Goal: Task Accomplishment & Management: Use online tool/utility

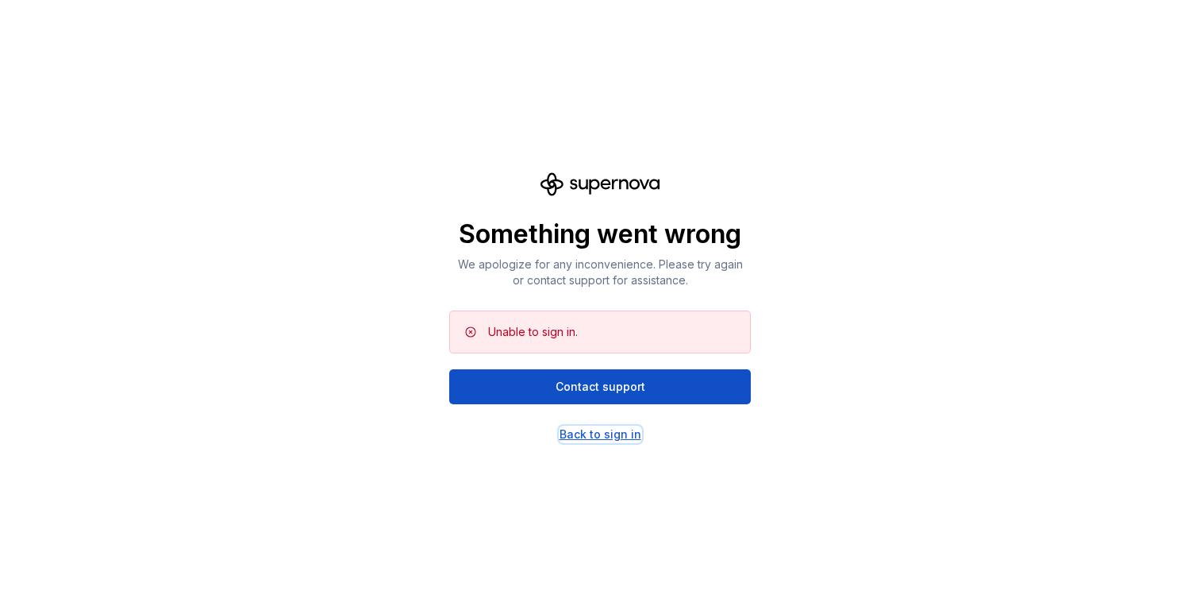
click at [588, 436] on div "Back to sign in" at bounding box center [601, 434] width 82 height 16
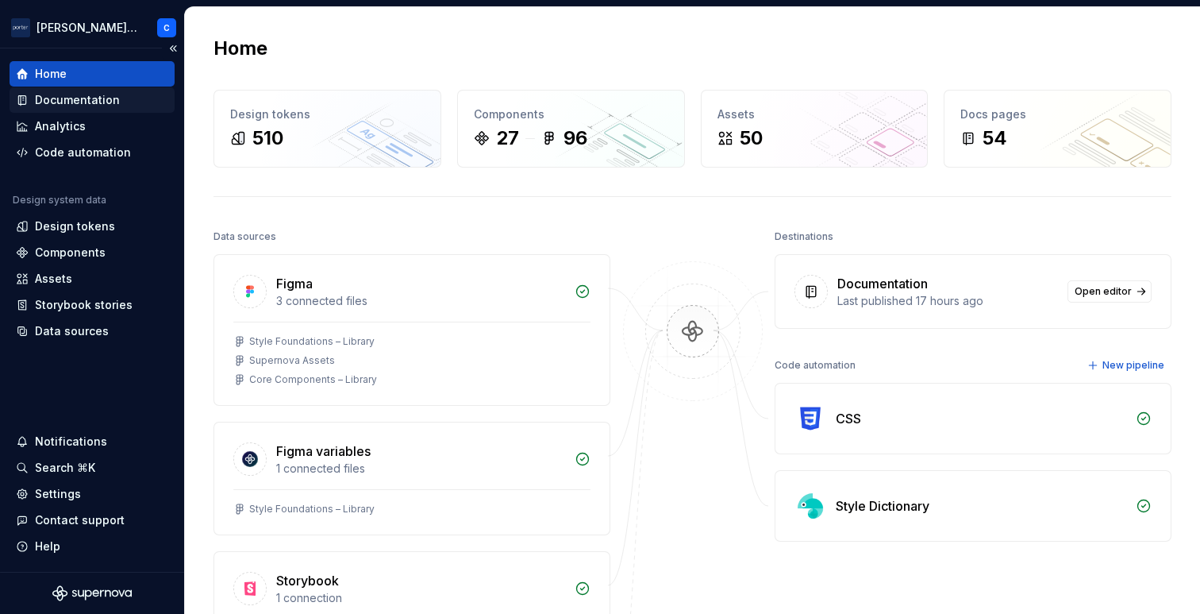
click at [83, 102] on div "Documentation" at bounding box center [77, 100] width 85 height 16
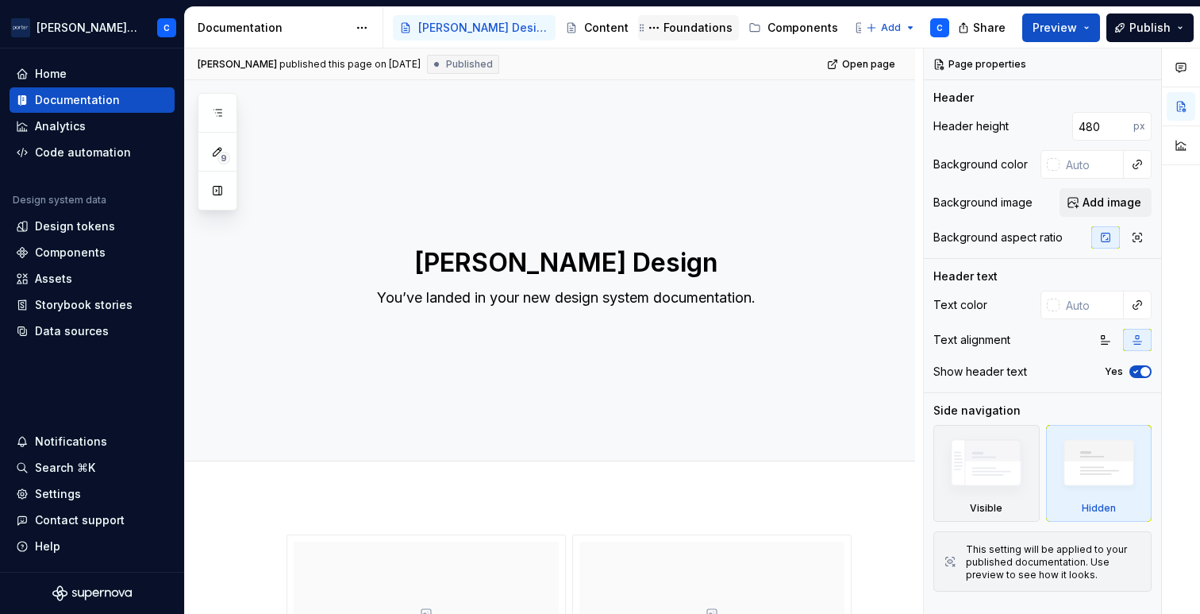
click at [664, 21] on div "Foundations" at bounding box center [698, 28] width 69 height 16
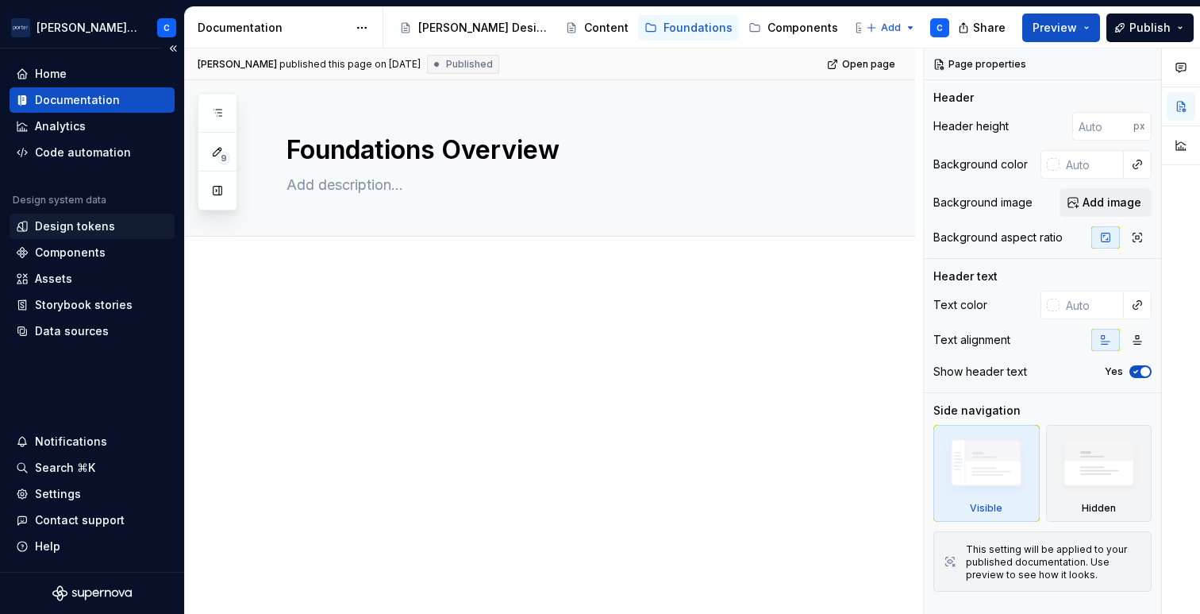
type textarea "*"
click at [118, 220] on div "Design tokens" at bounding box center [92, 226] width 152 height 16
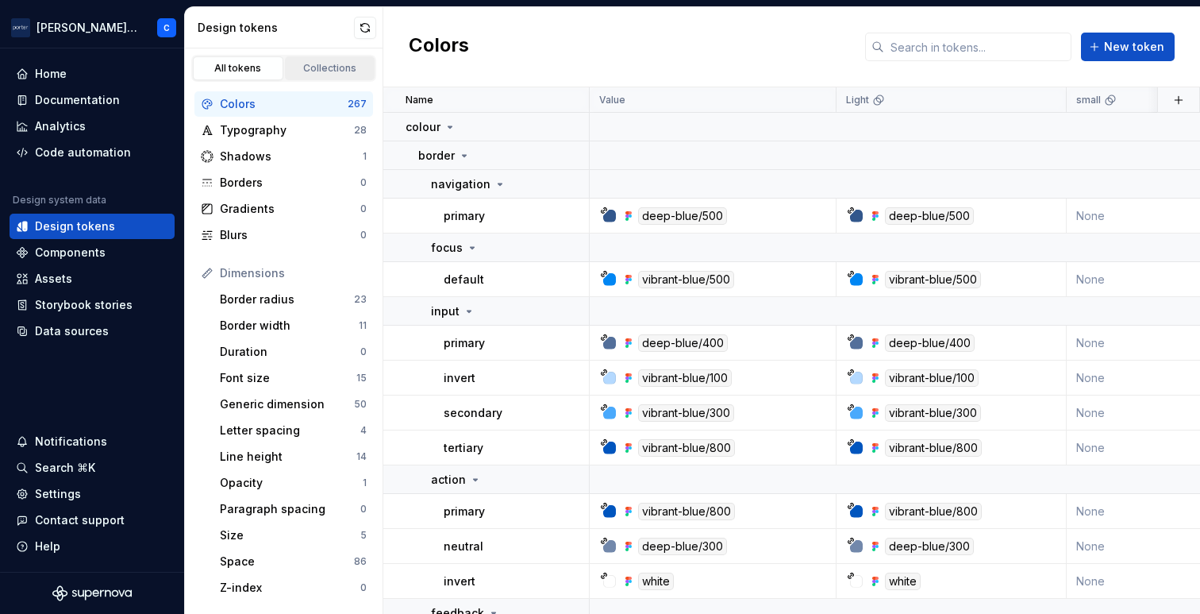
click at [328, 65] on div "Collections" at bounding box center [330, 68] width 79 height 13
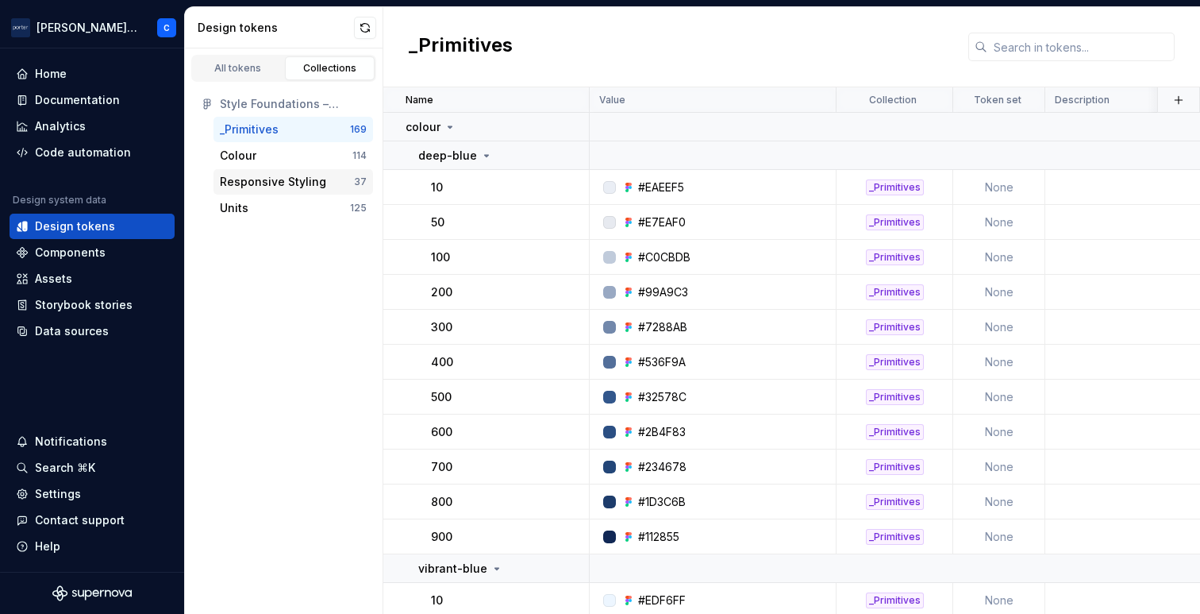
click at [301, 179] on div "Responsive Styling" at bounding box center [273, 182] width 106 height 16
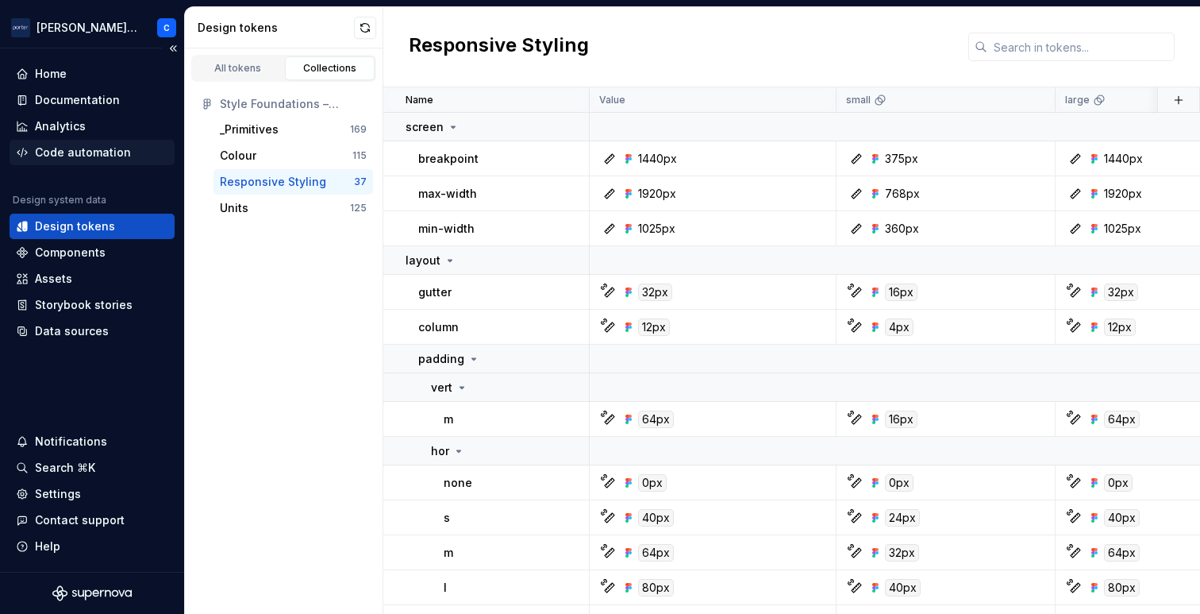
click at [117, 155] on div "Code automation" at bounding box center [83, 152] width 96 height 16
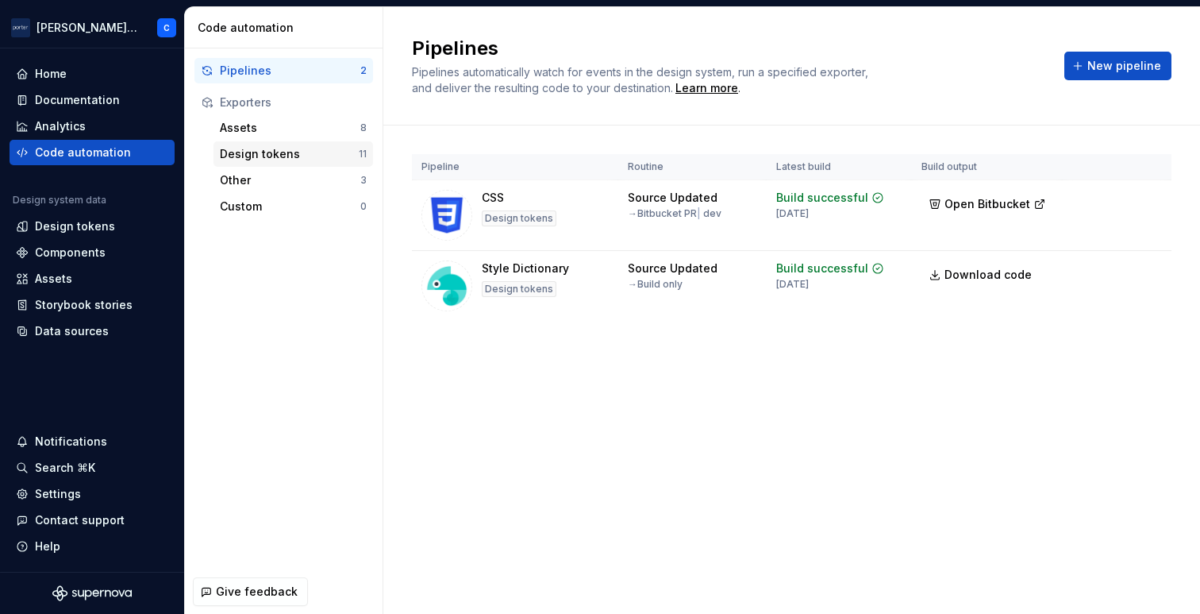
click at [276, 144] on div "Design tokens 11" at bounding box center [294, 153] width 160 height 25
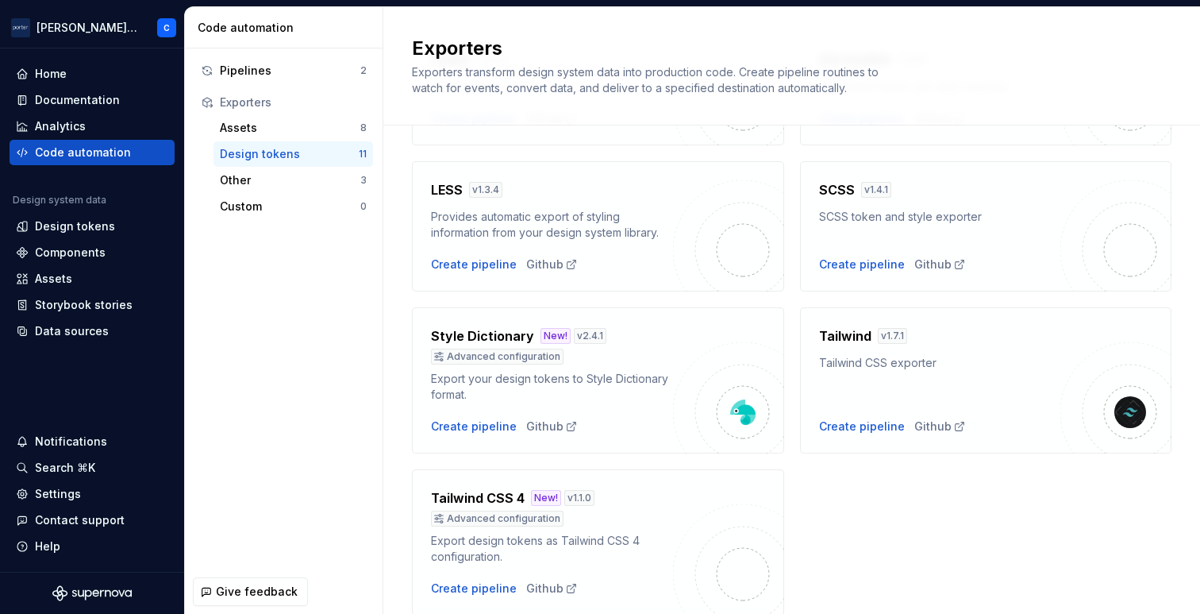
scroll to position [547, 0]
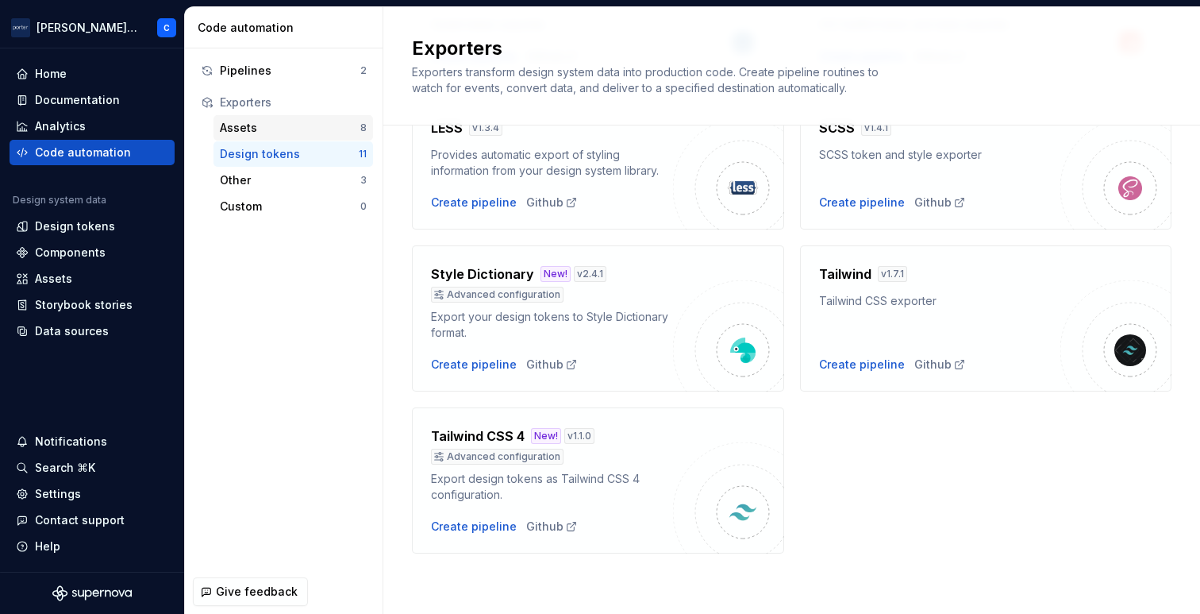
click at [262, 121] on div "Assets" at bounding box center [290, 128] width 141 height 16
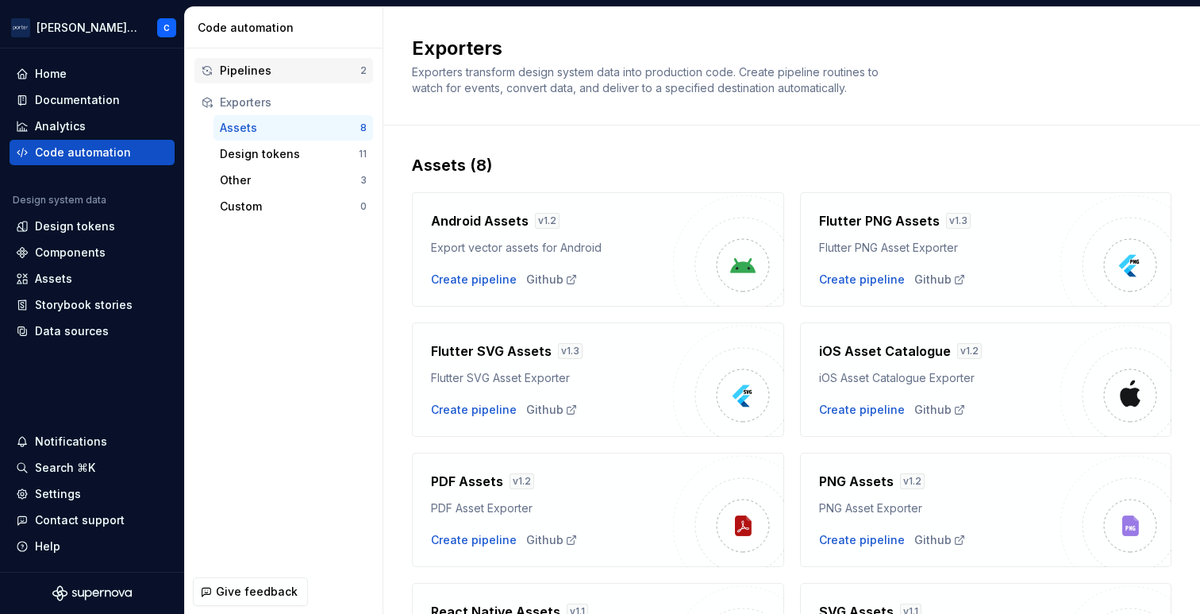
click at [253, 68] on div "Pipelines" at bounding box center [290, 71] width 141 height 16
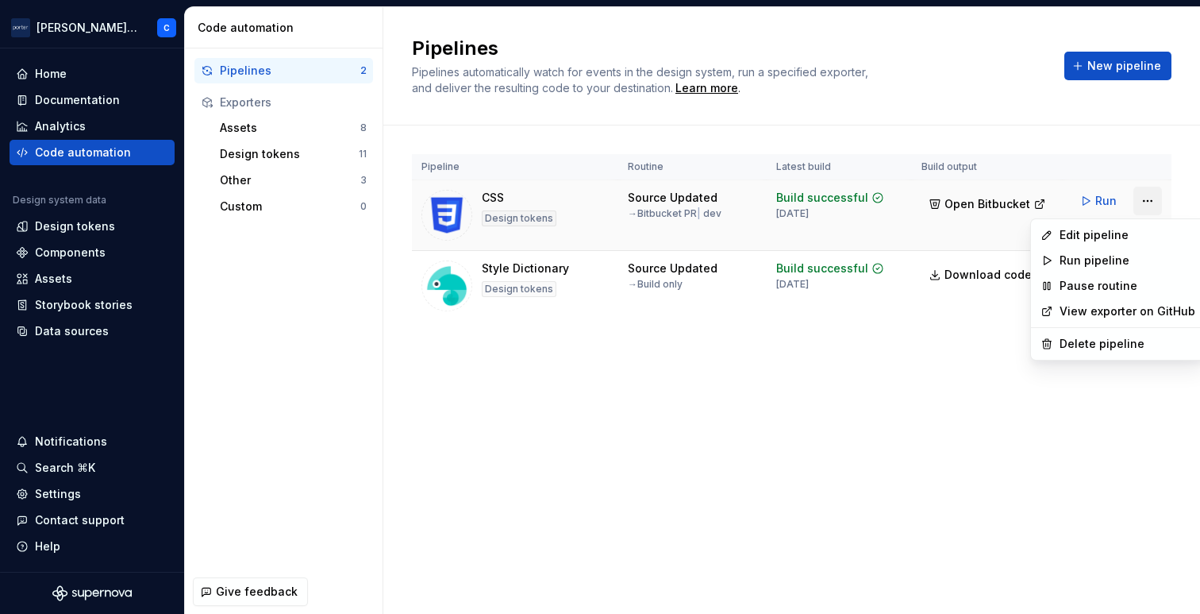
click at [1149, 205] on html "[PERSON_NAME] Airlines C Home Documentation Analytics Code automation Design sy…" at bounding box center [600, 307] width 1200 height 614
click at [1123, 240] on div "Edit pipeline" at bounding box center [1128, 235] width 136 height 16
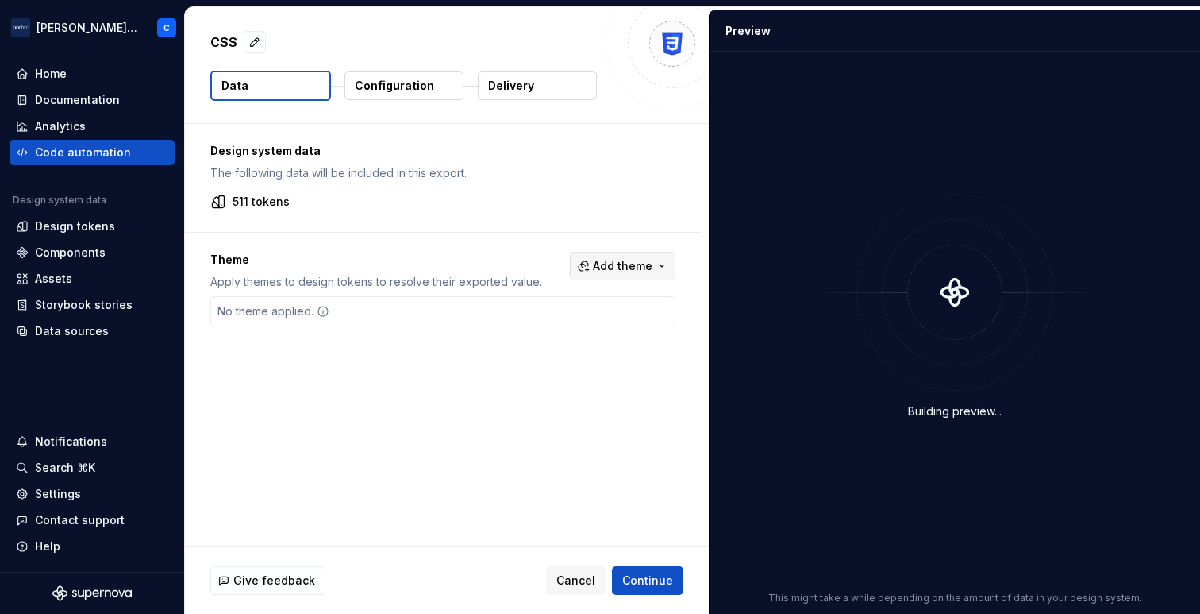
click at [662, 265] on button "Add theme" at bounding box center [623, 266] width 106 height 29
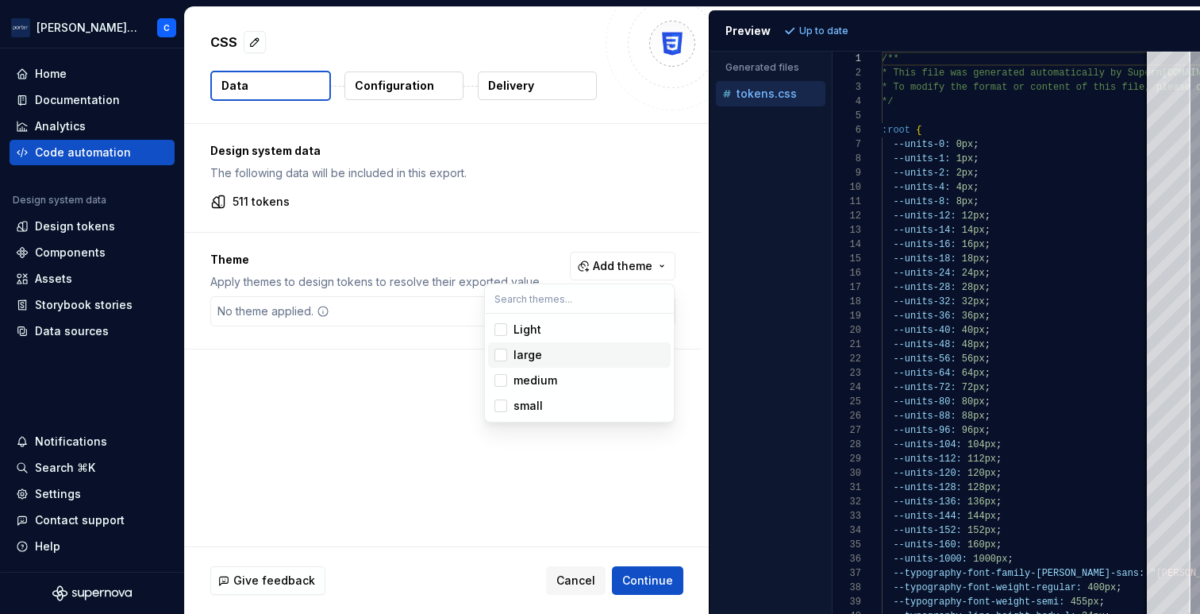
click at [501, 356] on div "Suggestions" at bounding box center [501, 355] width 13 height 13
click at [499, 386] on div "Suggestions" at bounding box center [501, 380] width 13 height 13
click at [500, 402] on div "Suggestions" at bounding box center [501, 405] width 13 height 13
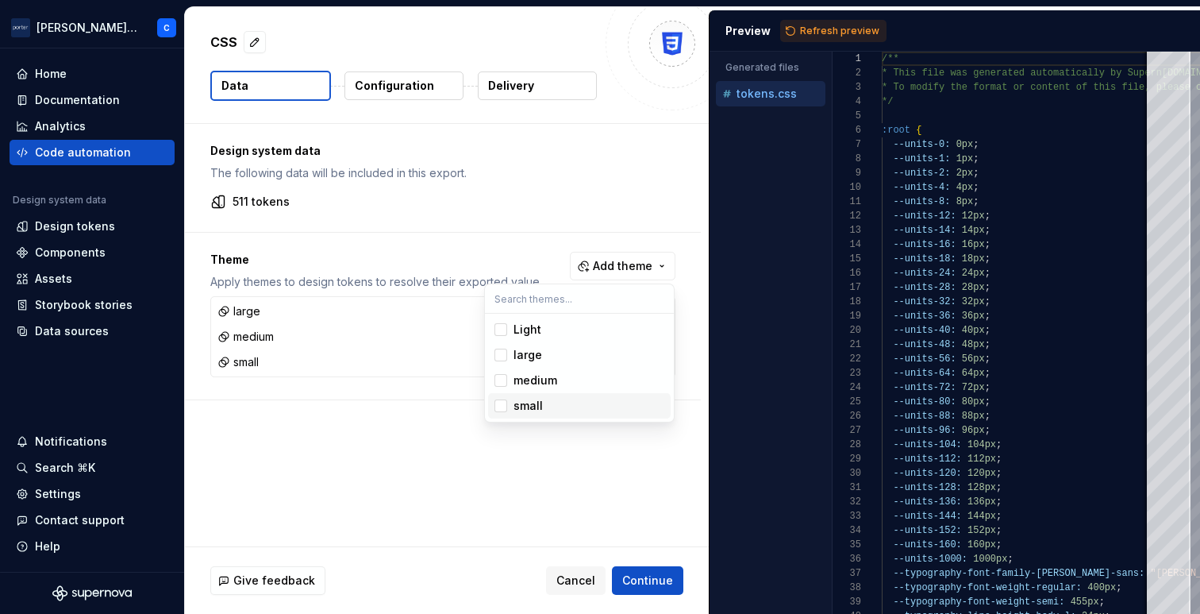
click at [422, 410] on html "[PERSON_NAME] Airlines C Home Documentation Analytics Code automation Design sy…" at bounding box center [600, 307] width 1200 height 614
click at [663, 247] on div "Theme Apply themes to design tokens to resolve their exported value. Add theme …" at bounding box center [443, 316] width 516 height 167
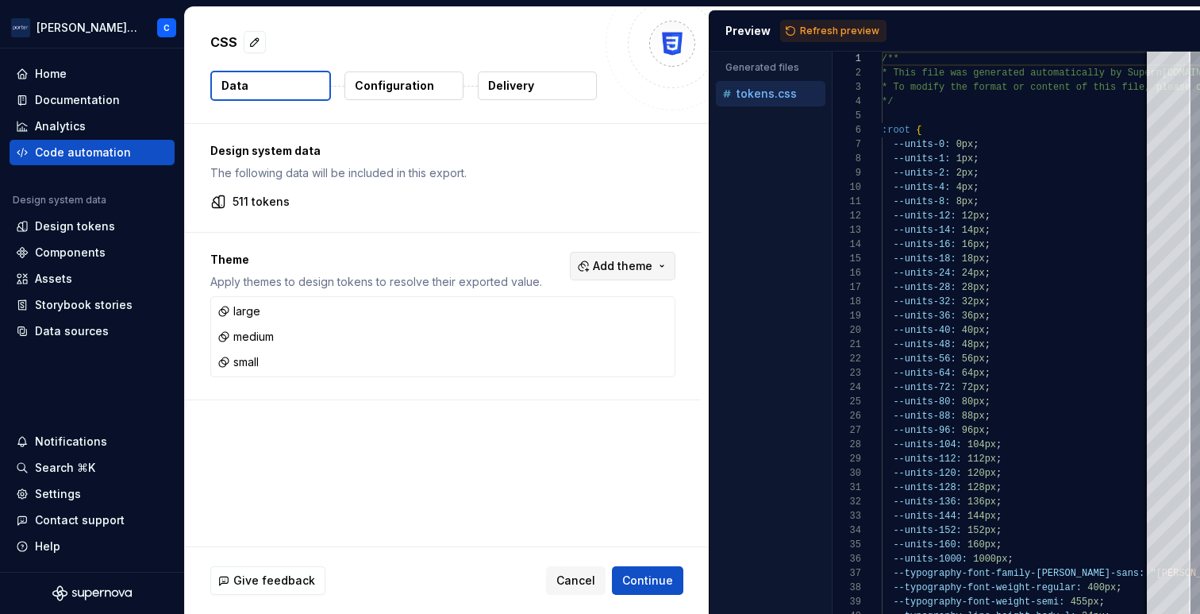
click at [655, 259] on button "Add theme" at bounding box center [623, 266] width 106 height 29
click at [461, 241] on html "[PERSON_NAME] Airlines C Home Documentation Analytics Code automation Design sy…" at bounding box center [600, 307] width 1200 height 614
click at [638, 579] on span "Continue" at bounding box center [647, 580] width 51 height 16
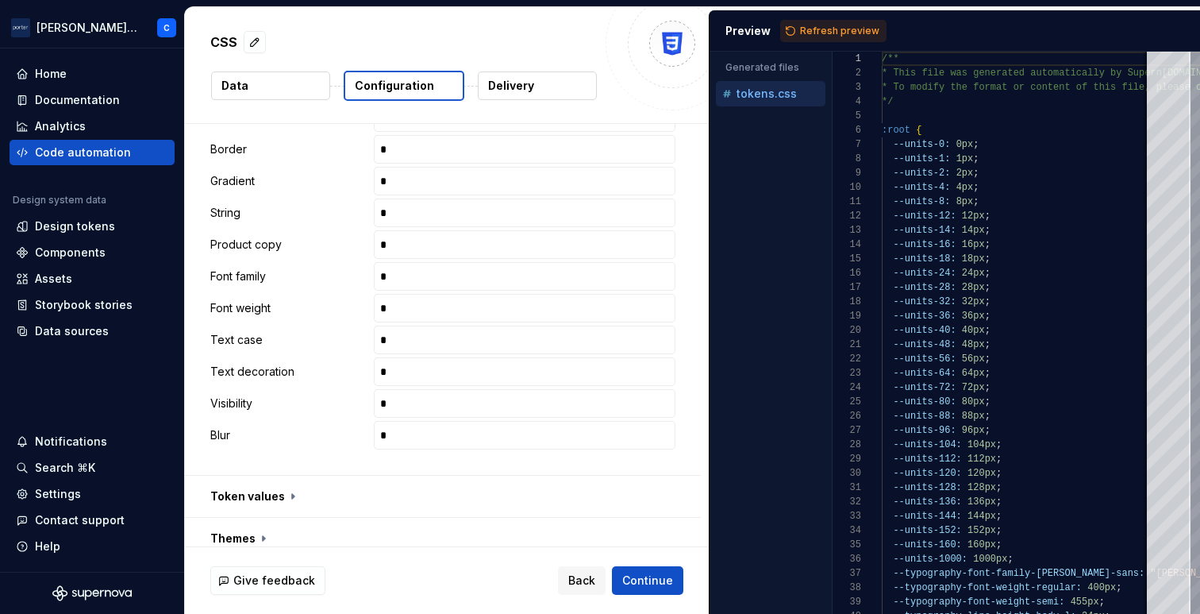
scroll to position [803, 0]
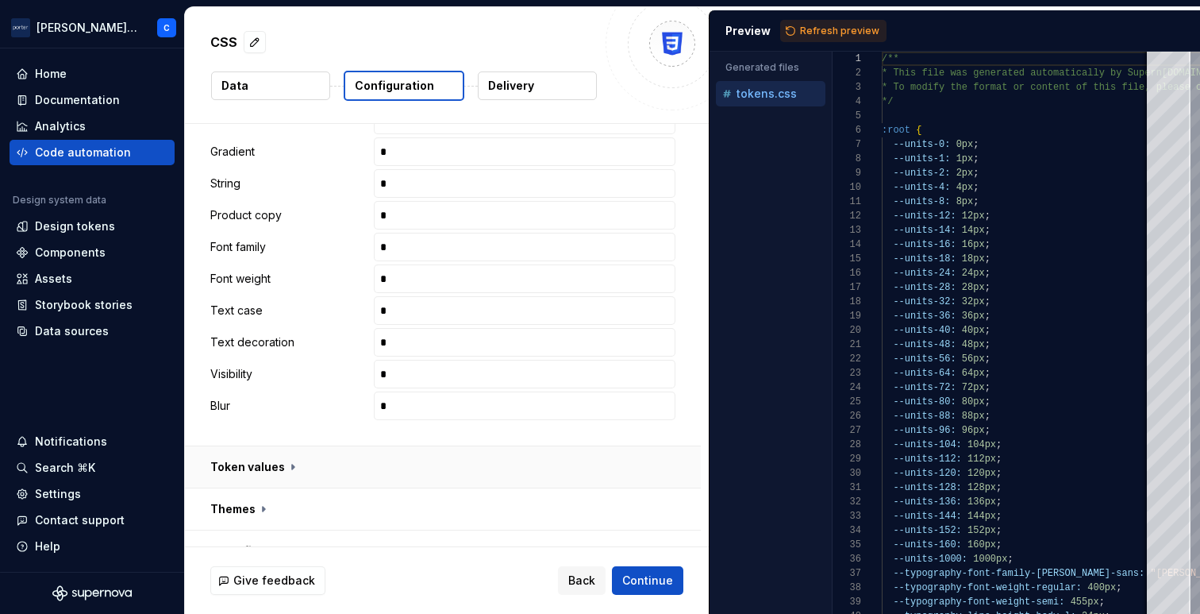
click at [349, 453] on button "button" at bounding box center [443, 466] width 516 height 41
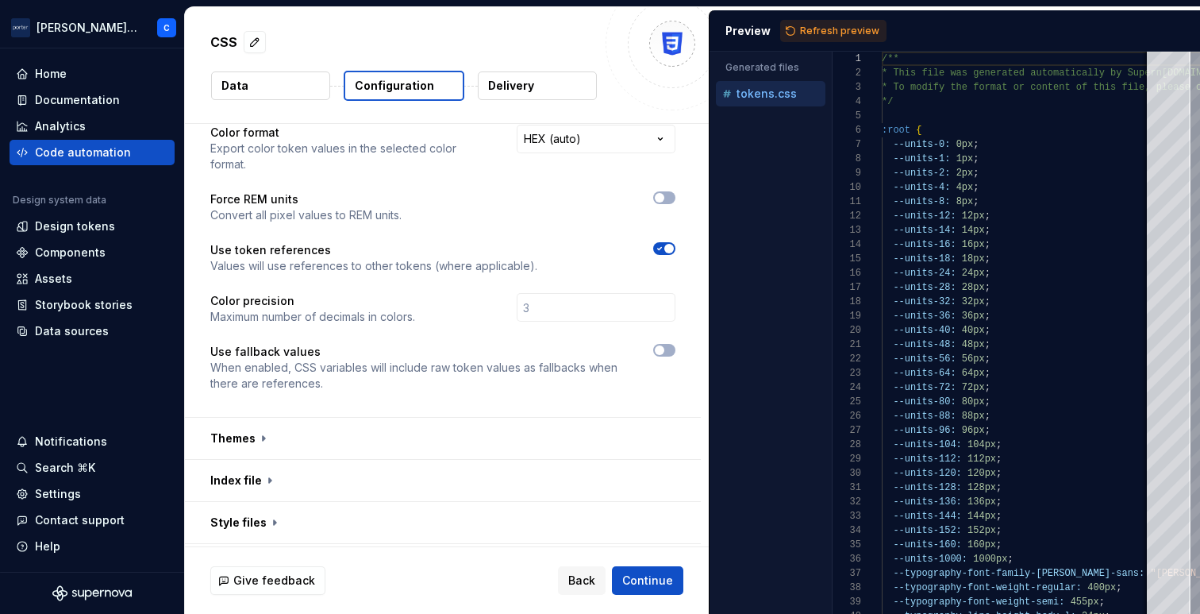
scroll to position [1242, 0]
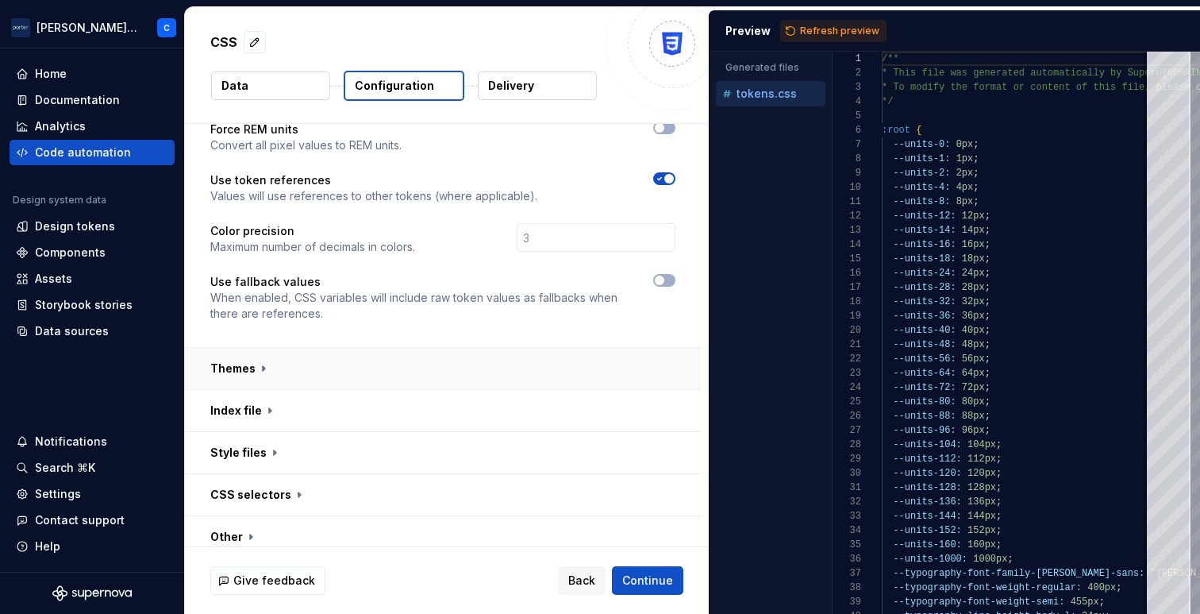
click at [427, 368] on button "button" at bounding box center [443, 368] width 516 height 41
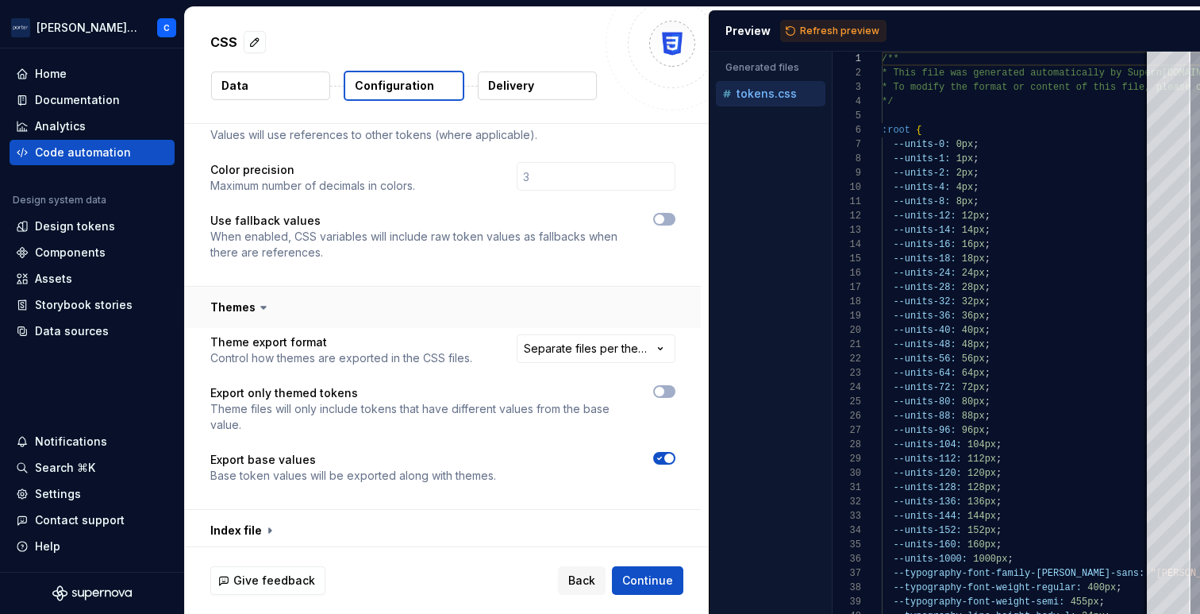
scroll to position [1312, 0]
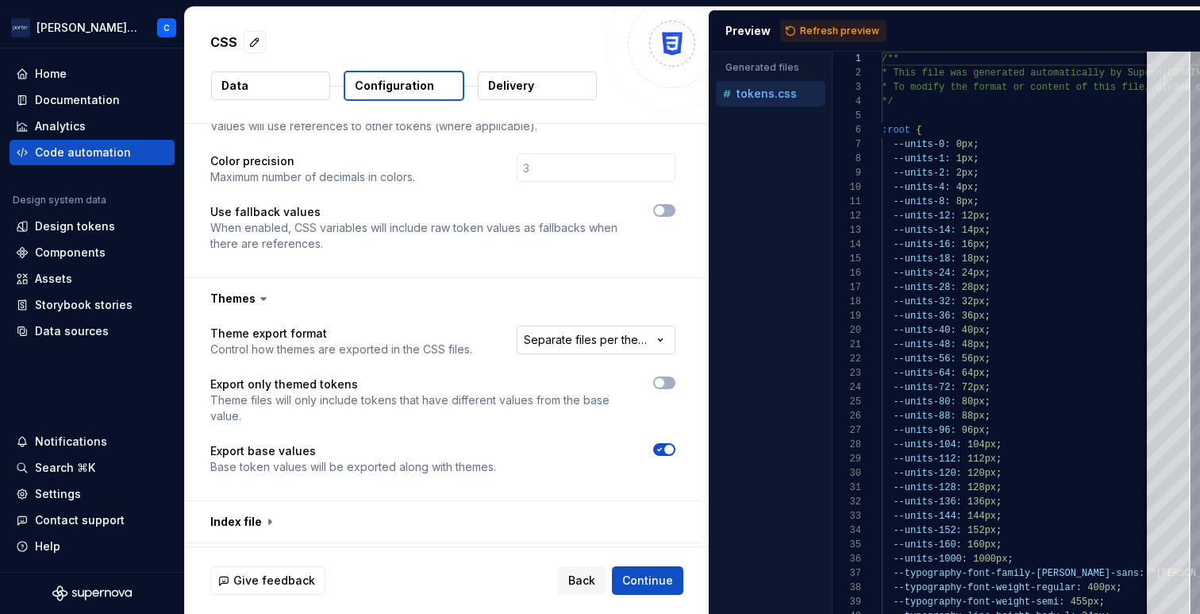
click at [609, 343] on html "**********" at bounding box center [600, 307] width 1200 height 614
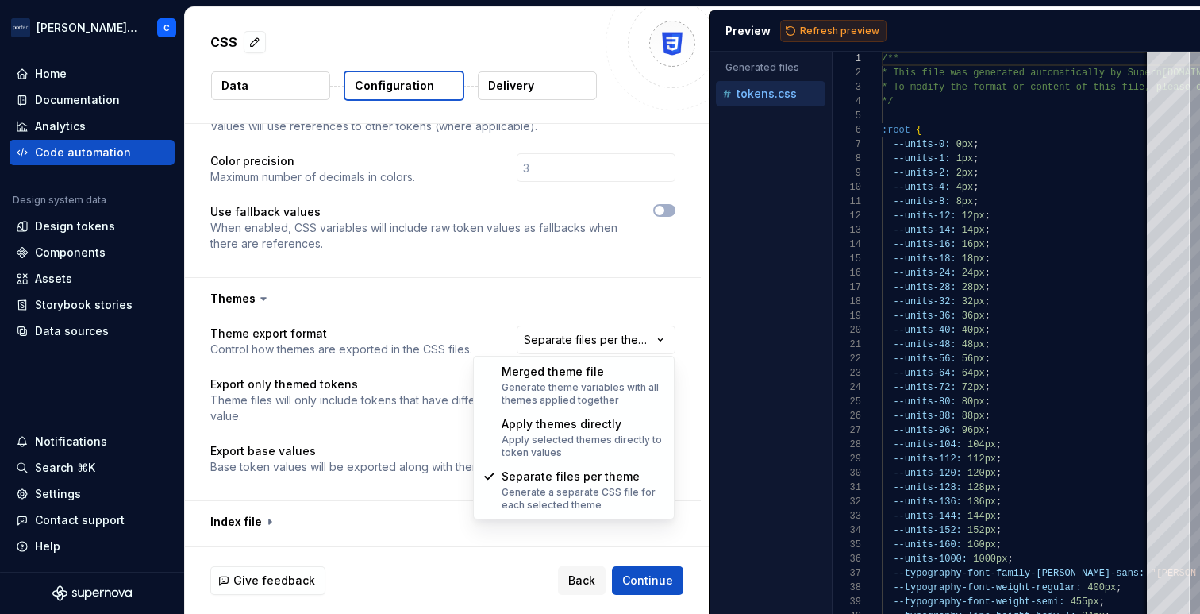
click at [853, 37] on html "**********" at bounding box center [600, 307] width 1200 height 614
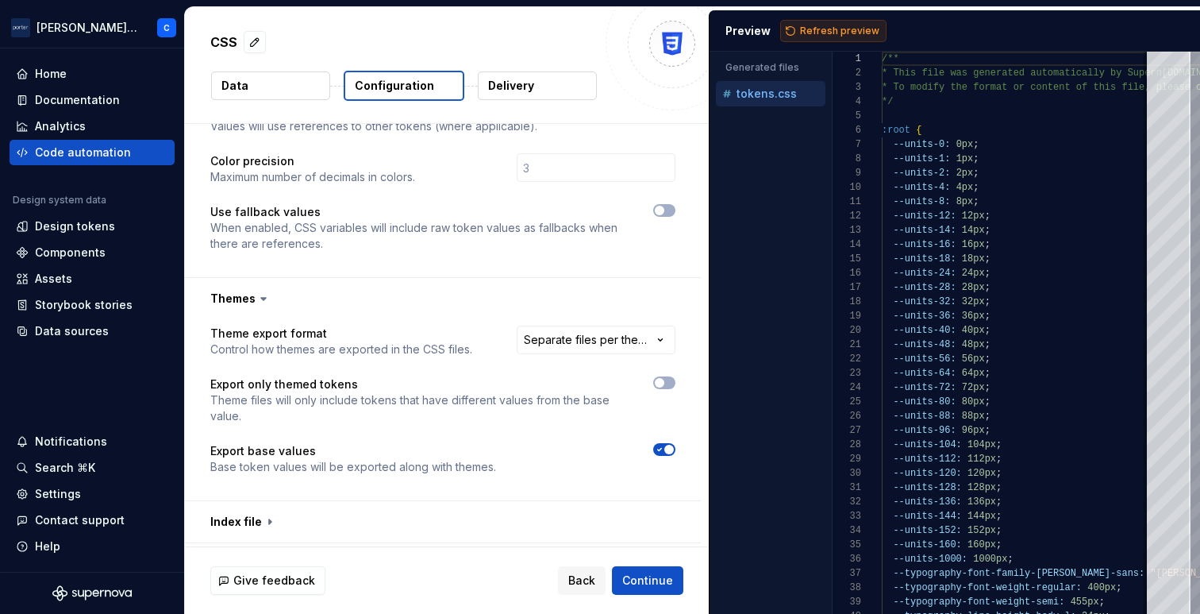
click at [842, 34] on span "Refresh preview" at bounding box center [839, 31] width 79 height 13
click at [787, 98] on p "tokens.css" at bounding box center [767, 93] width 60 height 13
click at [764, 123] on p "tokens.large.css" at bounding box center [781, 120] width 89 height 13
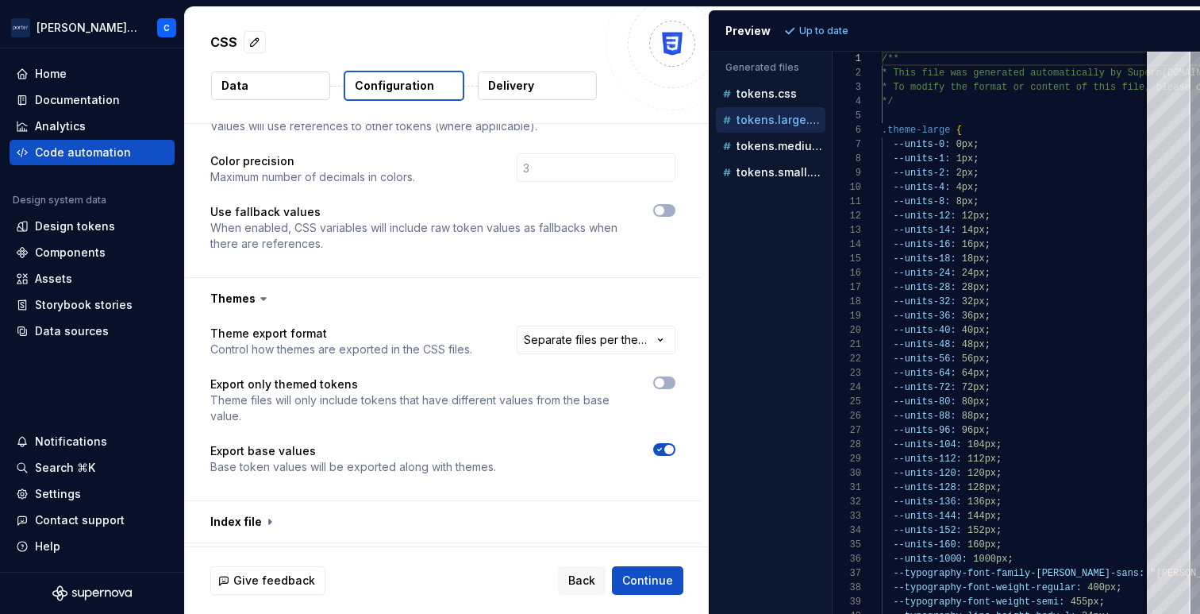
scroll to position [143, 0]
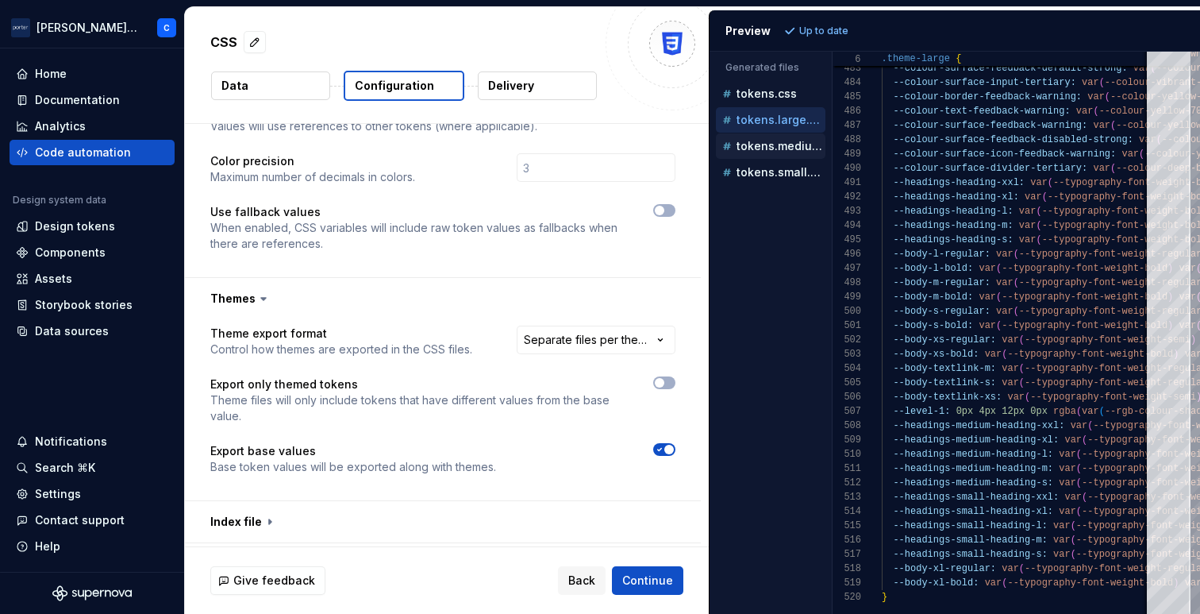
click at [769, 150] on p "tokens.medium.css" at bounding box center [781, 146] width 89 height 13
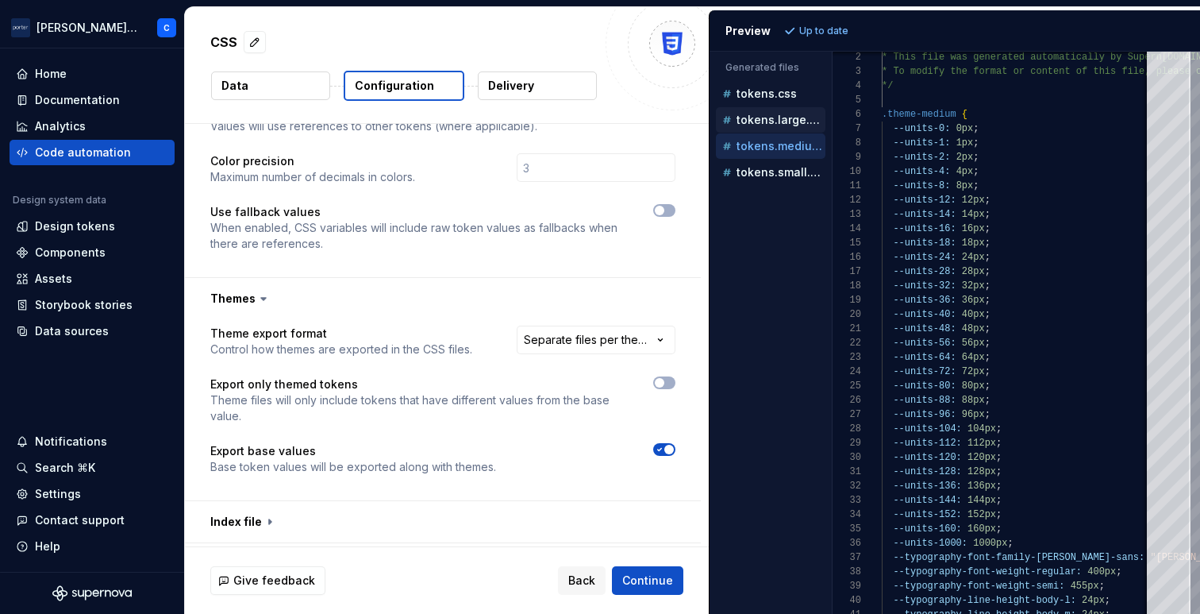
click at [762, 119] on p "tokens.large.css" at bounding box center [781, 120] width 89 height 13
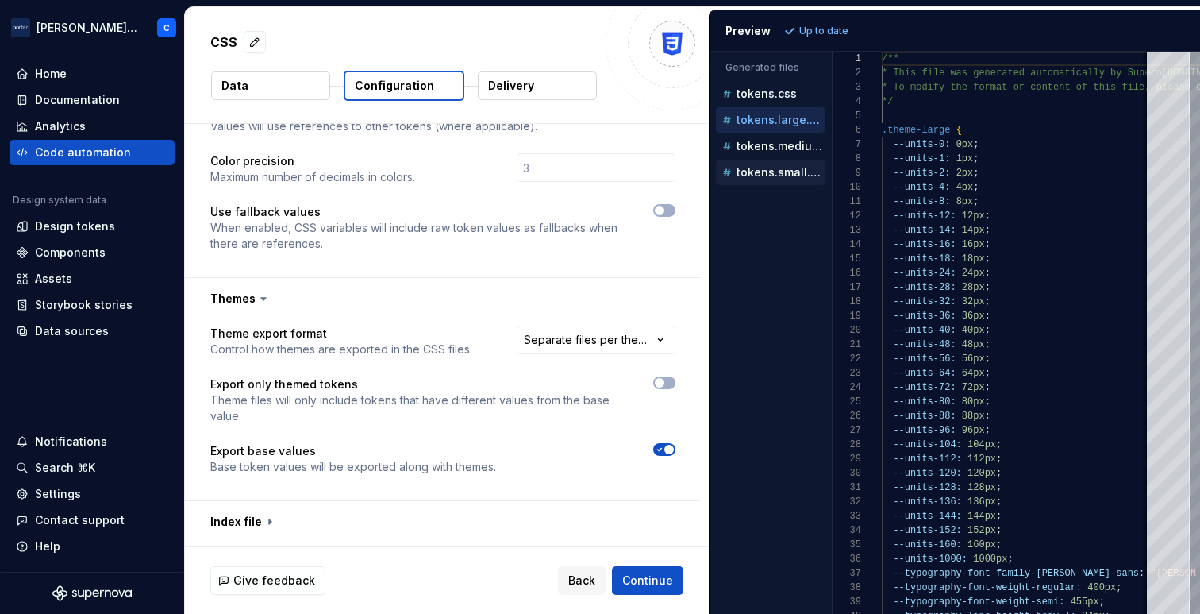
click at [770, 180] on button "tokens.small.css" at bounding box center [771, 172] width 110 height 17
click at [761, 141] on p "tokens.medium.css" at bounding box center [781, 146] width 89 height 13
click at [765, 114] on p "tokens.large.css" at bounding box center [781, 120] width 89 height 13
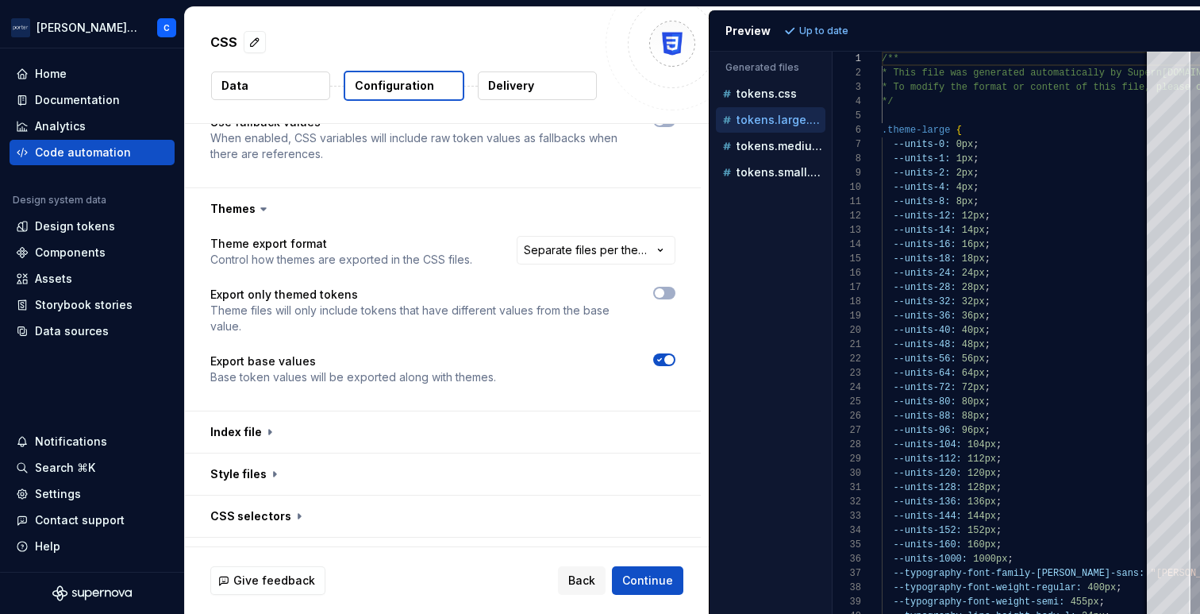
scroll to position [1404, 0]
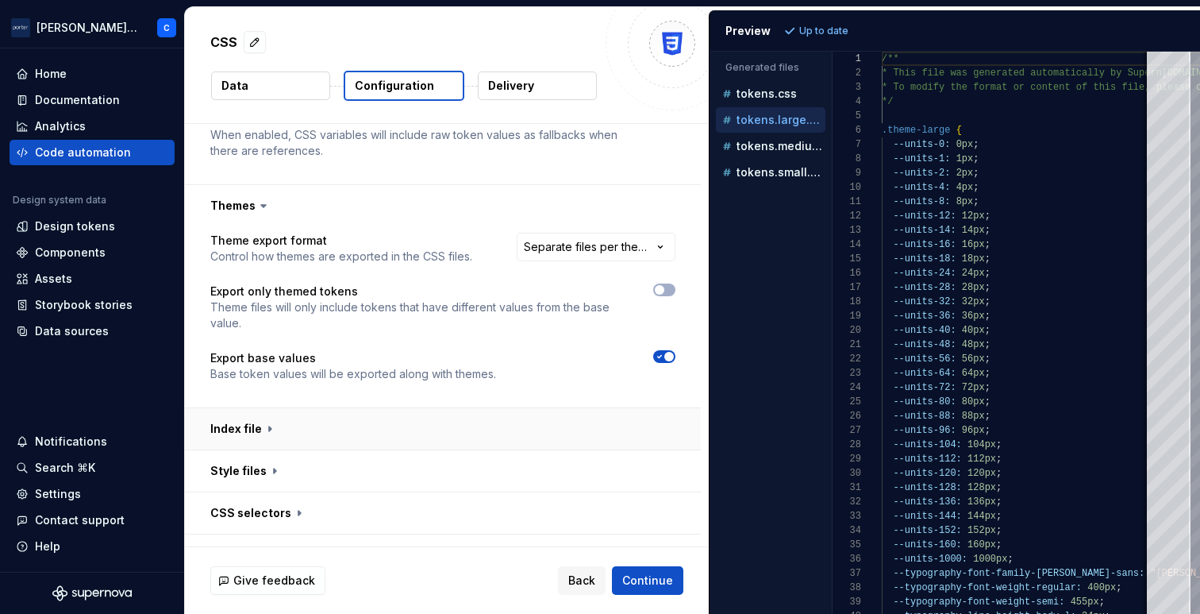
click at [492, 417] on button "button" at bounding box center [443, 428] width 516 height 41
click at [672, 357] on span "button" at bounding box center [670, 357] width 10 height 10
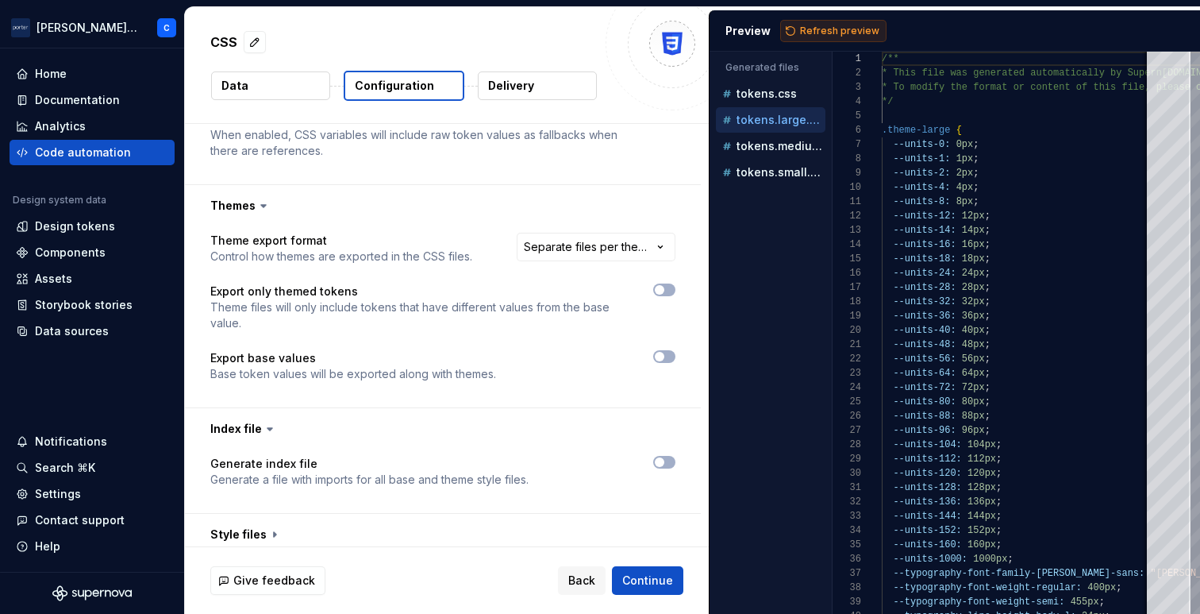
click at [794, 40] on button "Refresh preview" at bounding box center [833, 31] width 106 height 22
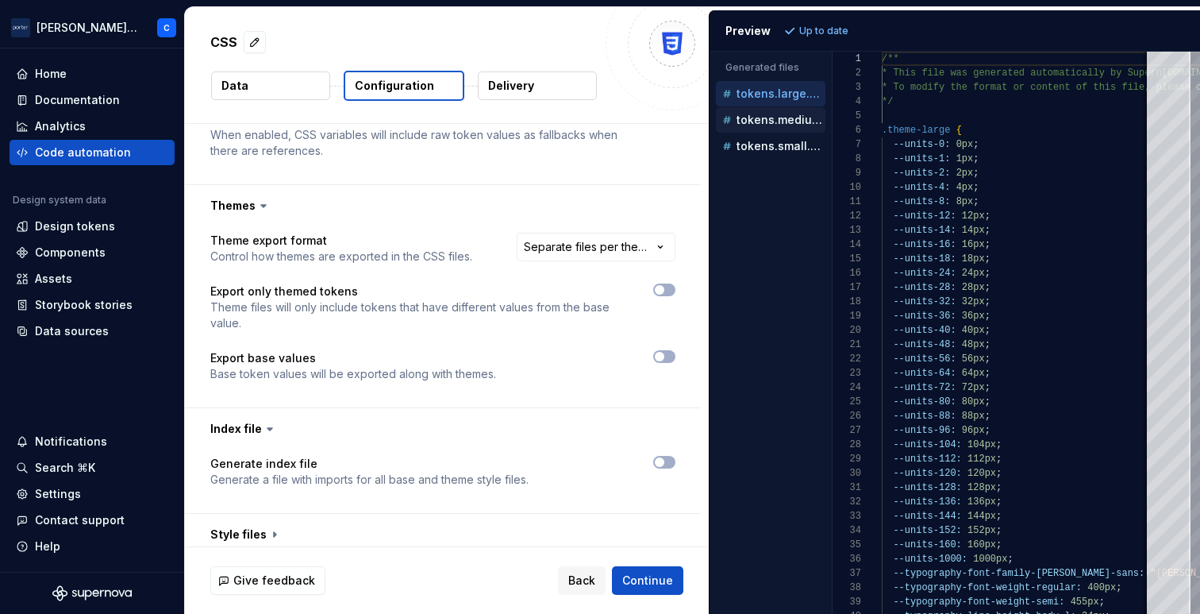
click at [756, 126] on div "tokens.medium.css" at bounding box center [772, 120] width 106 height 16
click at [760, 96] on p "tokens.large.css" at bounding box center [781, 93] width 89 height 13
click at [661, 462] on span "button" at bounding box center [660, 462] width 10 height 10
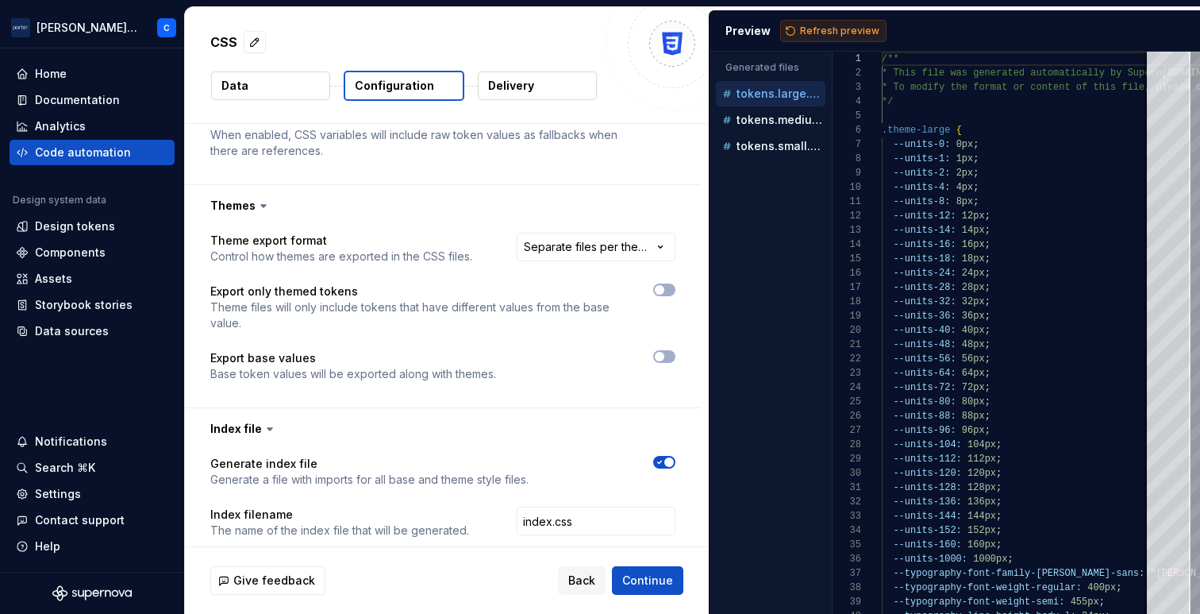
click at [810, 38] on button "Refresh preview" at bounding box center [833, 31] width 106 height 22
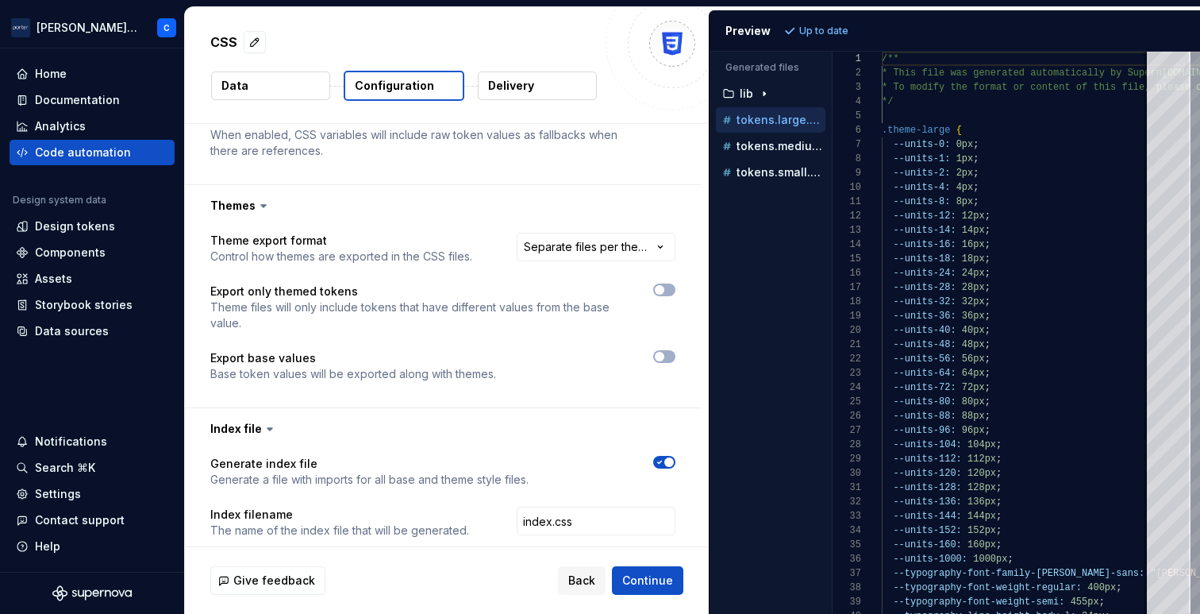
click at [669, 455] on div "Generate index file Generate a file with imports for all base and theme style f…" at bounding box center [443, 539] width 516 height 181
click at [669, 459] on span "button" at bounding box center [670, 462] width 10 height 10
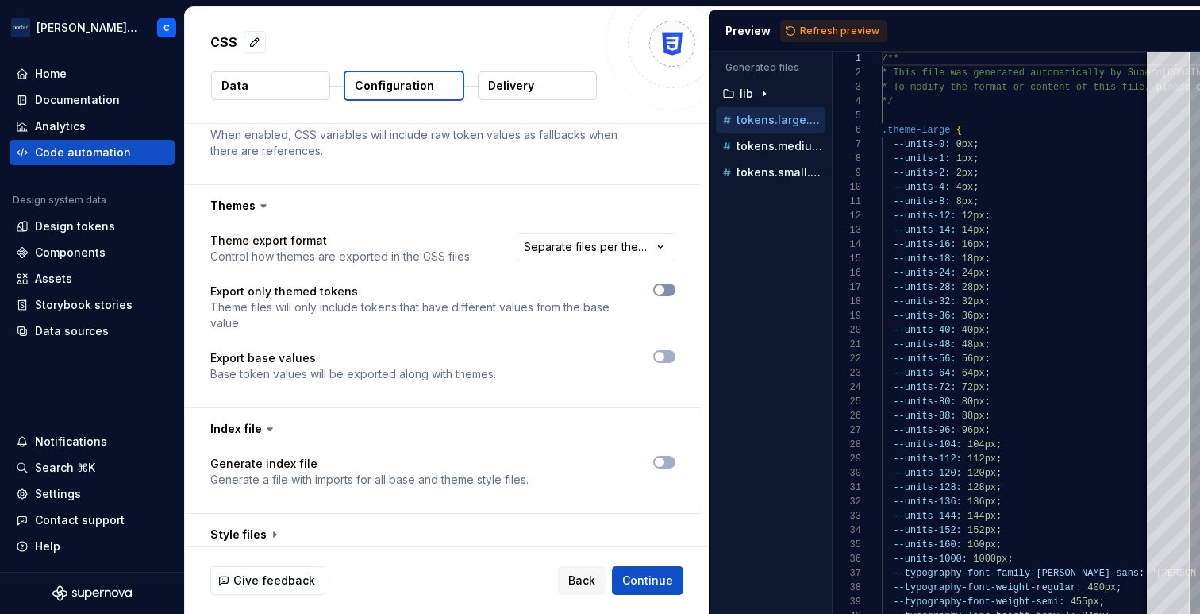
click at [657, 291] on span "button" at bounding box center [660, 290] width 10 height 10
click at [810, 40] on button "Refresh preview" at bounding box center [833, 31] width 106 height 22
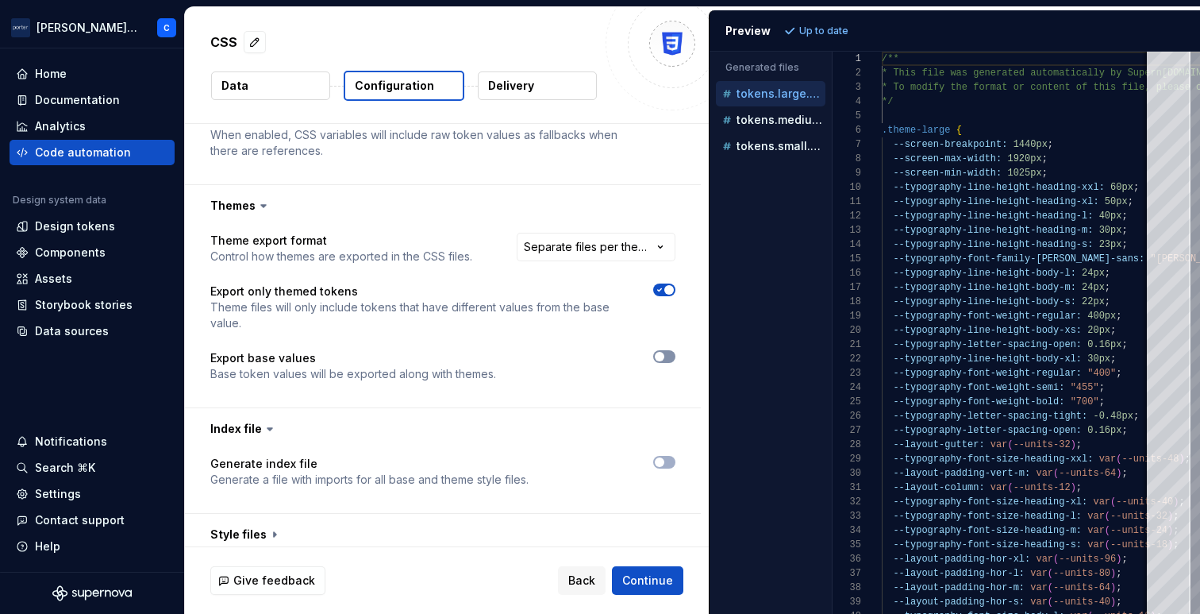
click at [662, 356] on span "button" at bounding box center [660, 357] width 10 height 10
click at [795, 37] on button "Refresh preview" at bounding box center [833, 31] width 106 height 22
click at [765, 94] on p "tokens.css" at bounding box center [767, 93] width 60 height 13
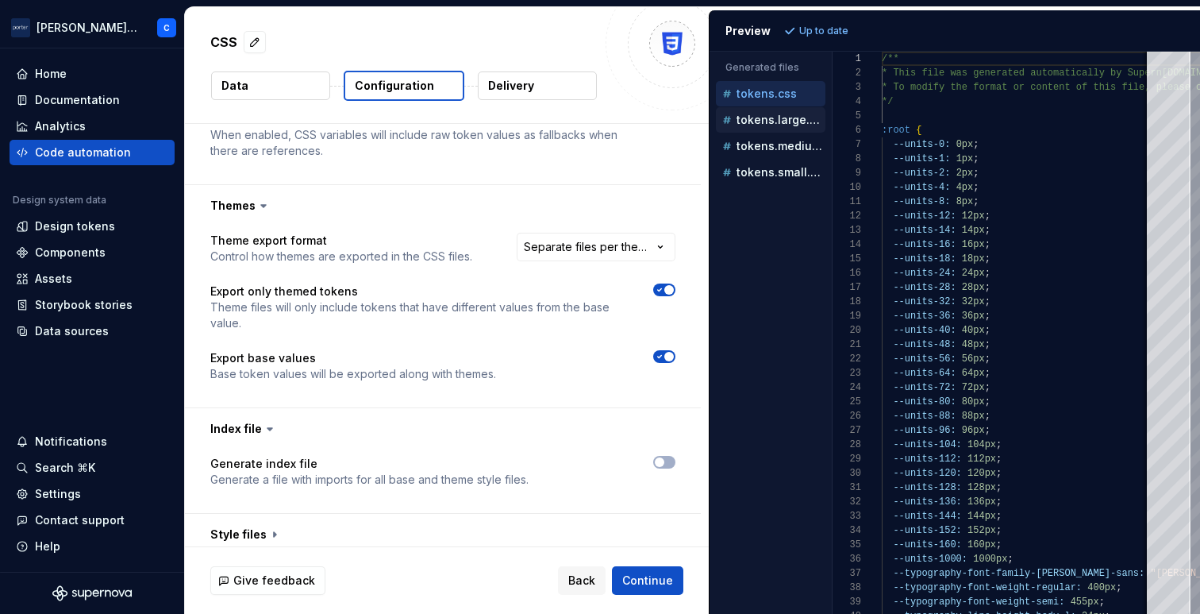
click at [792, 115] on p "tokens.large.css" at bounding box center [781, 120] width 89 height 13
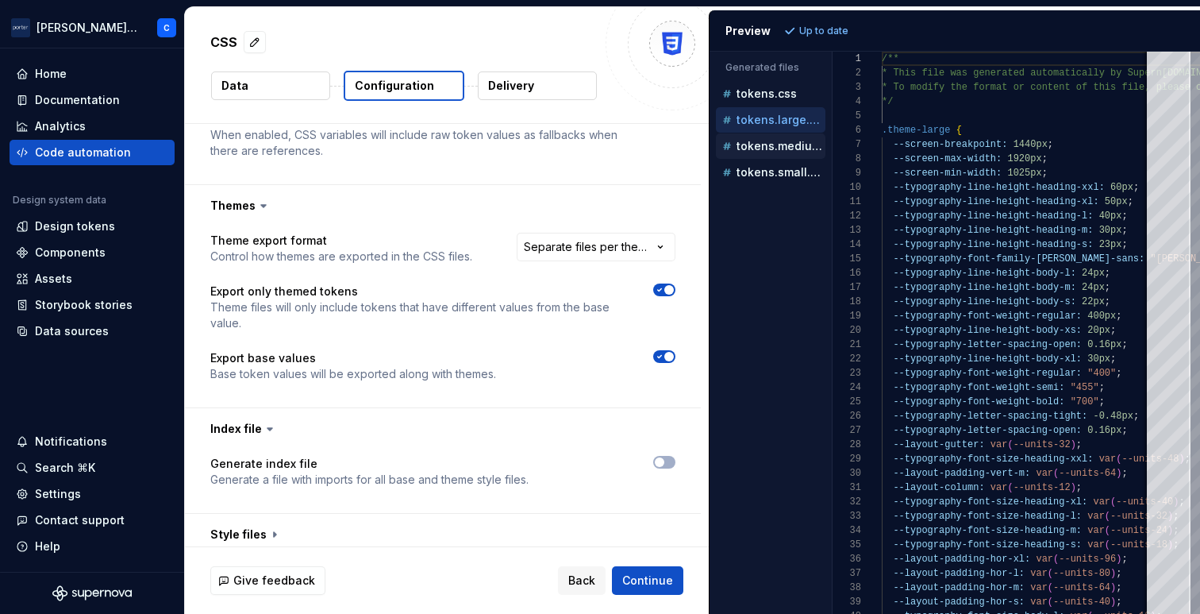
click at [778, 143] on p "tokens.medium.css" at bounding box center [781, 146] width 89 height 13
click at [777, 122] on p "tokens.large.css" at bounding box center [781, 120] width 89 height 13
click at [774, 148] on p "tokens.medium.css" at bounding box center [781, 146] width 89 height 13
click at [771, 169] on p "tokens.small.css" at bounding box center [781, 172] width 89 height 13
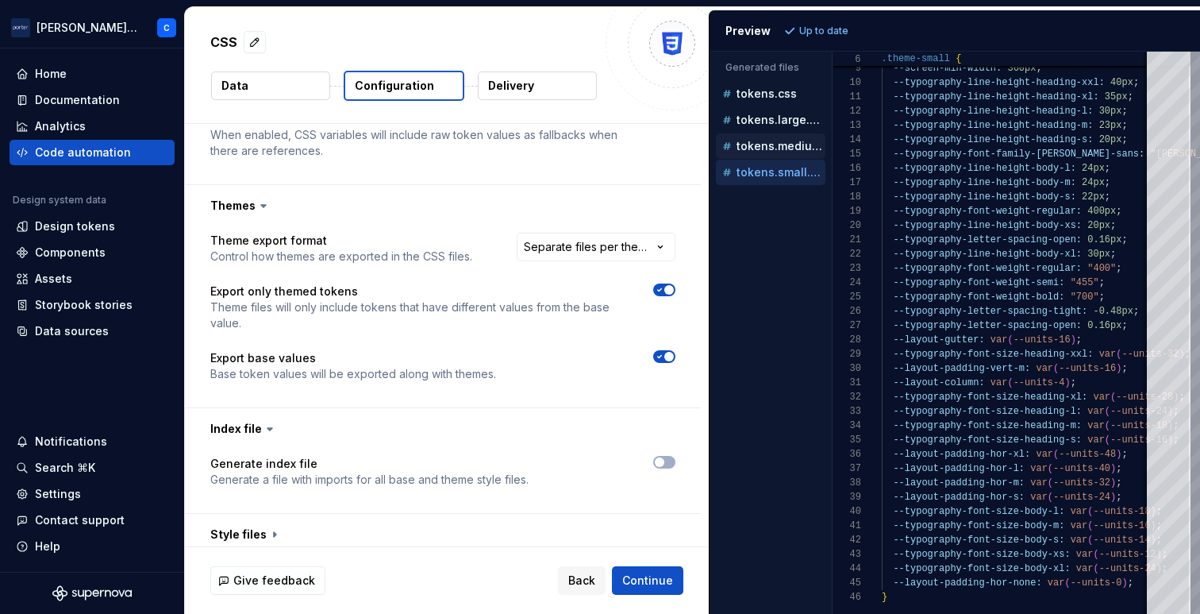
click at [792, 152] on p "tokens.medium.css" at bounding box center [781, 146] width 89 height 13
click at [757, 112] on div "tokens.large.css" at bounding box center [772, 120] width 106 height 16
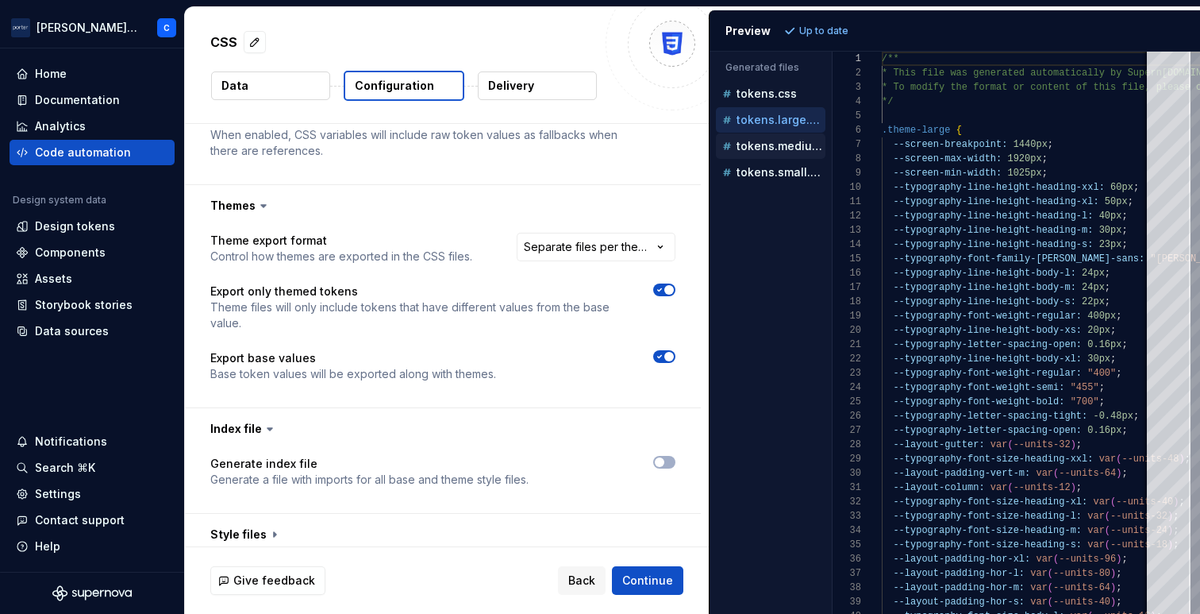
click at [777, 142] on p "tokens.medium.css" at bounding box center [781, 146] width 89 height 13
click at [772, 168] on p "tokens.small.css" at bounding box center [781, 172] width 89 height 13
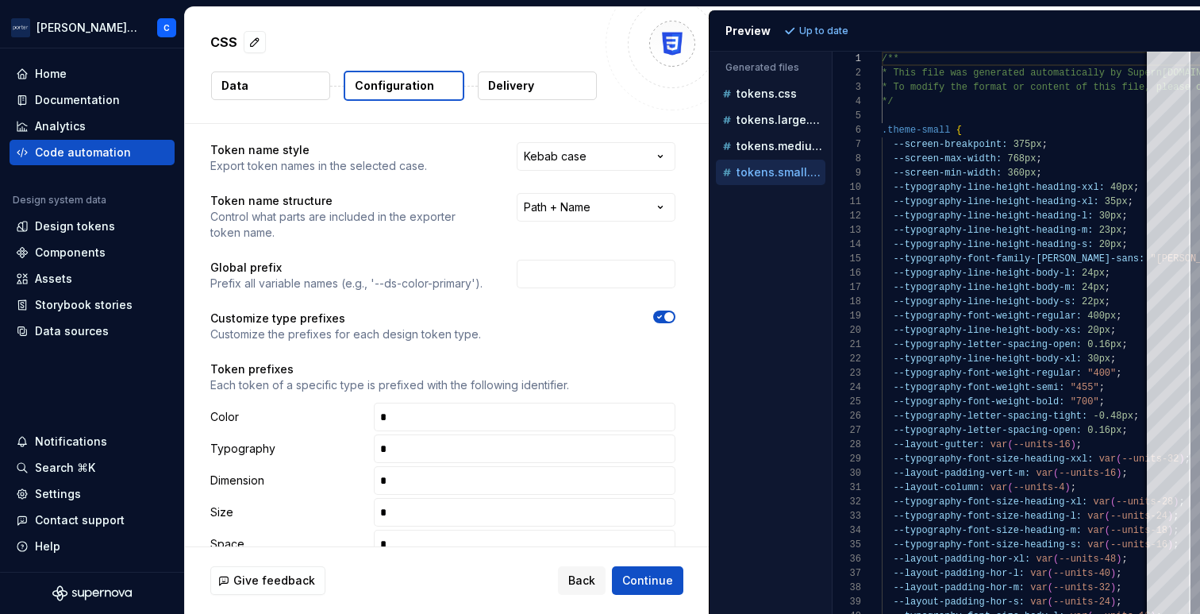
scroll to position [0, 0]
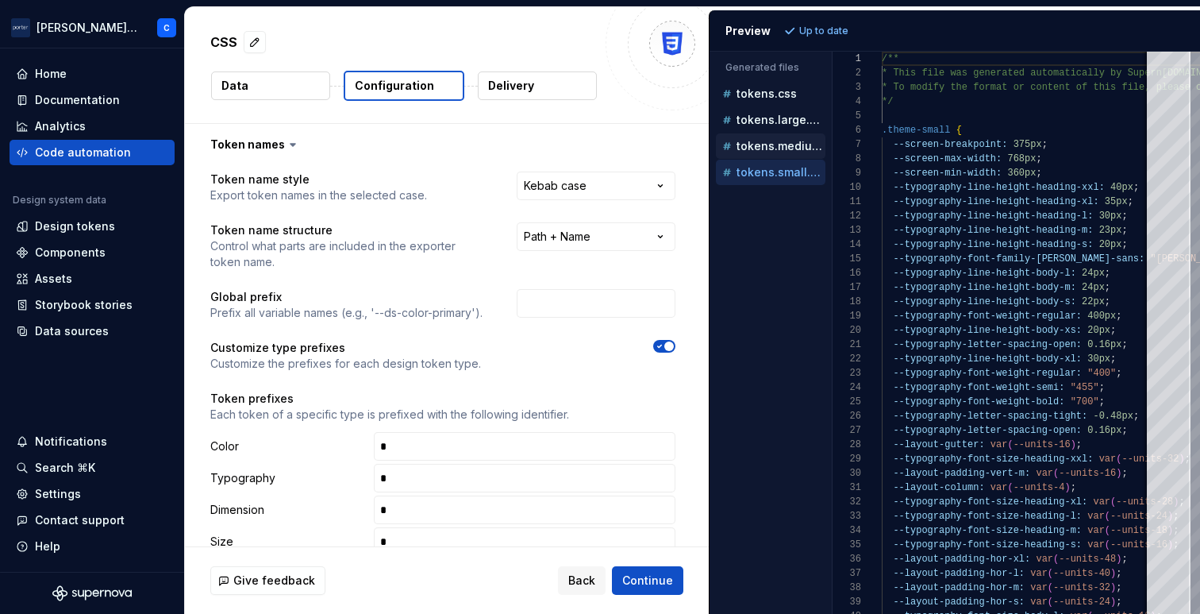
click at [769, 152] on p "tokens.medium.css" at bounding box center [781, 146] width 89 height 13
click at [766, 125] on p "tokens.large.css" at bounding box center [781, 120] width 89 height 13
click at [758, 93] on p "tokens.css" at bounding box center [767, 93] width 60 height 13
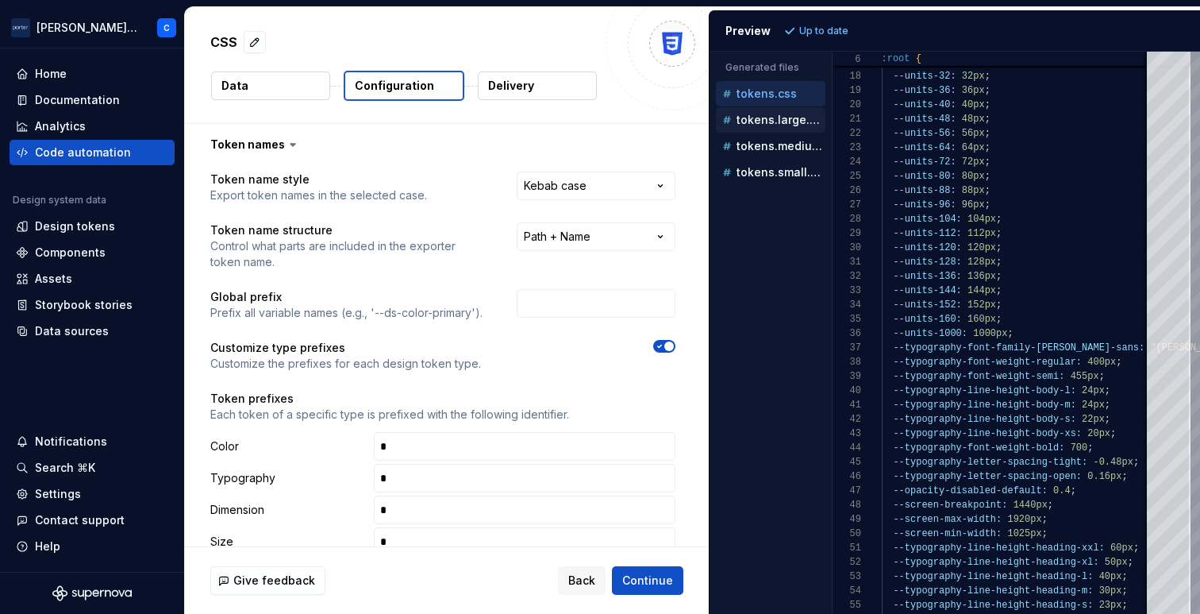
click at [775, 127] on div "tokens.large.css" at bounding box center [772, 120] width 106 height 16
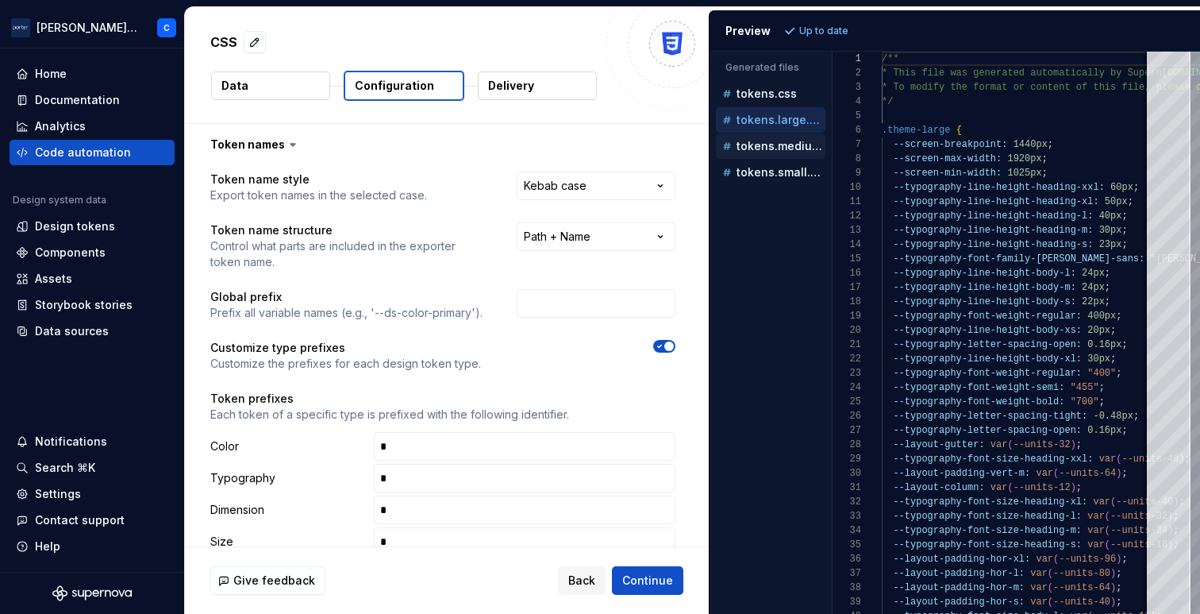
click at [771, 152] on p "tokens.medium.css" at bounding box center [781, 146] width 89 height 13
click at [773, 175] on p "tokens.small.css" at bounding box center [781, 172] width 89 height 13
type textarea "**********"
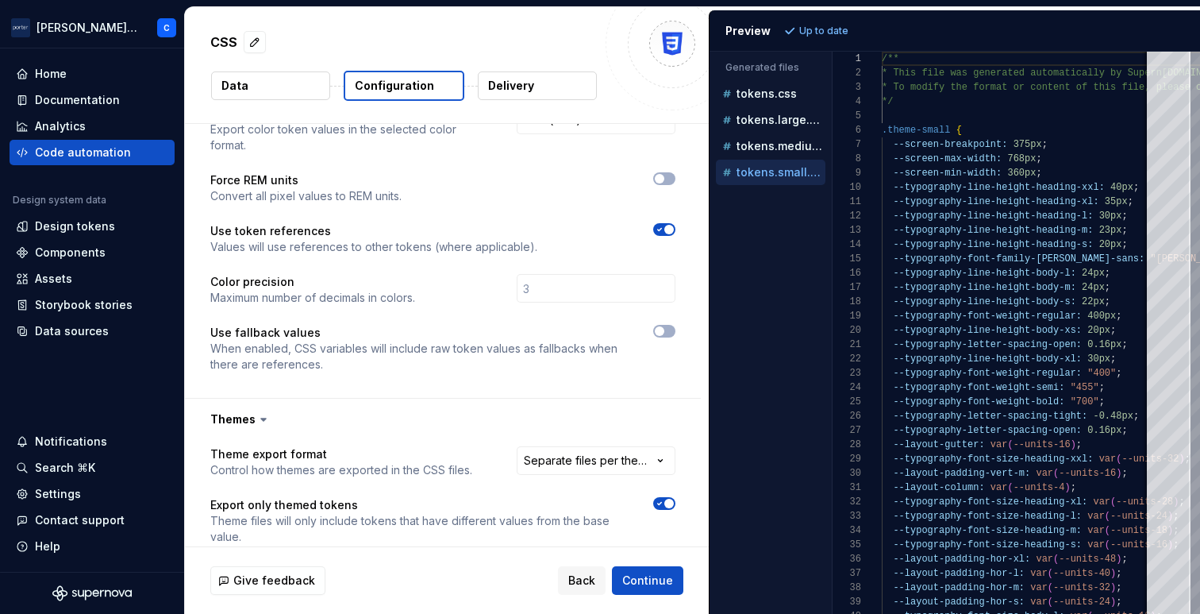
scroll to position [1274, 0]
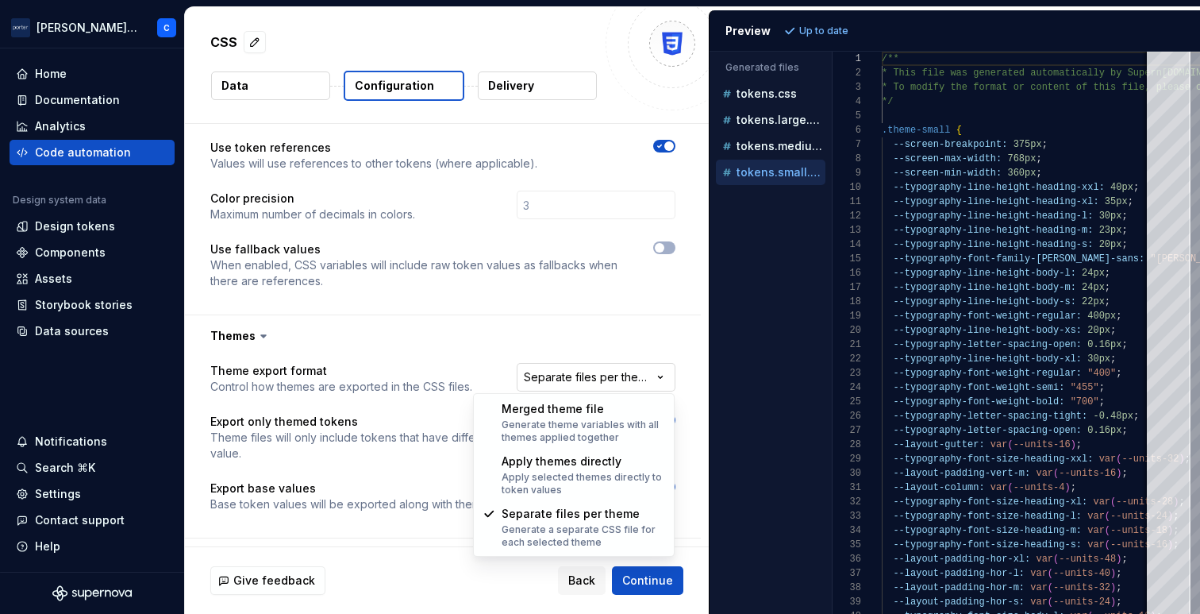
click at [587, 384] on html "**********" at bounding box center [600, 307] width 1200 height 614
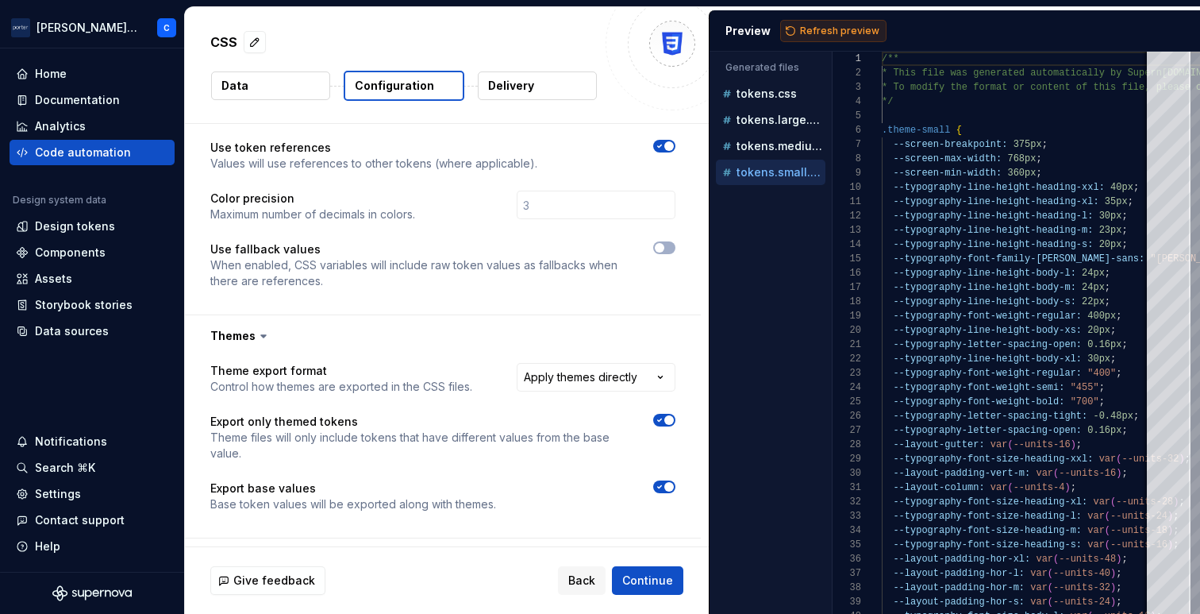
click at [825, 33] on span "Refresh preview" at bounding box center [839, 31] width 79 height 13
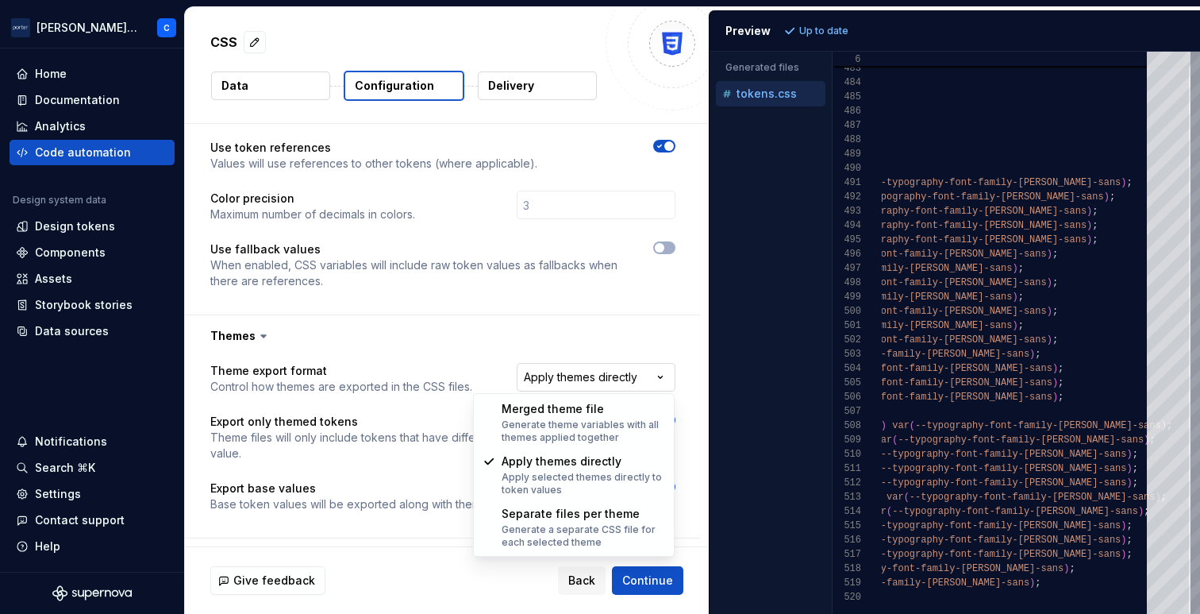
click at [610, 373] on html "**********" at bounding box center [600, 307] width 1200 height 614
select select "**********"
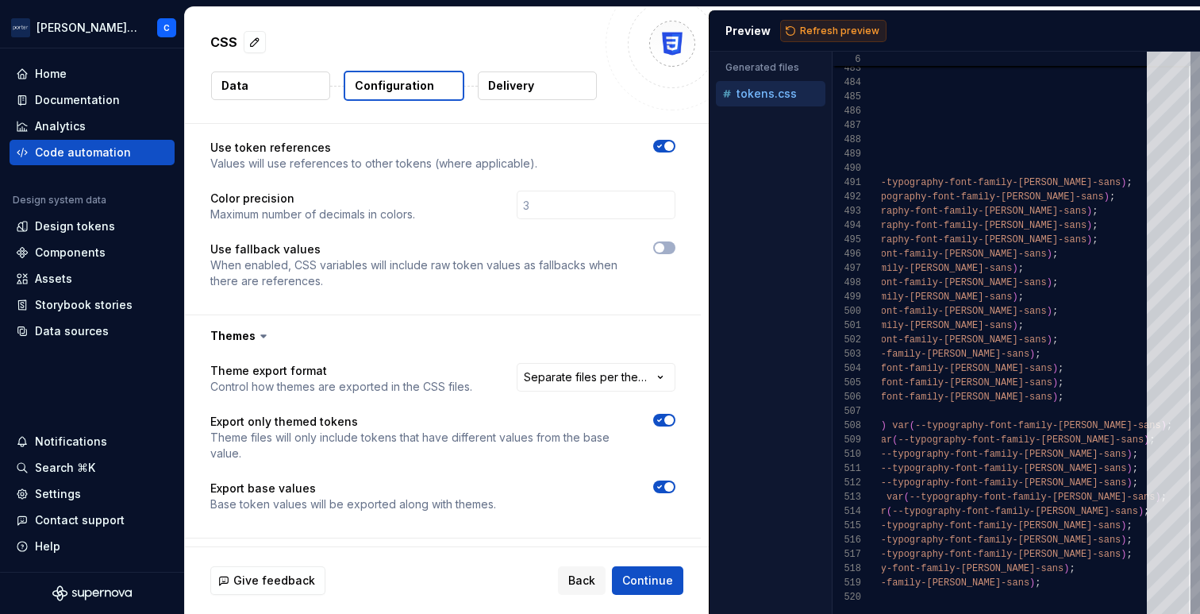
click at [810, 34] on span "Refresh preview" at bounding box center [839, 31] width 79 height 13
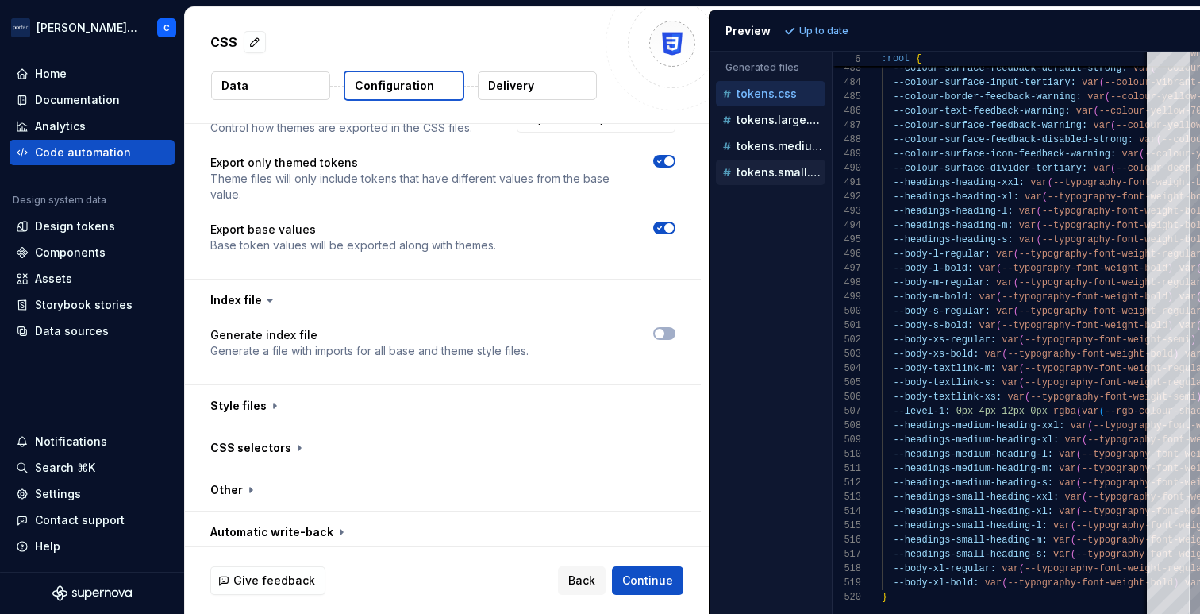
scroll to position [1540, 0]
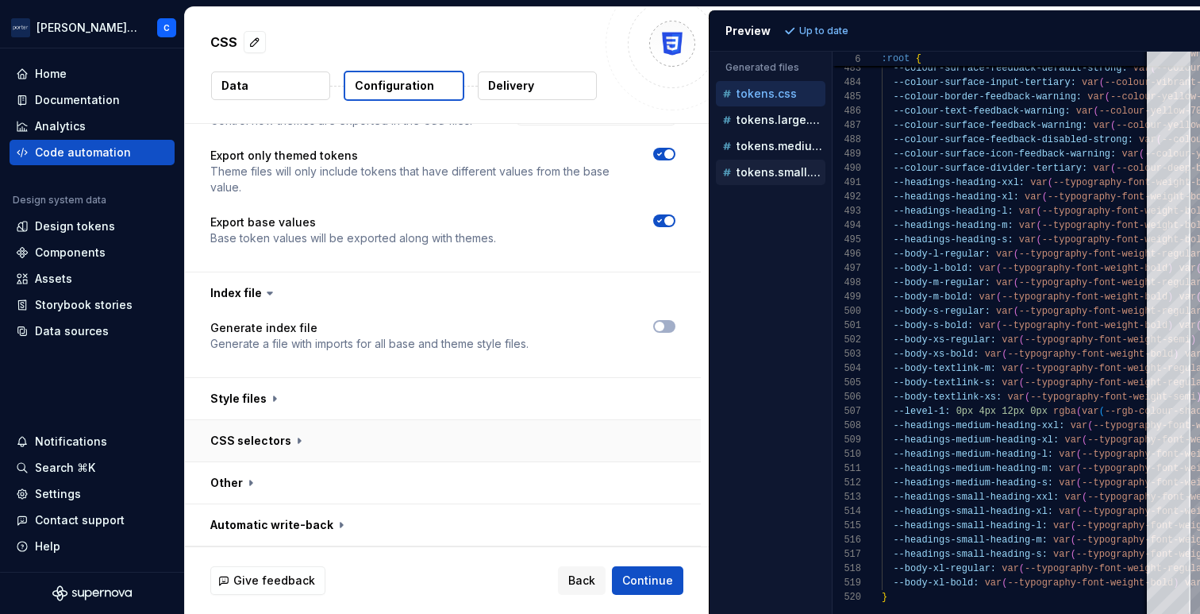
click at [437, 434] on button "button" at bounding box center [443, 440] width 516 height 41
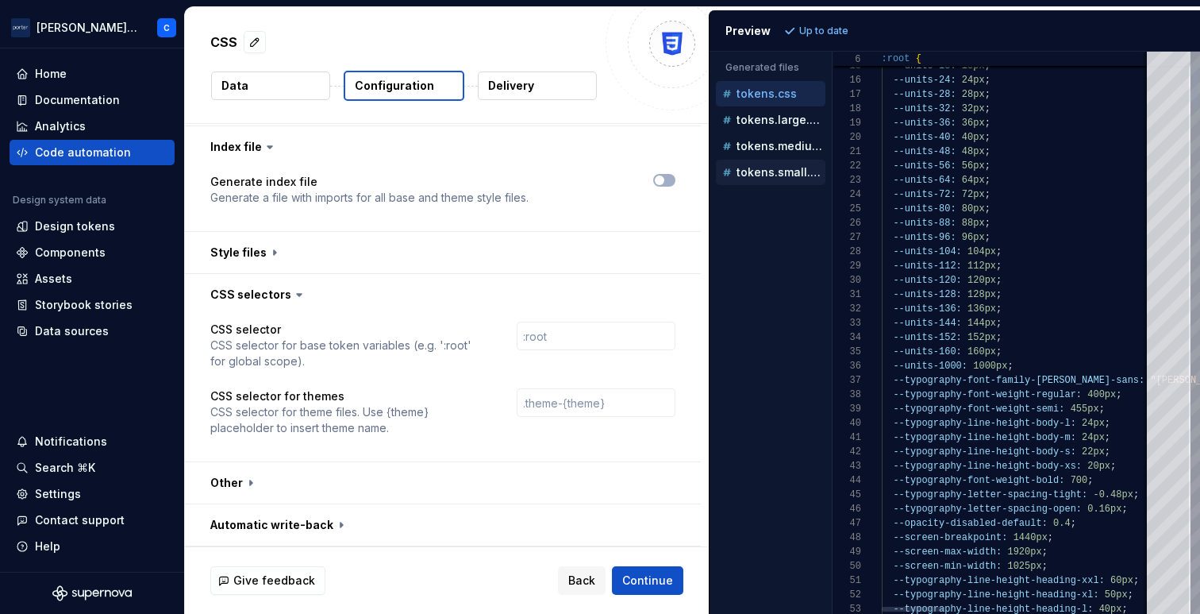
scroll to position [143, 0]
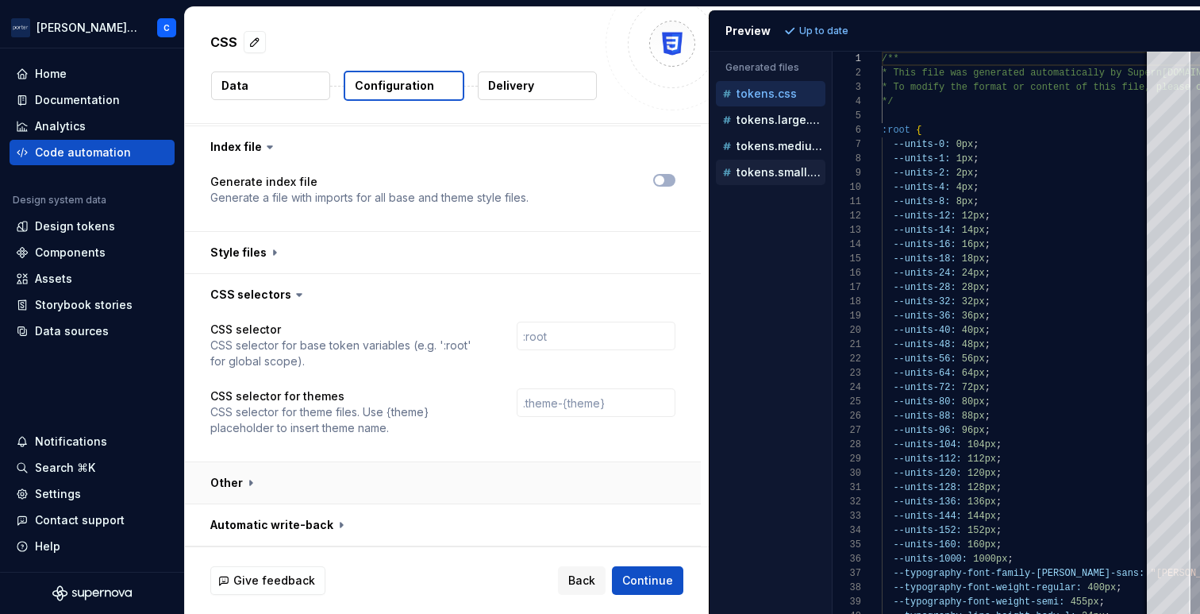
click at [623, 465] on button "button" at bounding box center [443, 482] width 516 height 41
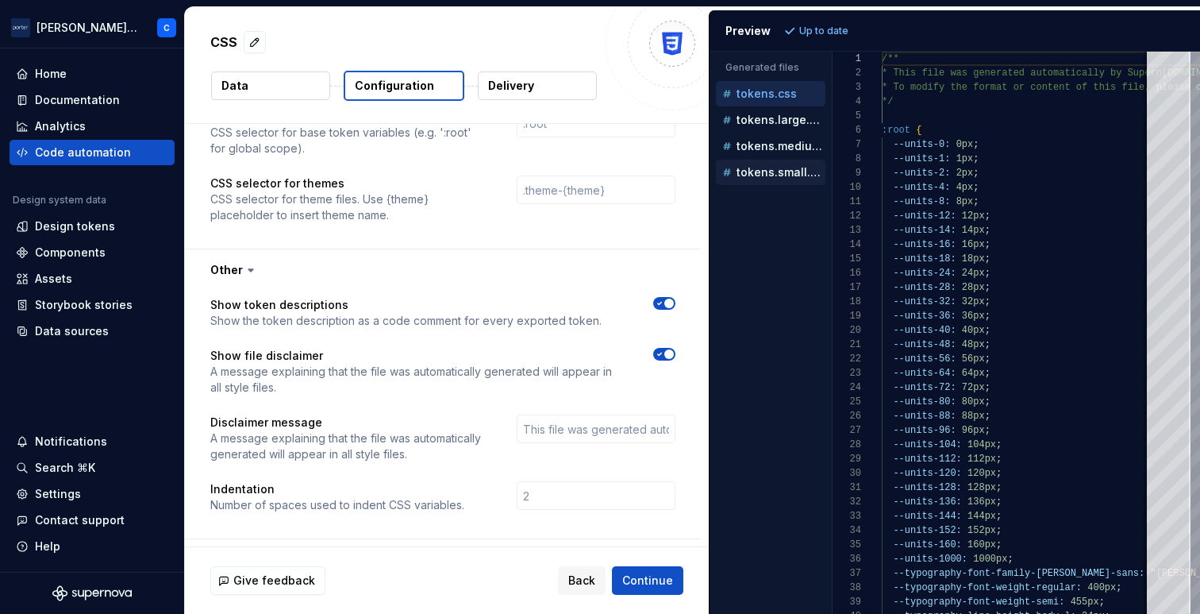
scroll to position [1934, 0]
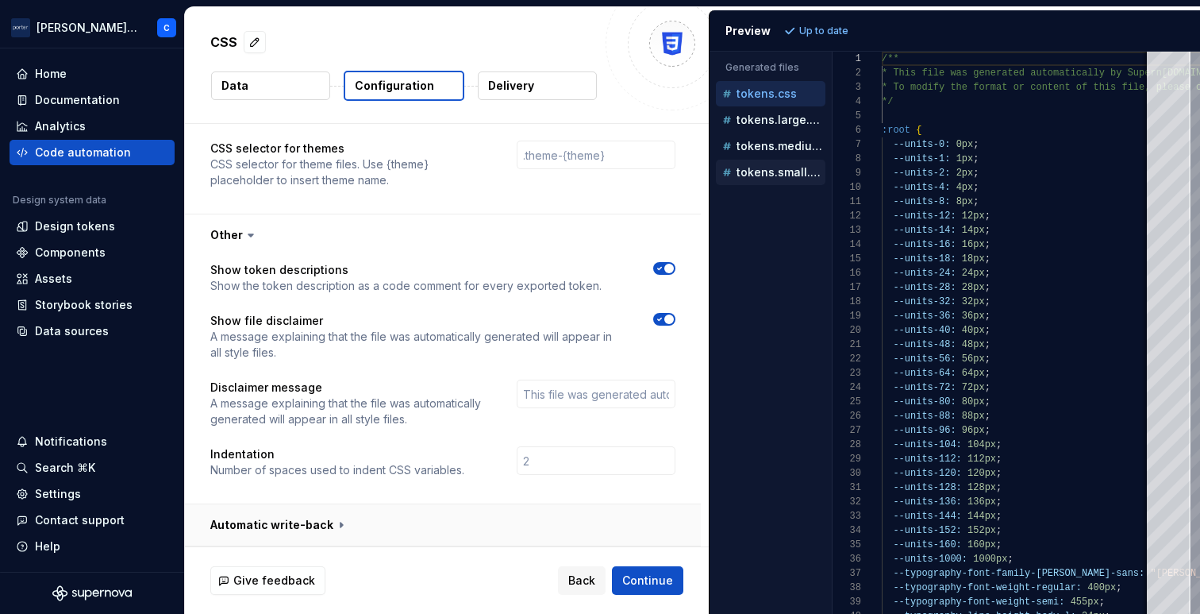
click at [353, 514] on button "button" at bounding box center [443, 524] width 516 height 41
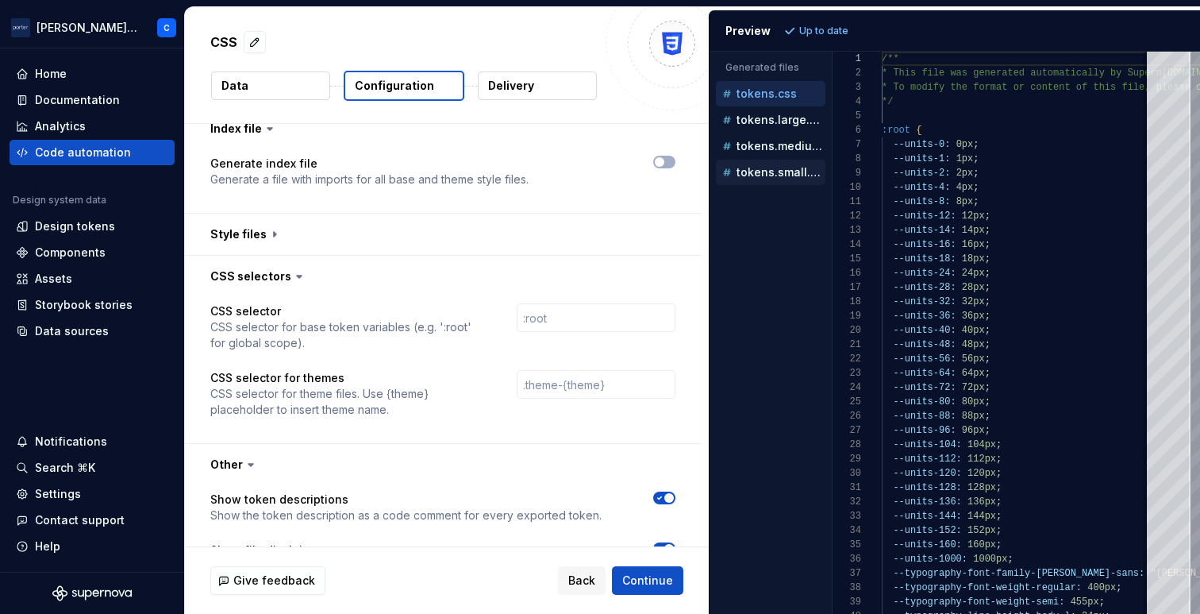
scroll to position [1674, 0]
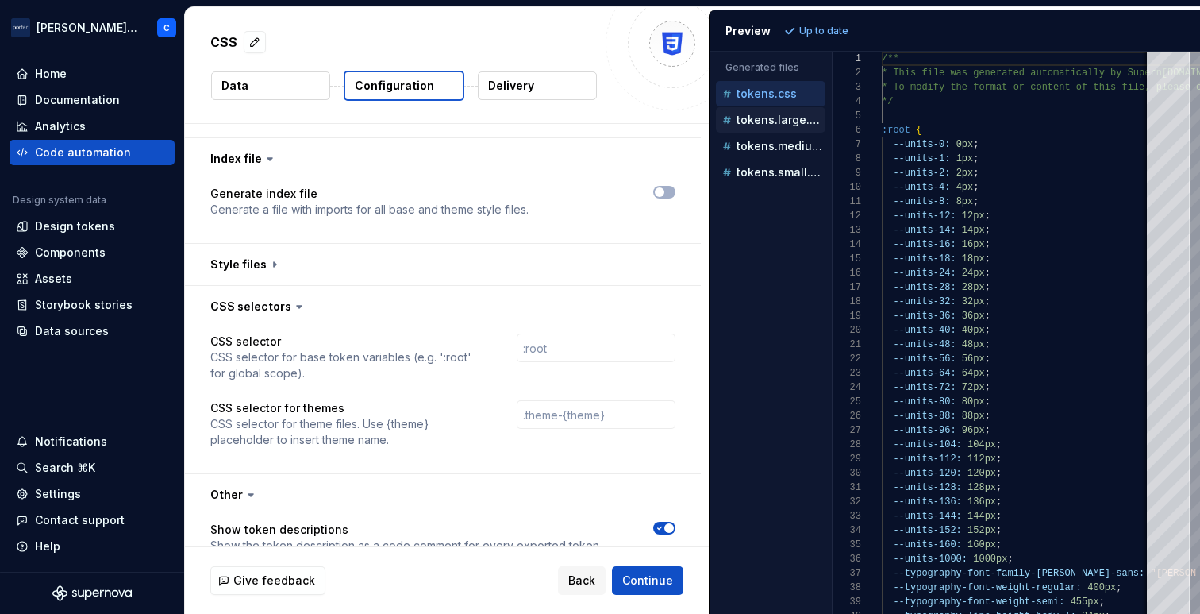
click at [784, 122] on p "tokens.large.css" at bounding box center [781, 120] width 89 height 13
type textarea "**********"
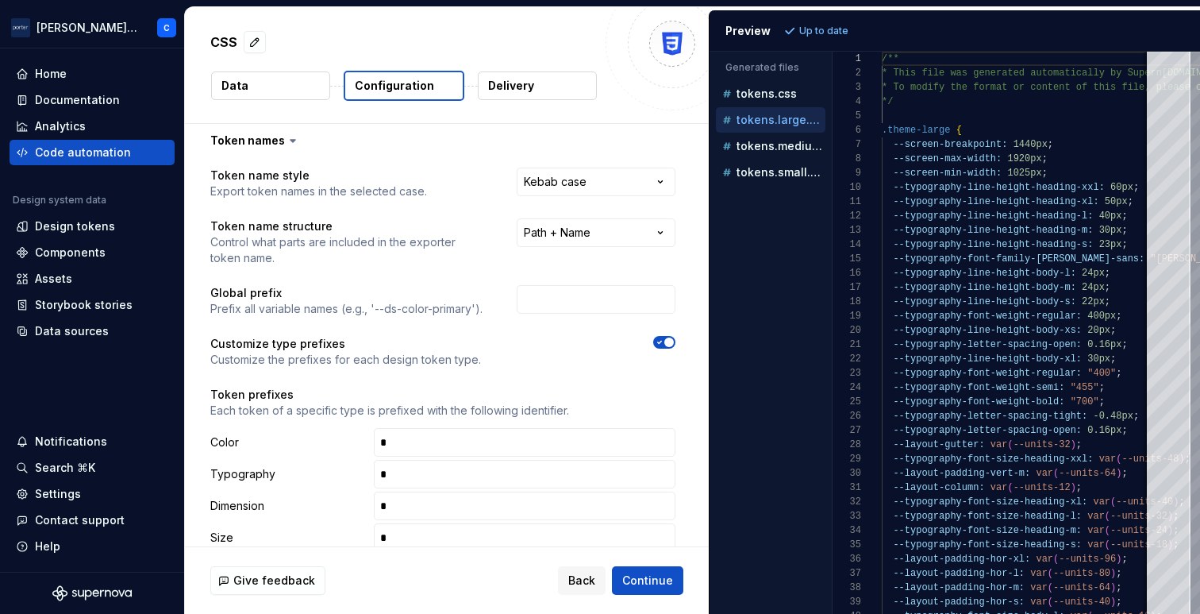
scroll to position [0, 0]
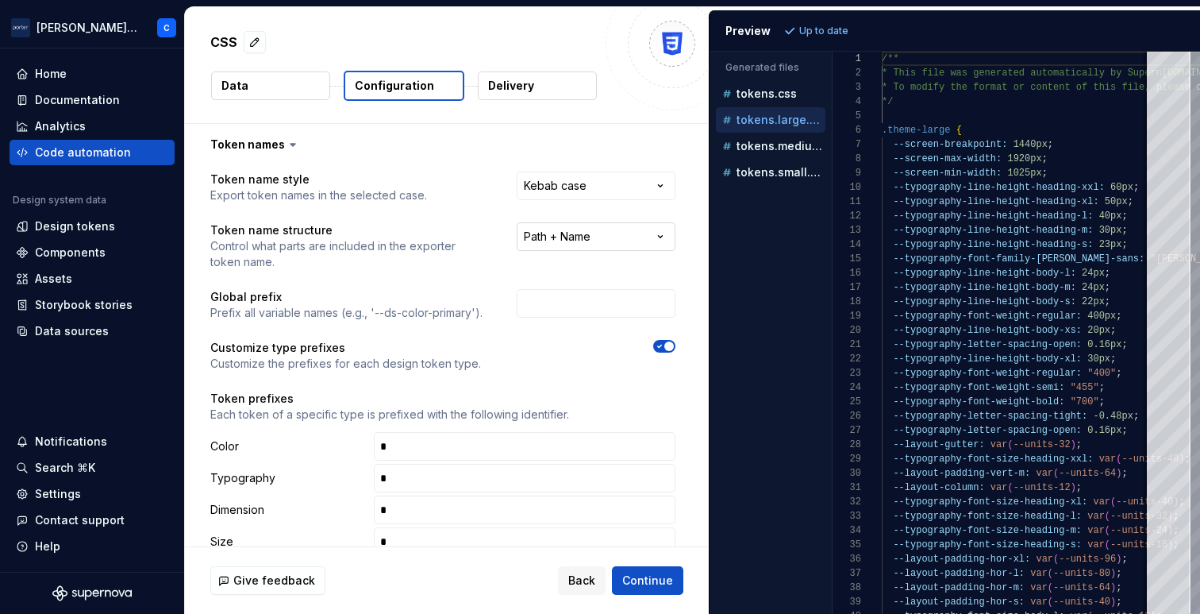
click at [584, 244] on html "**********" at bounding box center [600, 307] width 1200 height 614
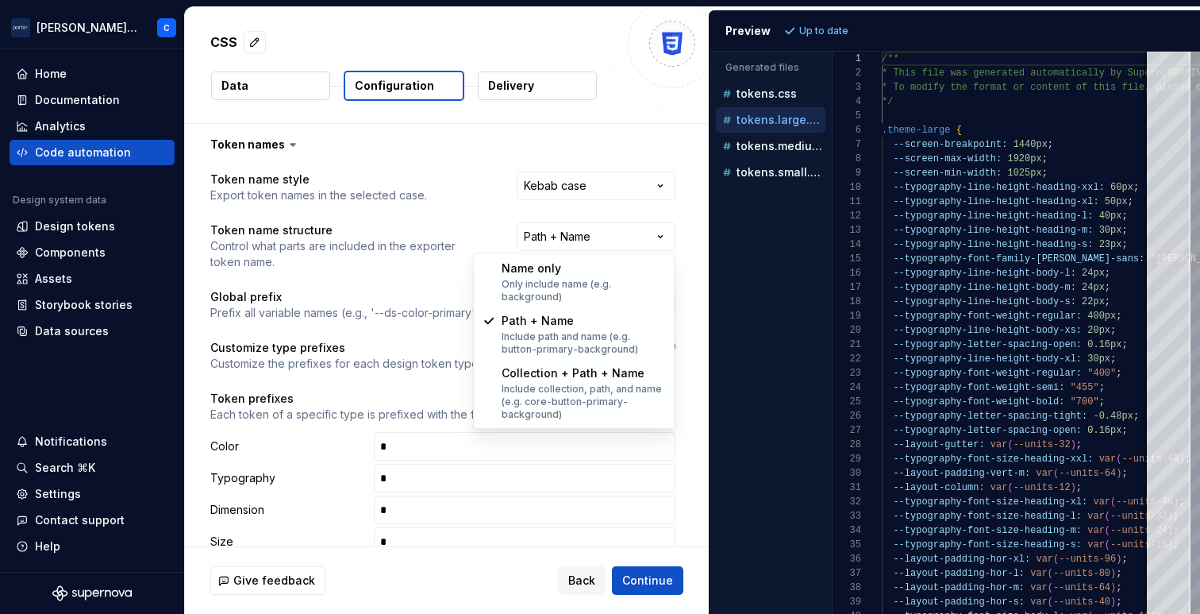
select select "********"
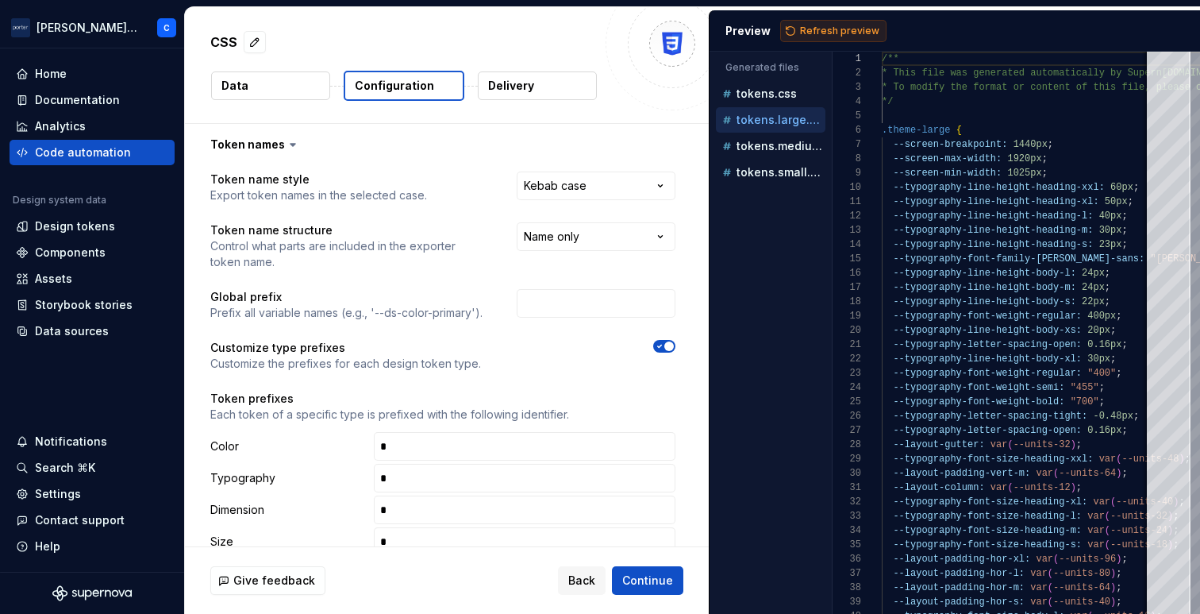
click at [843, 27] on span "Refresh preview" at bounding box center [839, 31] width 79 height 13
type textarea "**********"
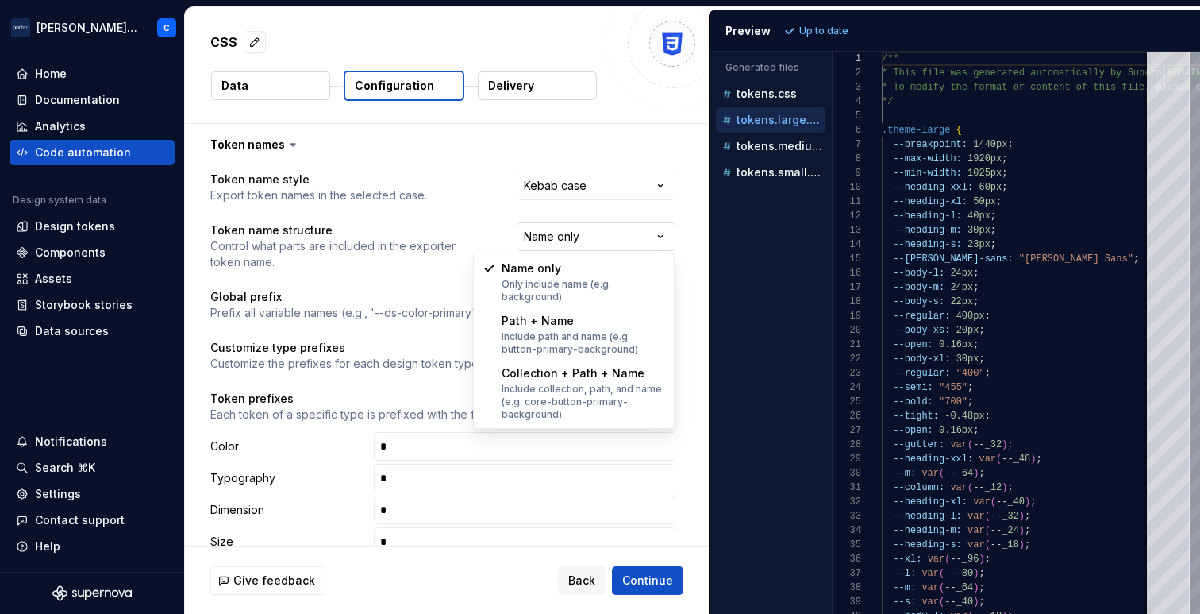
click at [568, 238] on html "**********" at bounding box center [600, 307] width 1200 height 614
select select "**********"
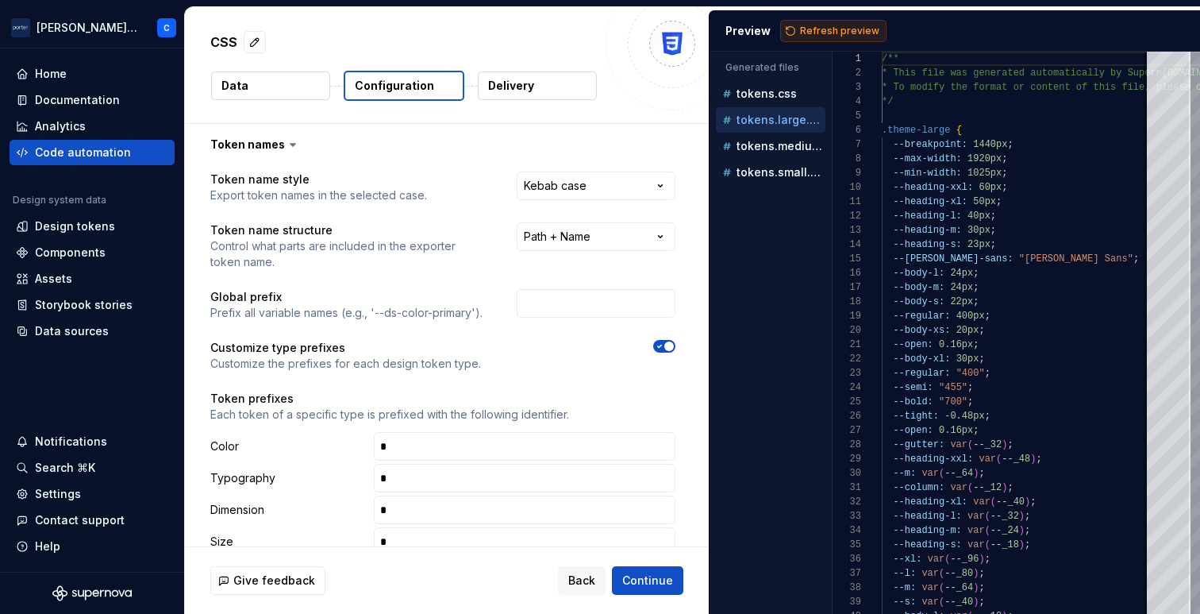
click at [821, 29] on span "Refresh preview" at bounding box center [839, 31] width 79 height 13
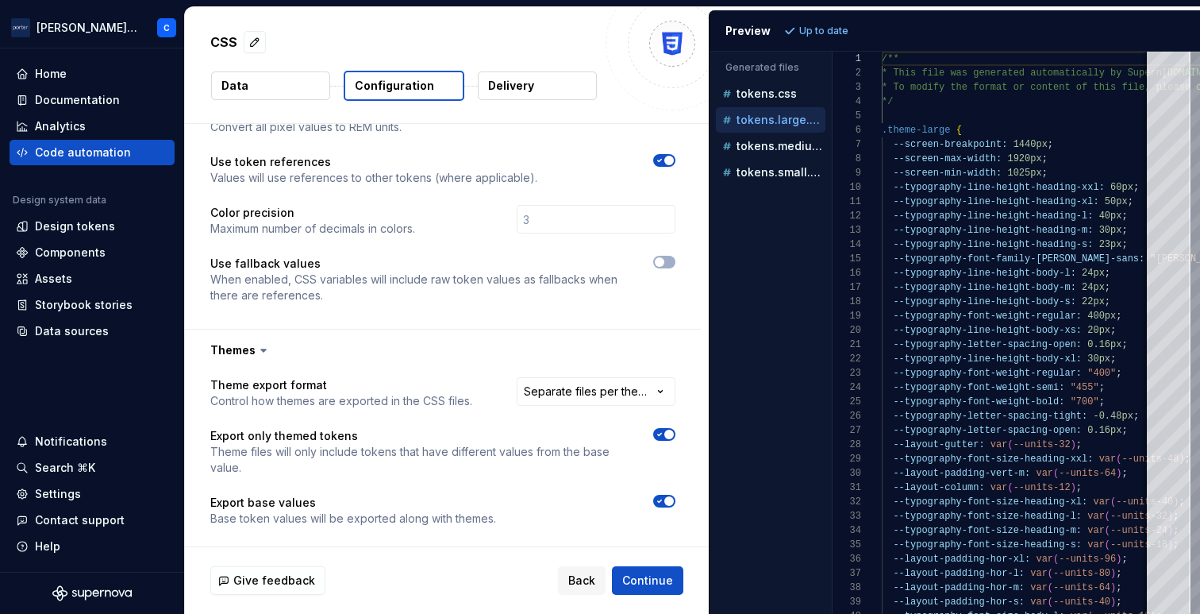
scroll to position [1257, 0]
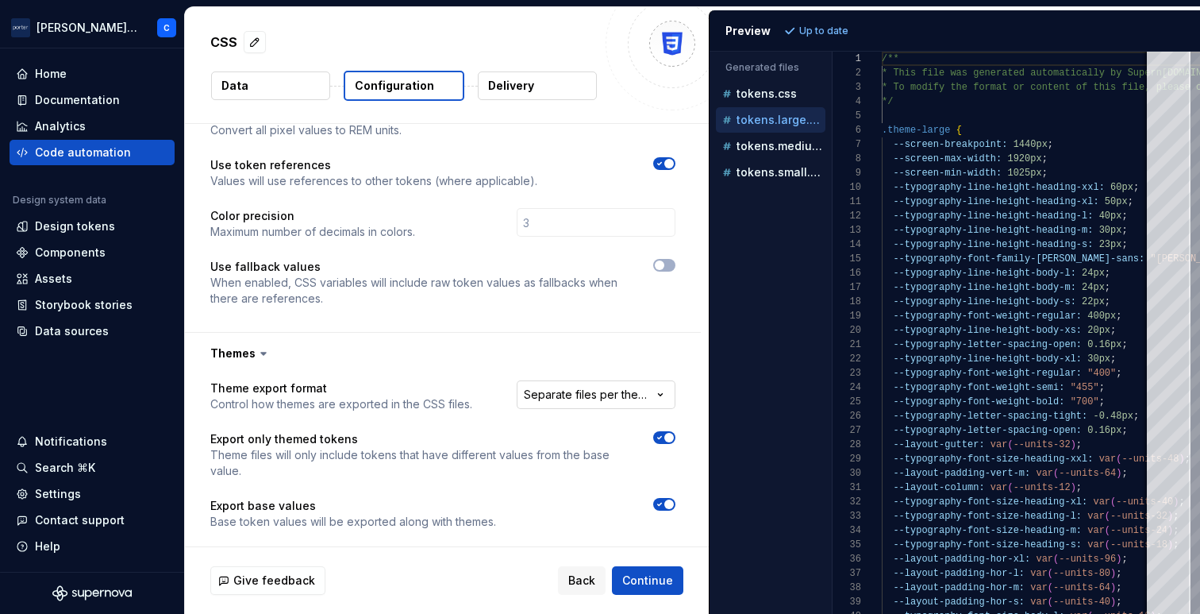
click at [569, 395] on html "**********" at bounding box center [600, 307] width 1200 height 614
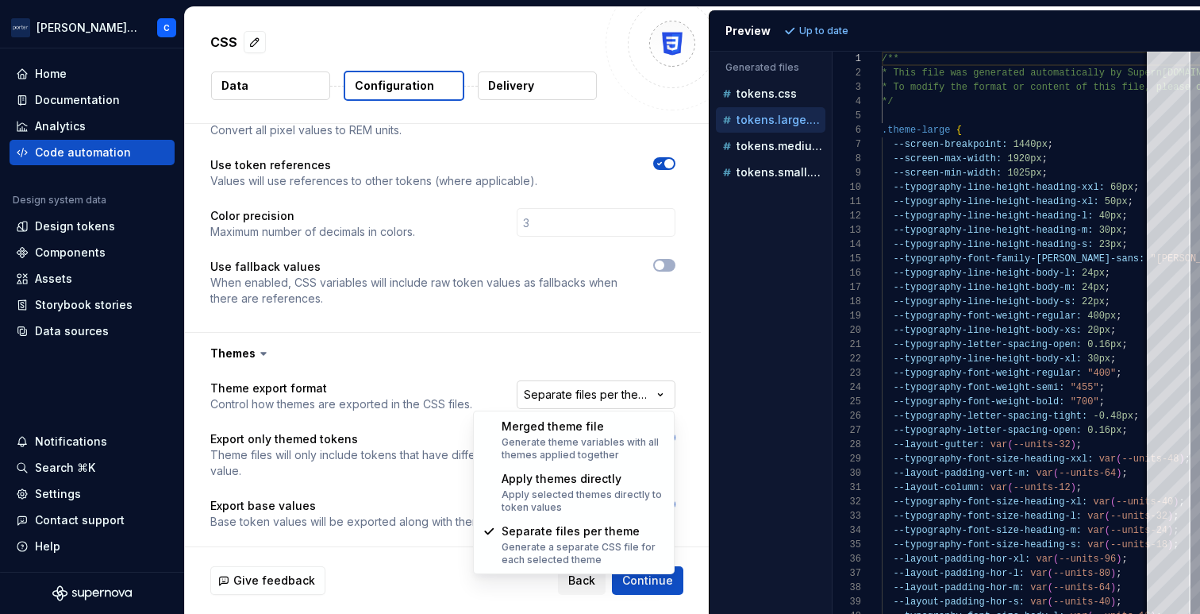
click at [569, 395] on html "**********" at bounding box center [600, 307] width 1200 height 614
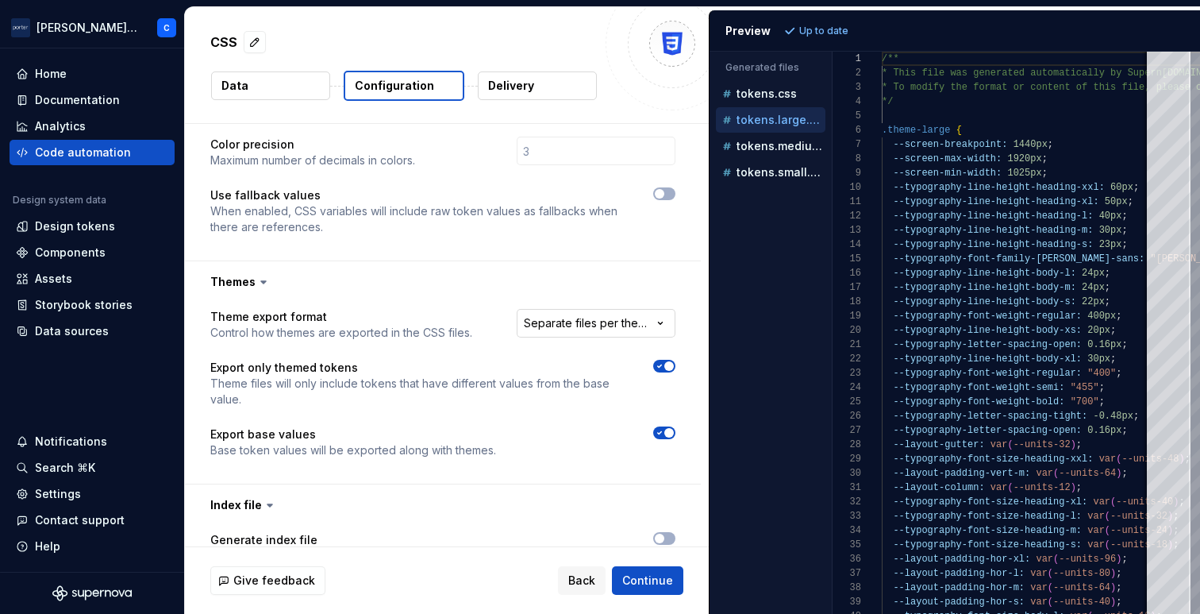
scroll to position [1346, 0]
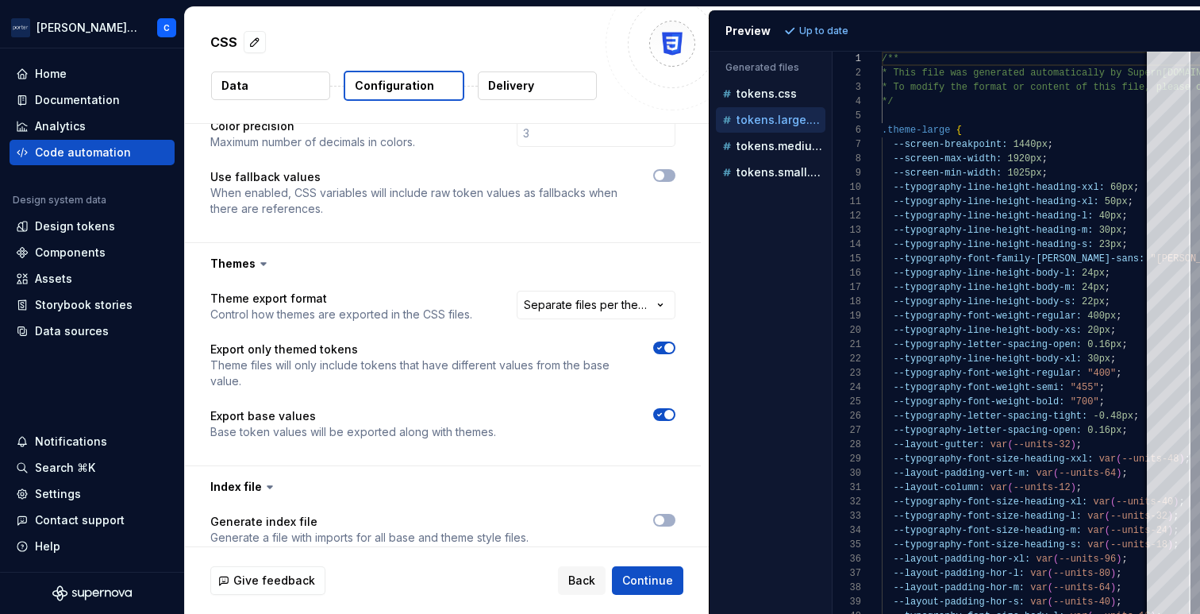
click at [669, 346] on span "button" at bounding box center [670, 348] width 10 height 10
click at [809, 35] on span "Refresh preview" at bounding box center [839, 31] width 79 height 13
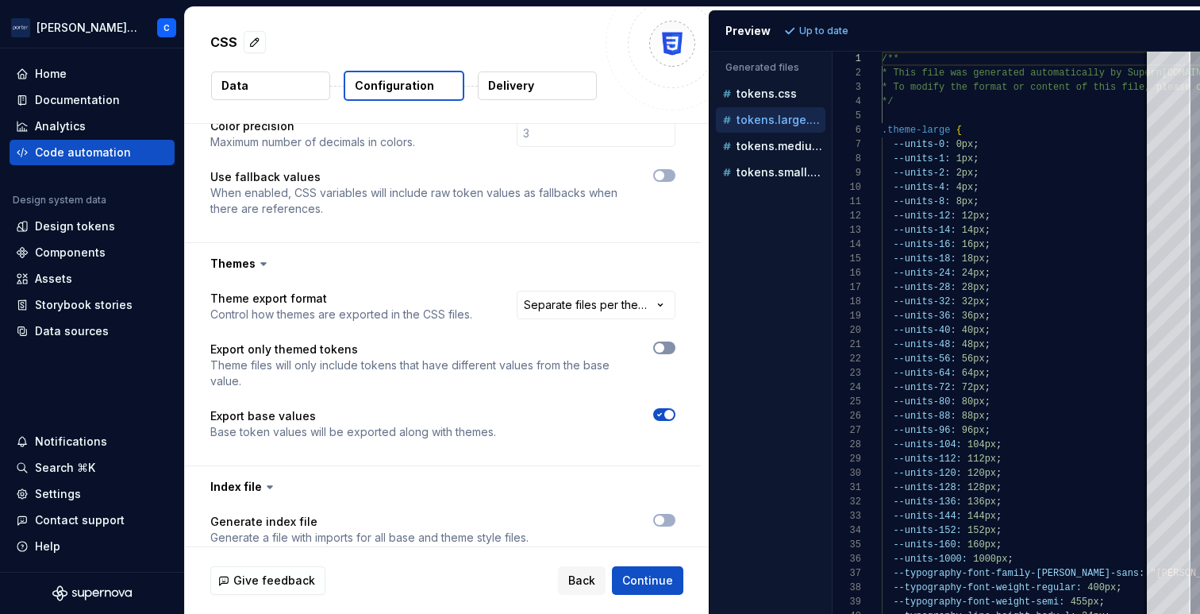
click at [661, 347] on span "button" at bounding box center [660, 348] width 10 height 10
click at [828, 27] on span "Refresh preview" at bounding box center [839, 31] width 79 height 13
type textarea "**********"
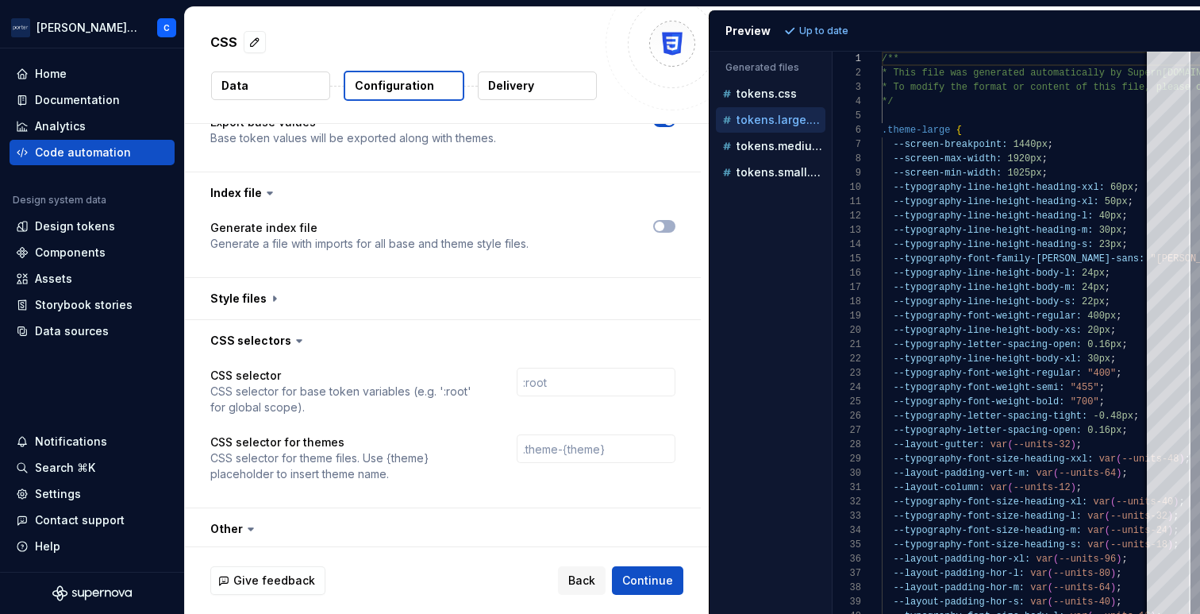
scroll to position [1696, 0]
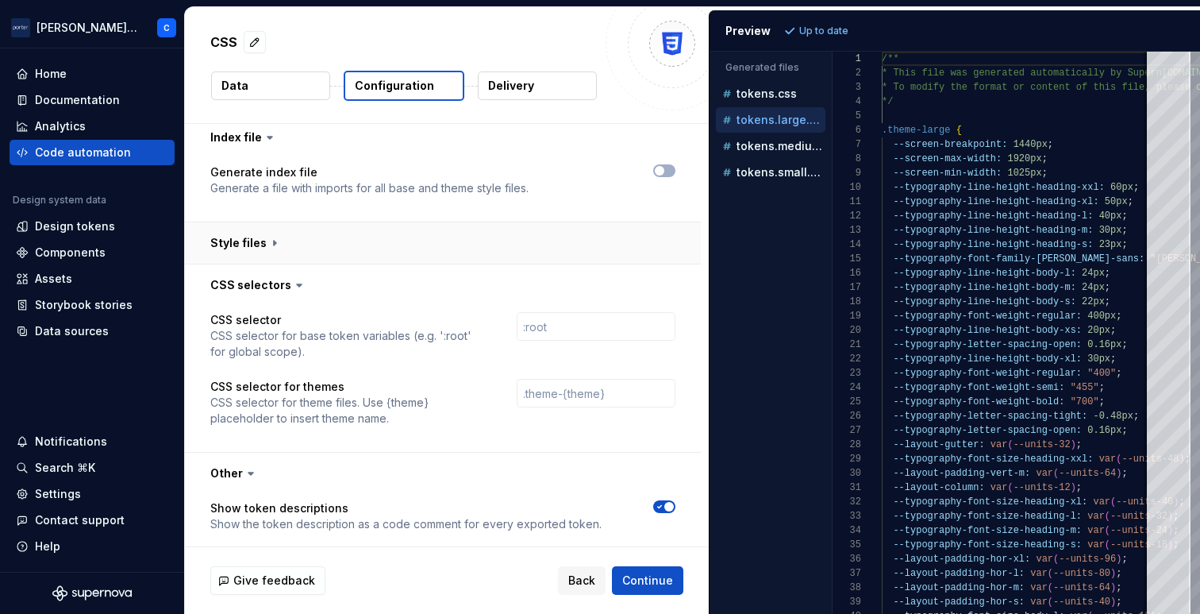
click at [495, 256] on button "button" at bounding box center [443, 242] width 516 height 41
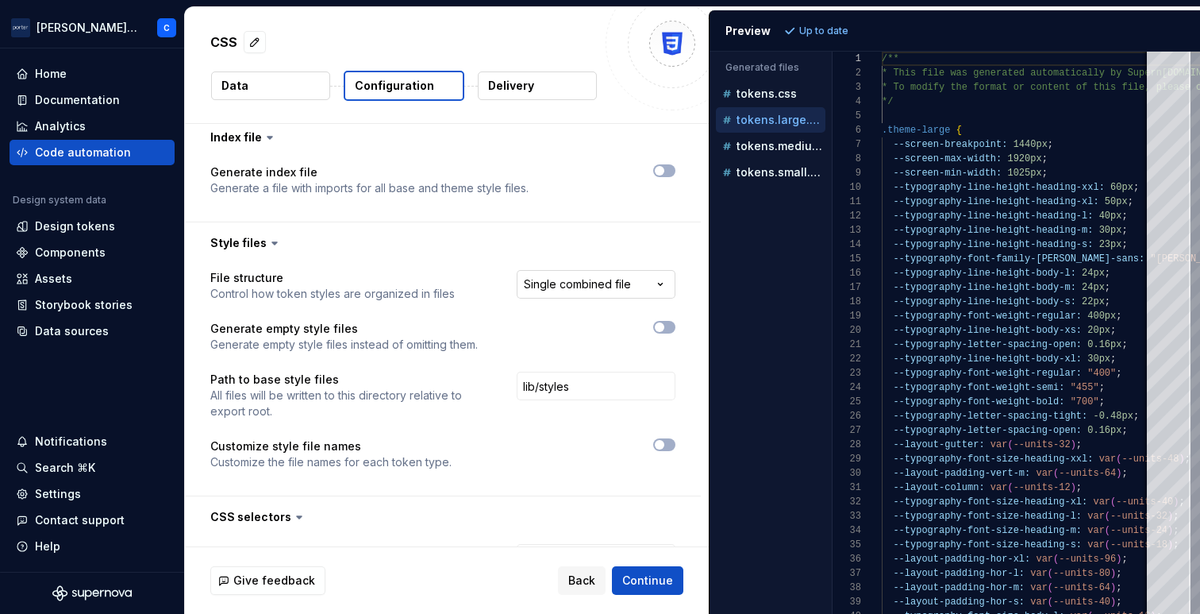
click at [530, 279] on html "**********" at bounding box center [600, 307] width 1200 height 614
click at [441, 283] on html "**********" at bounding box center [600, 307] width 1200 height 614
click at [668, 444] on button "button" at bounding box center [664, 444] width 22 height 13
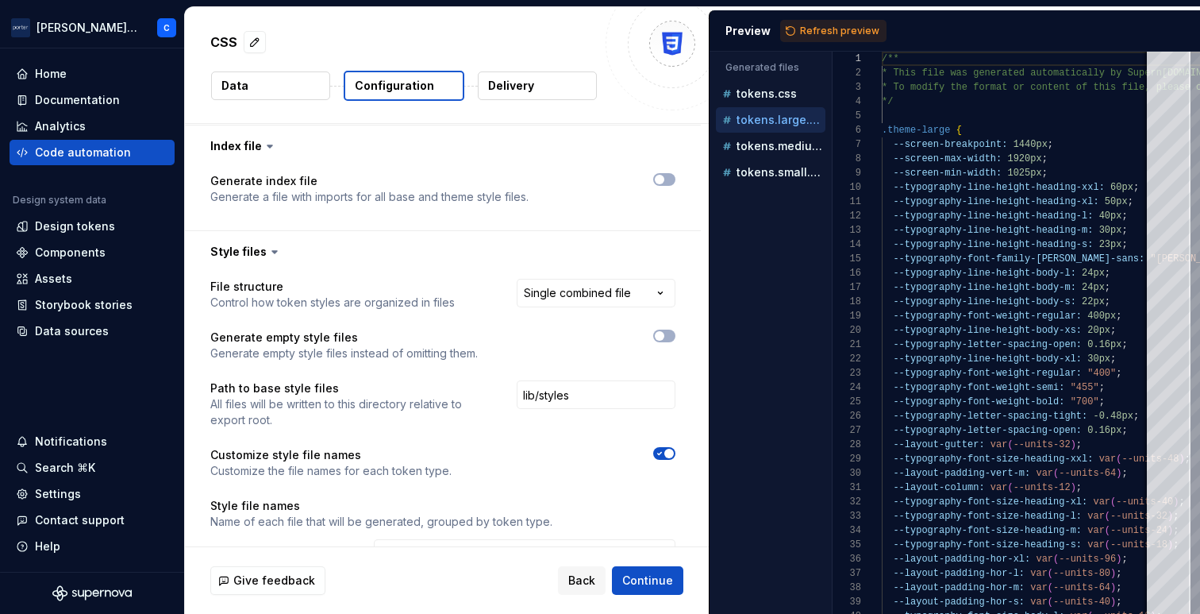
scroll to position [1724, 0]
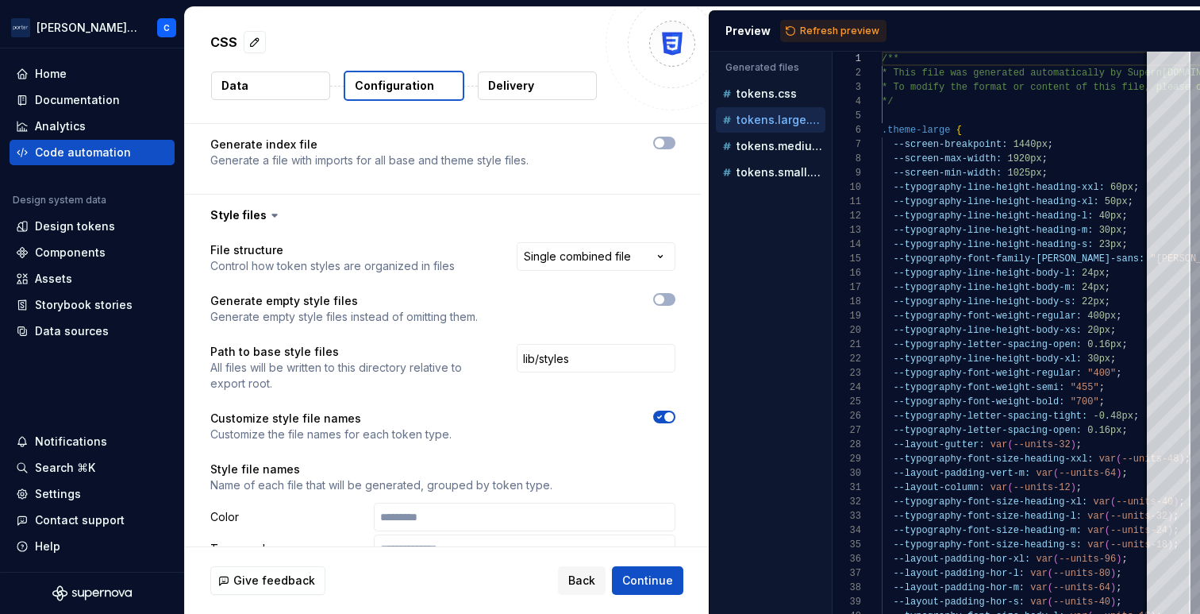
click at [665, 417] on span "button" at bounding box center [670, 417] width 10 height 10
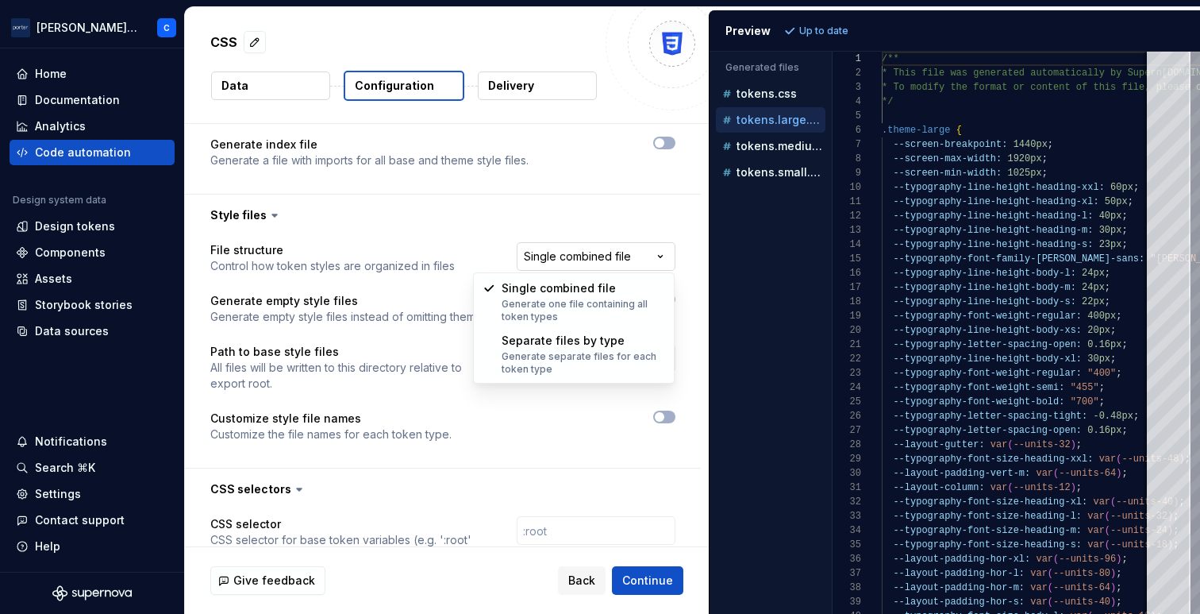
click at [614, 260] on html "**********" at bounding box center [600, 307] width 1200 height 614
select select "**********"
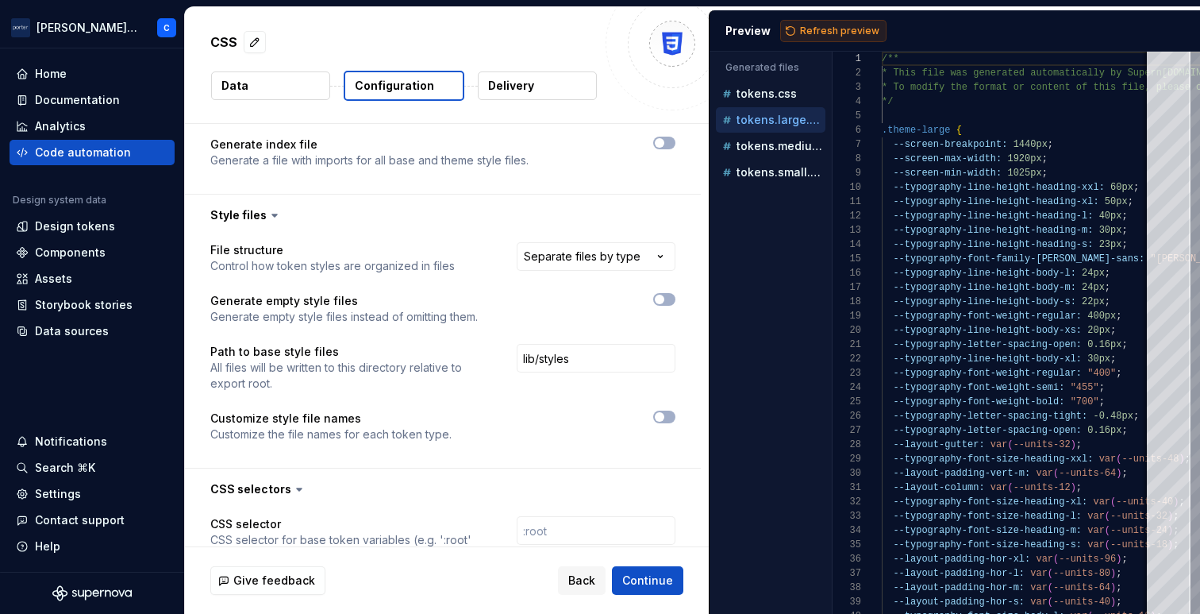
click at [829, 37] on button "Refresh preview" at bounding box center [833, 31] width 106 height 22
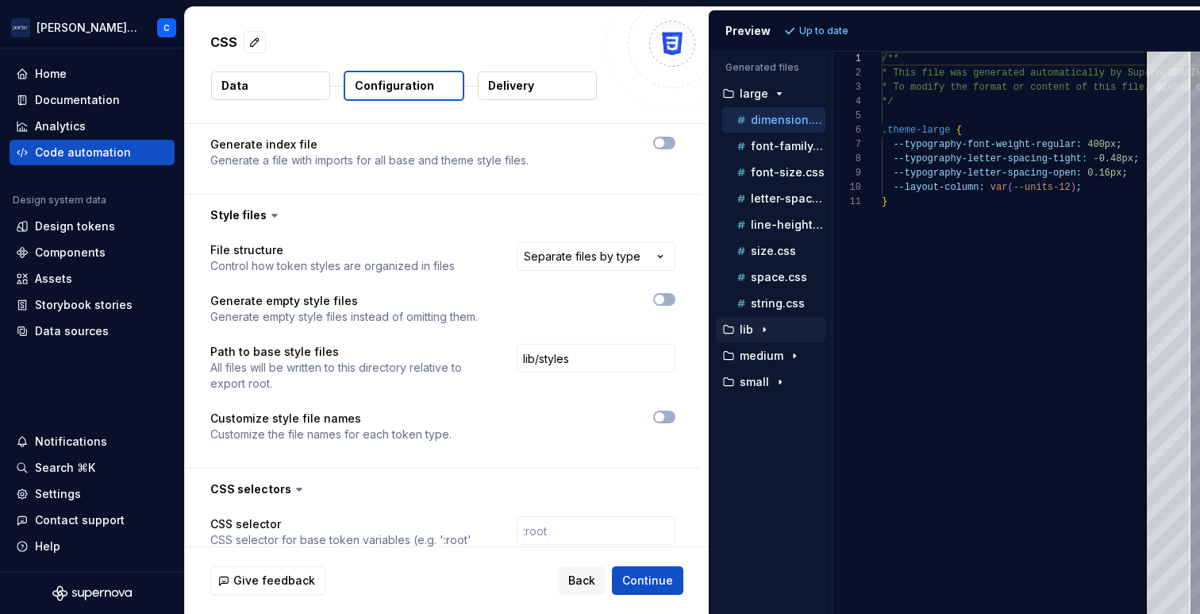
click at [764, 328] on icon "button" at bounding box center [765, 330] width 2 height 4
click at [798, 355] on icon "button" at bounding box center [799, 356] width 2 height 4
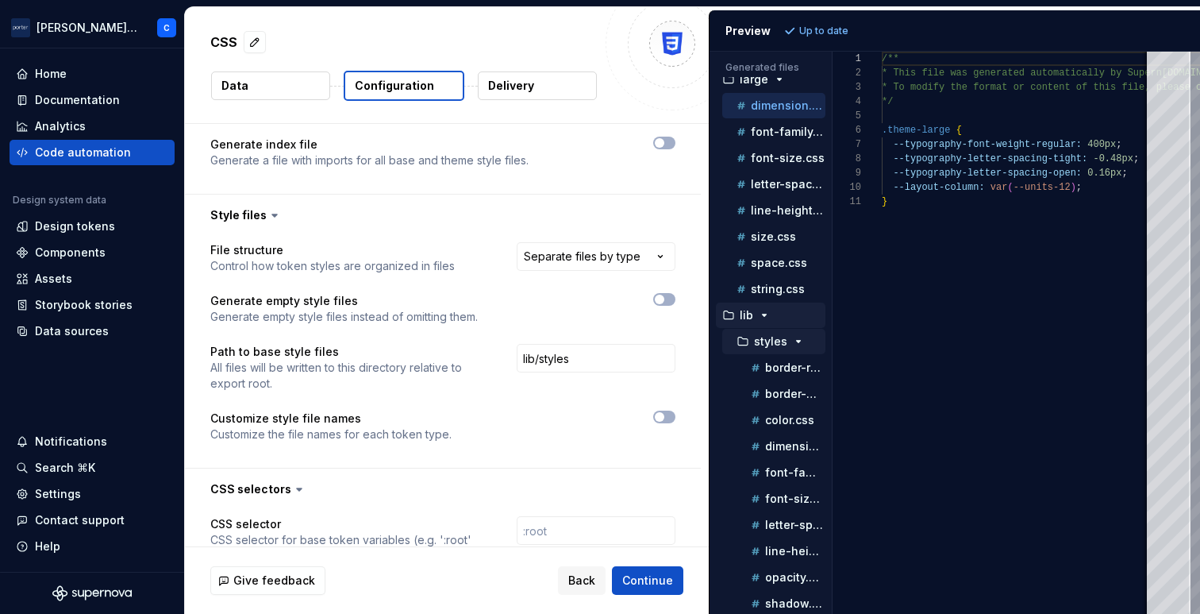
scroll to position [23, 0]
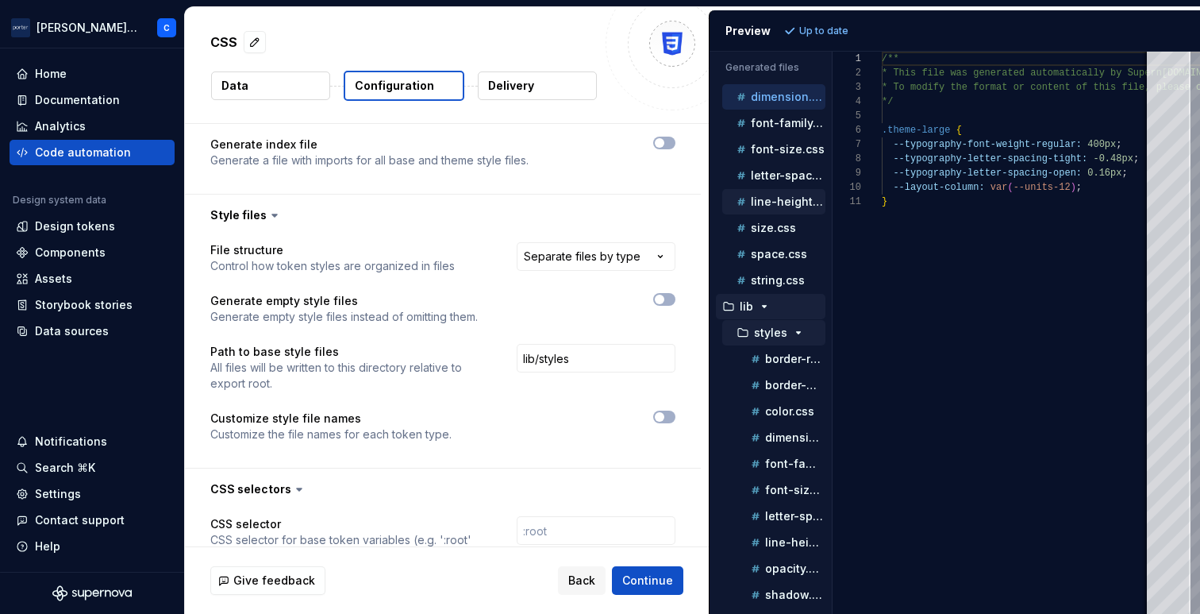
click at [776, 191] on div "line-height.css" at bounding box center [773, 201] width 103 height 25
click at [770, 160] on div "font-size.css" at bounding box center [773, 149] width 103 height 25
click at [765, 121] on p "font-family.css" at bounding box center [788, 123] width 75 height 13
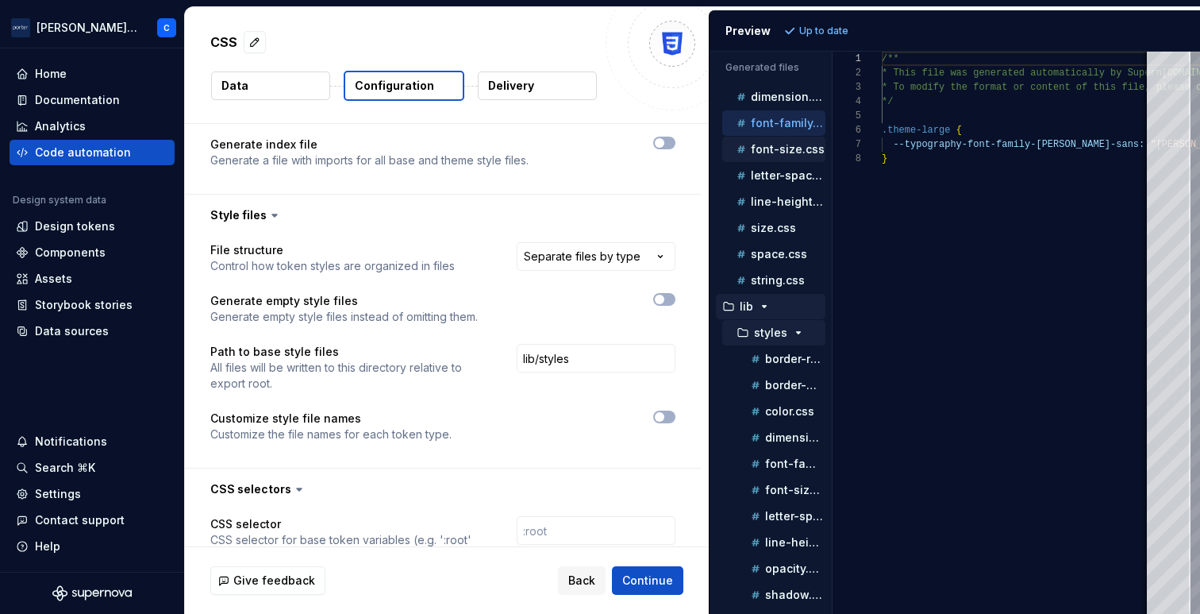
click at [765, 147] on p "font-size.css" at bounding box center [788, 149] width 74 height 13
type textarea "**********"
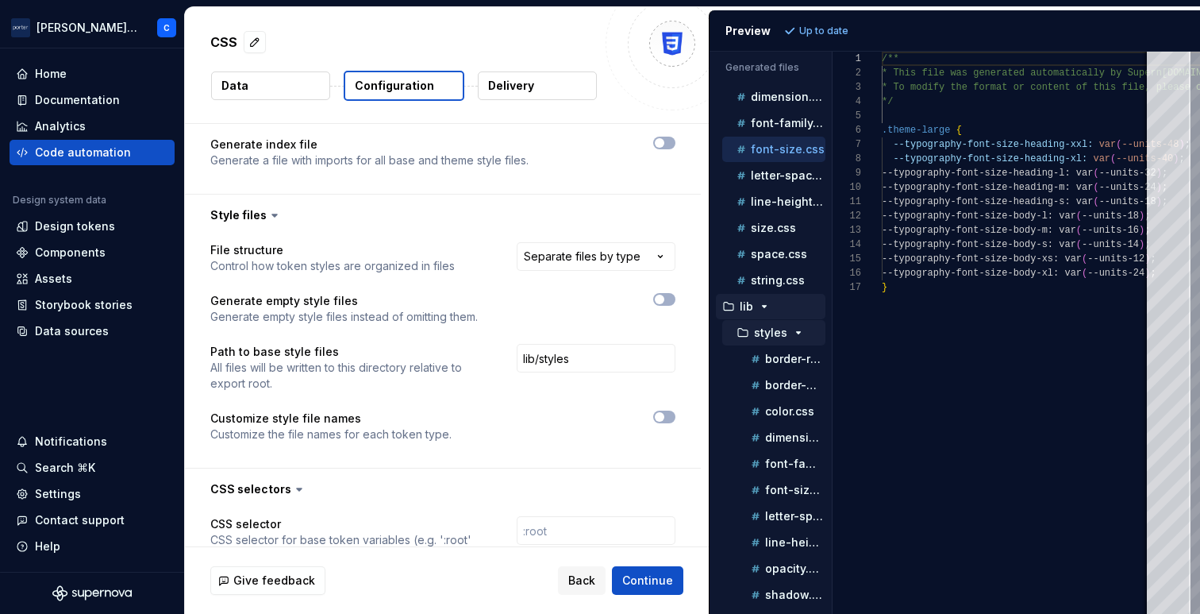
scroll to position [143, 0]
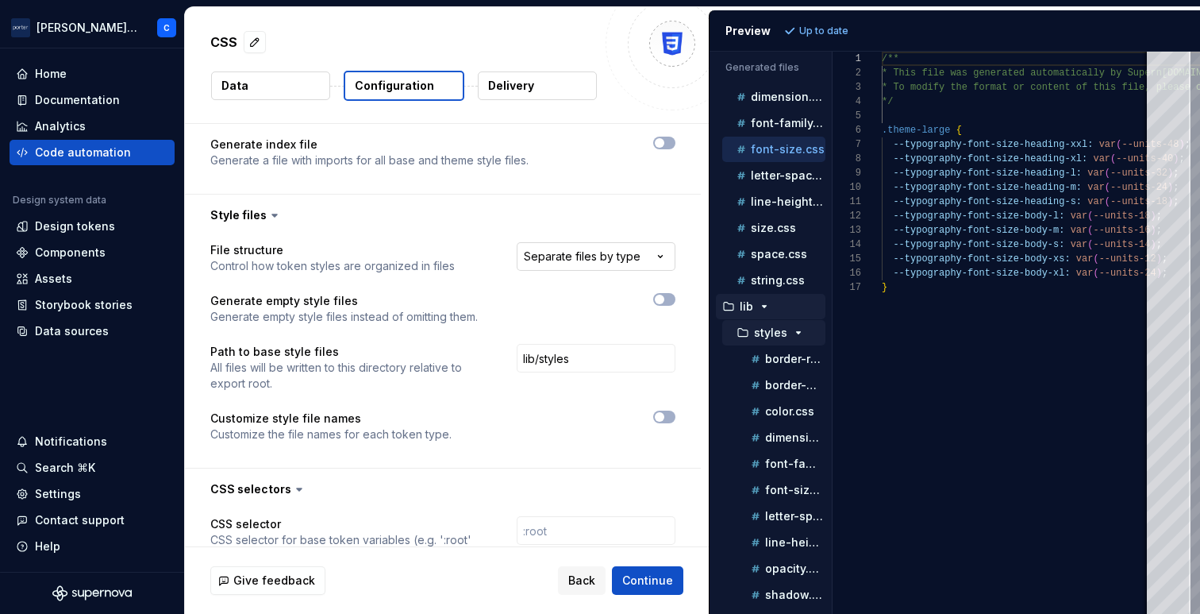
click at [669, 242] on html "**********" at bounding box center [600, 307] width 1200 height 614
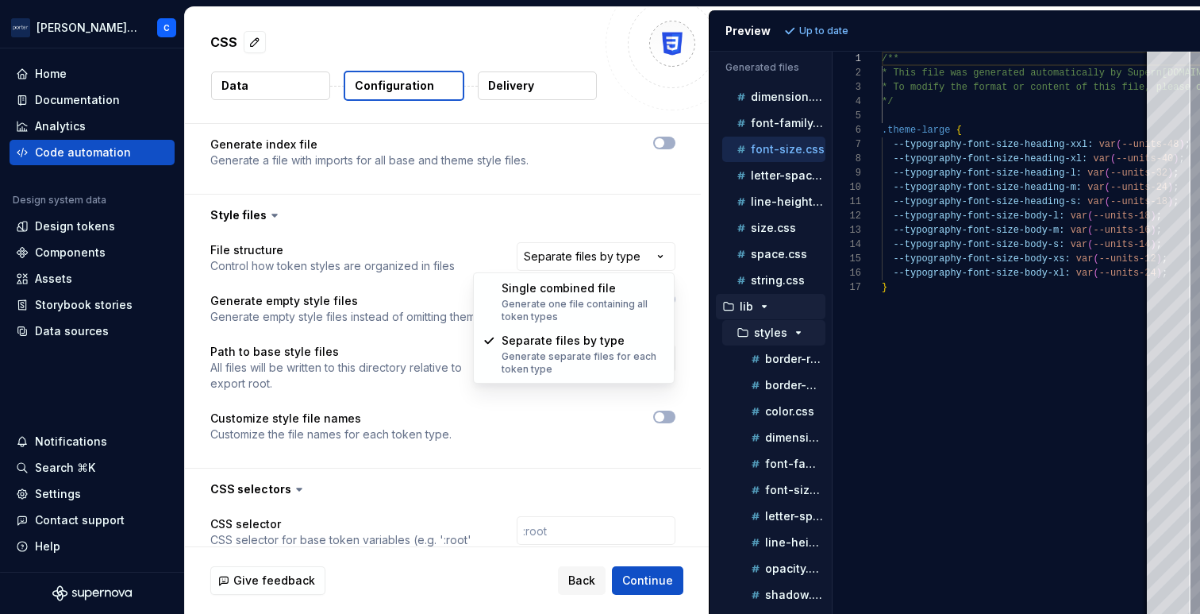
select select "**********"
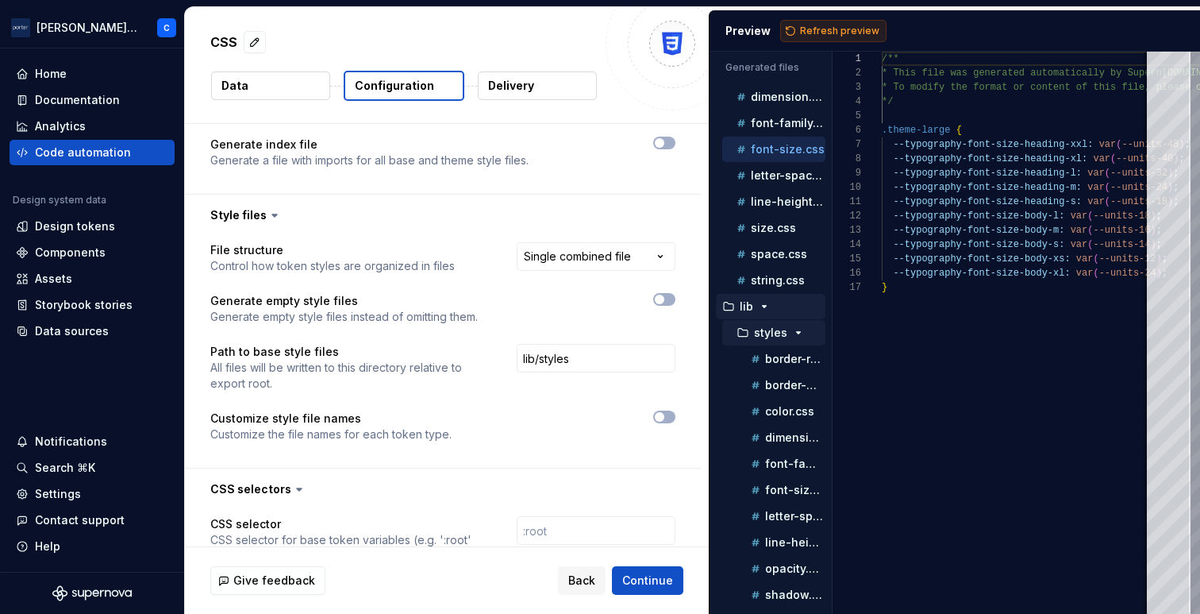
click at [810, 37] on span "Refresh preview" at bounding box center [839, 31] width 79 height 13
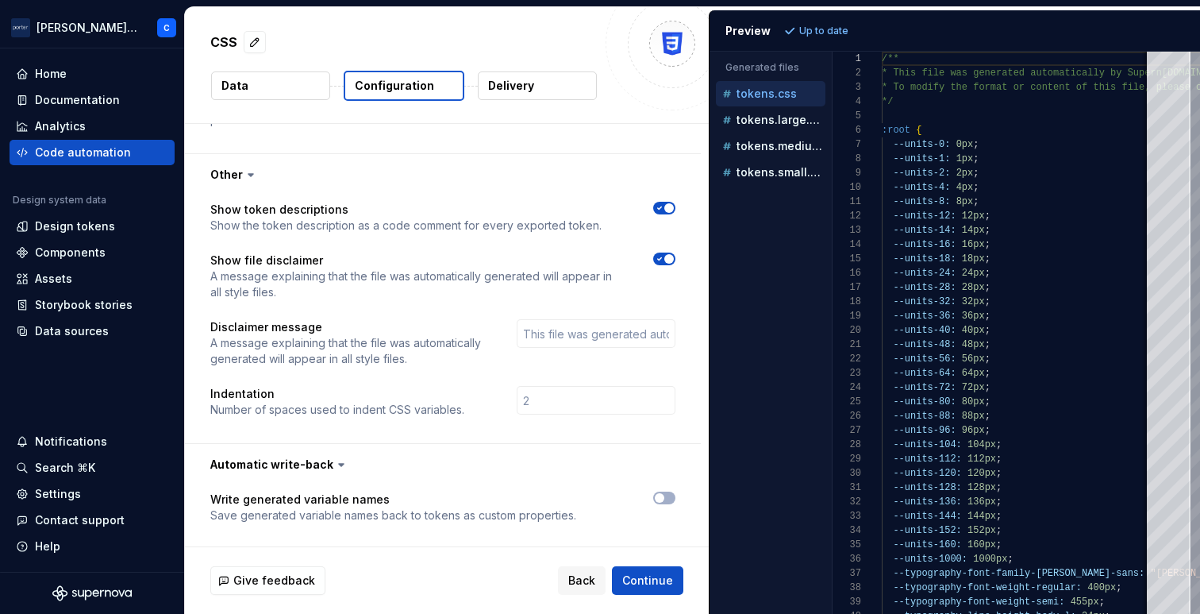
scroll to position [2229, 0]
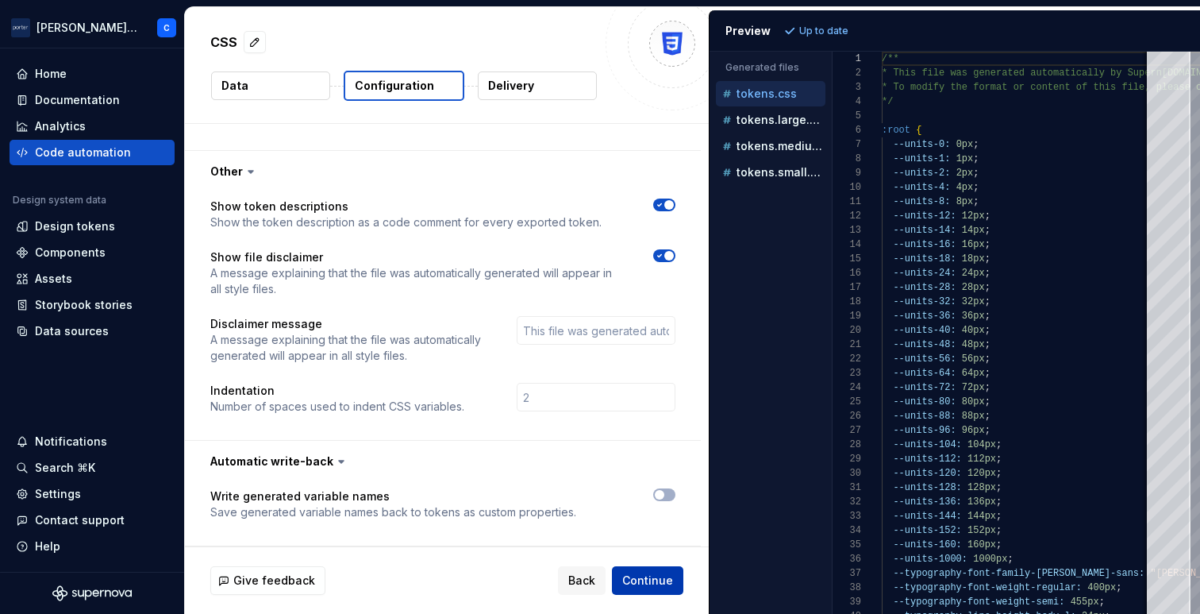
click at [630, 568] on button "Continue" at bounding box center [647, 580] width 71 height 29
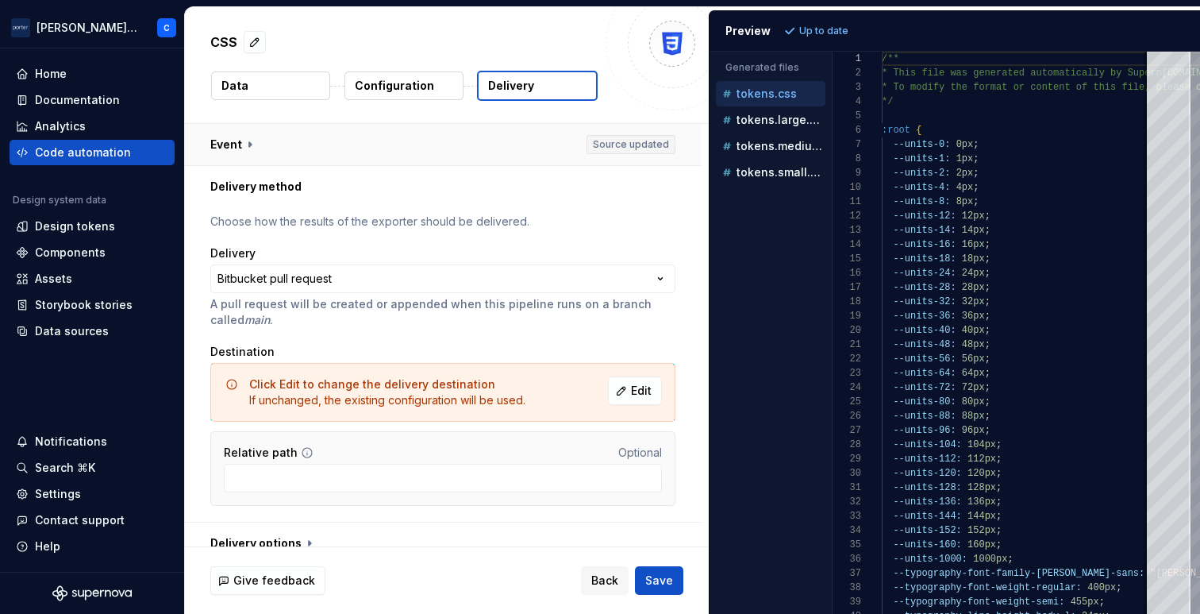
click at [233, 142] on button "button" at bounding box center [443, 144] width 516 height 41
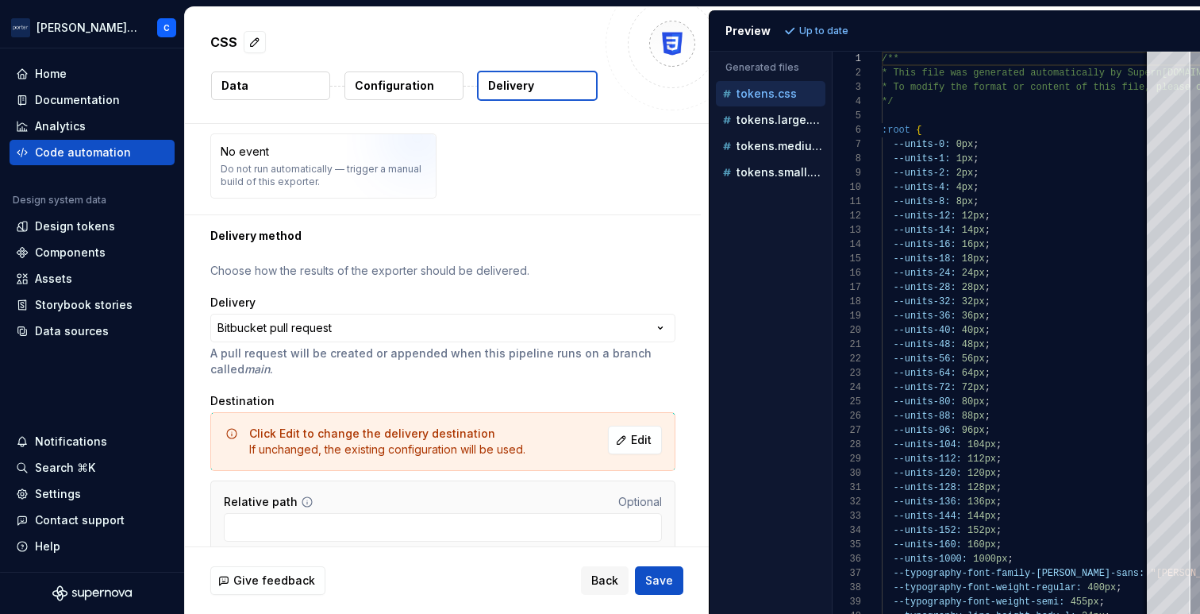
scroll to position [293, 0]
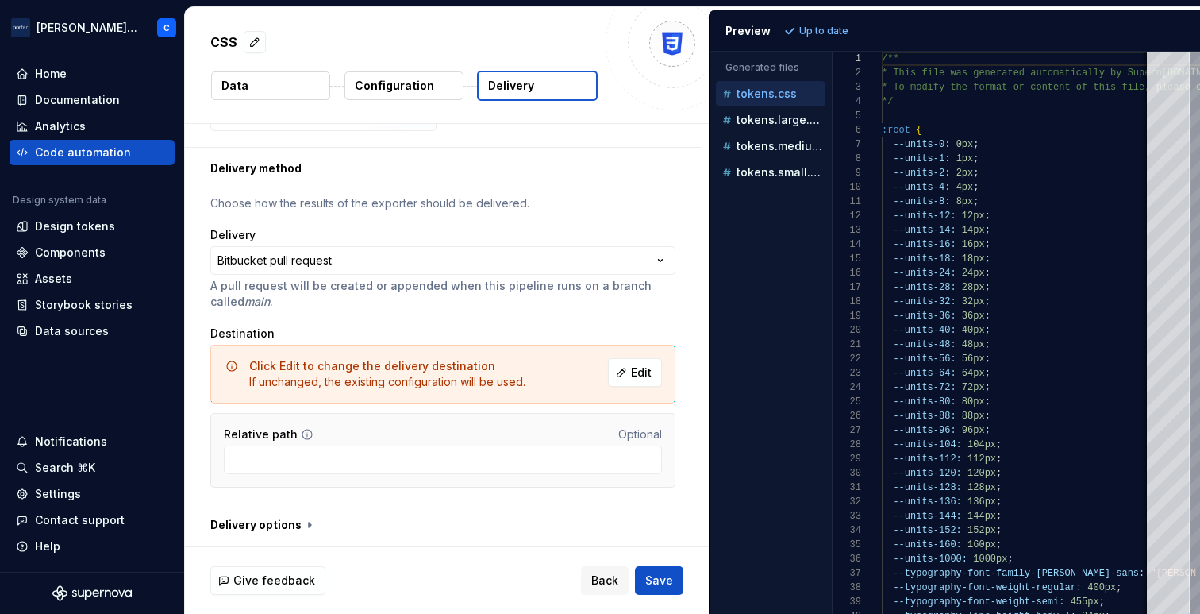
click at [302, 434] on icon at bounding box center [307, 434] width 13 height 13
click at [304, 432] on icon at bounding box center [307, 434] width 13 height 13
click at [286, 526] on button "button" at bounding box center [443, 524] width 516 height 41
type textarea "*"
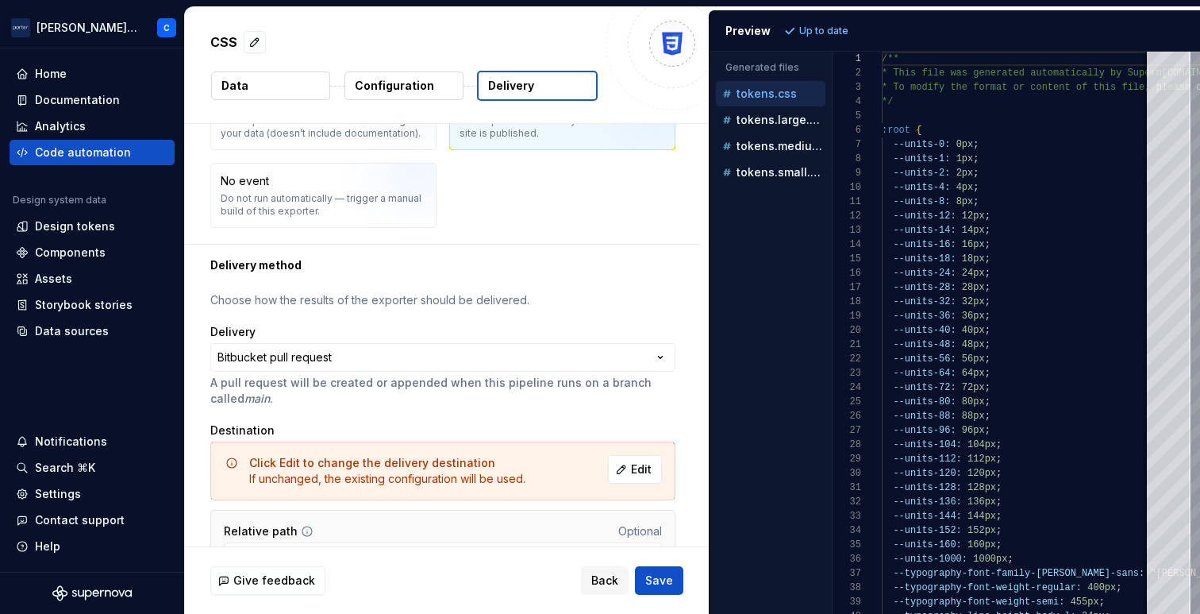
scroll to position [203, 0]
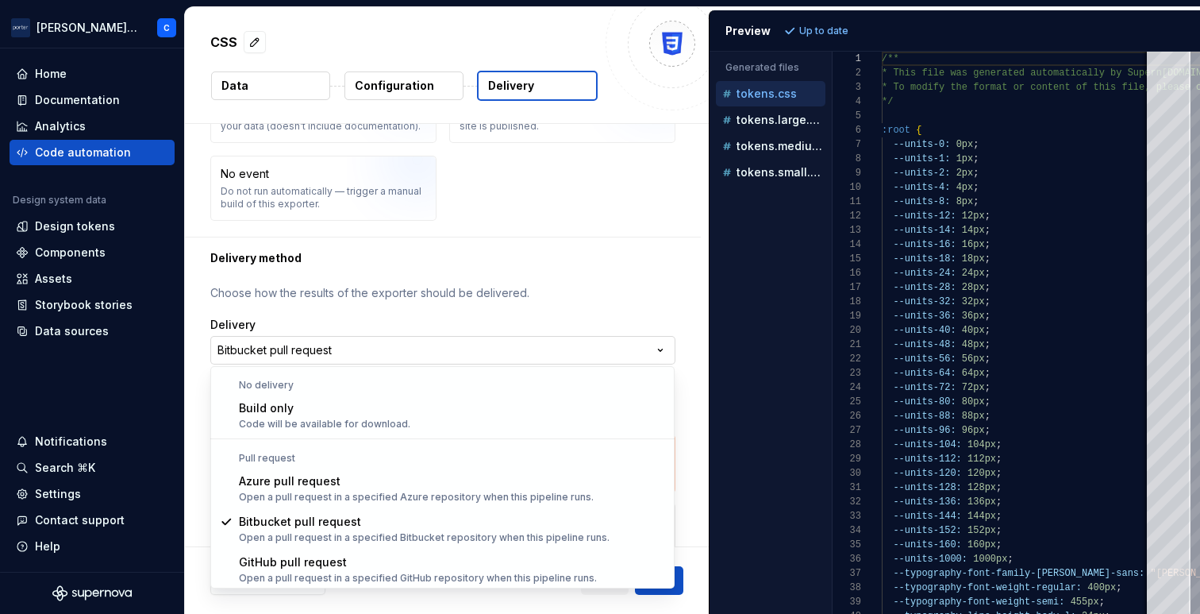
click at [612, 347] on html "**********" at bounding box center [600, 307] width 1200 height 614
click at [669, 311] on html "**********" at bounding box center [600, 307] width 1200 height 614
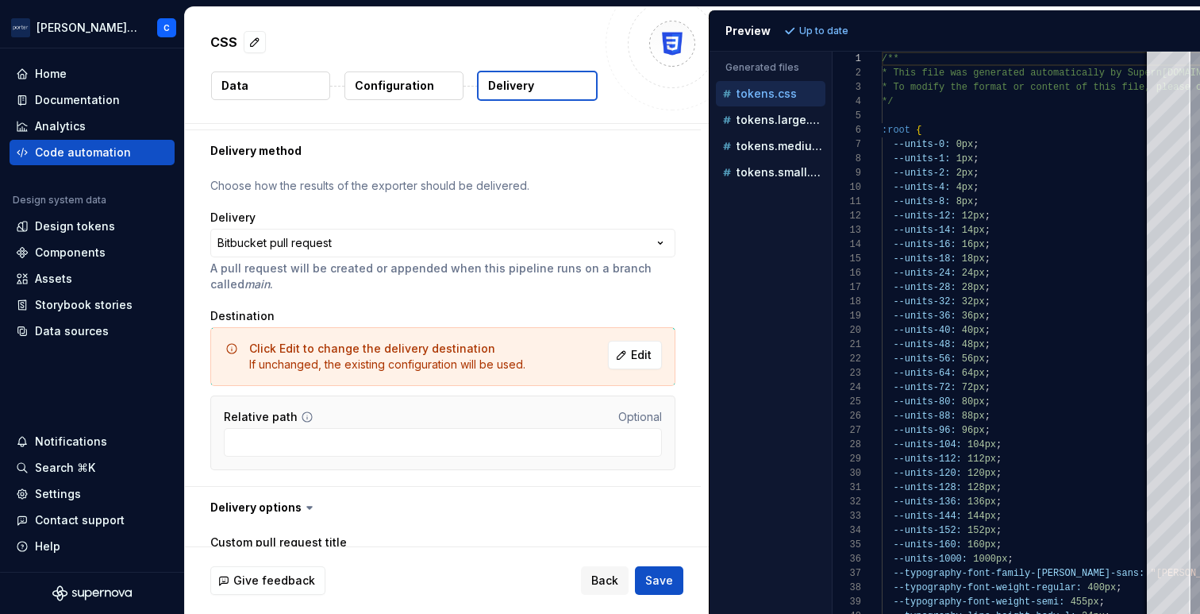
scroll to position [351, 0]
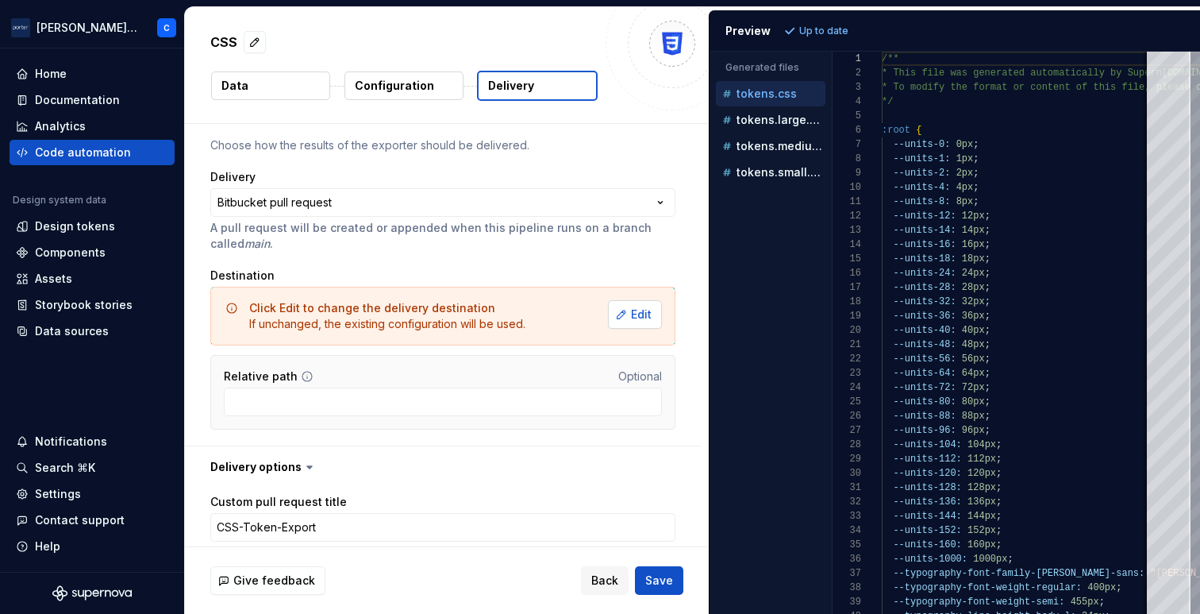
click at [640, 314] on span "Edit" at bounding box center [641, 314] width 21 height 16
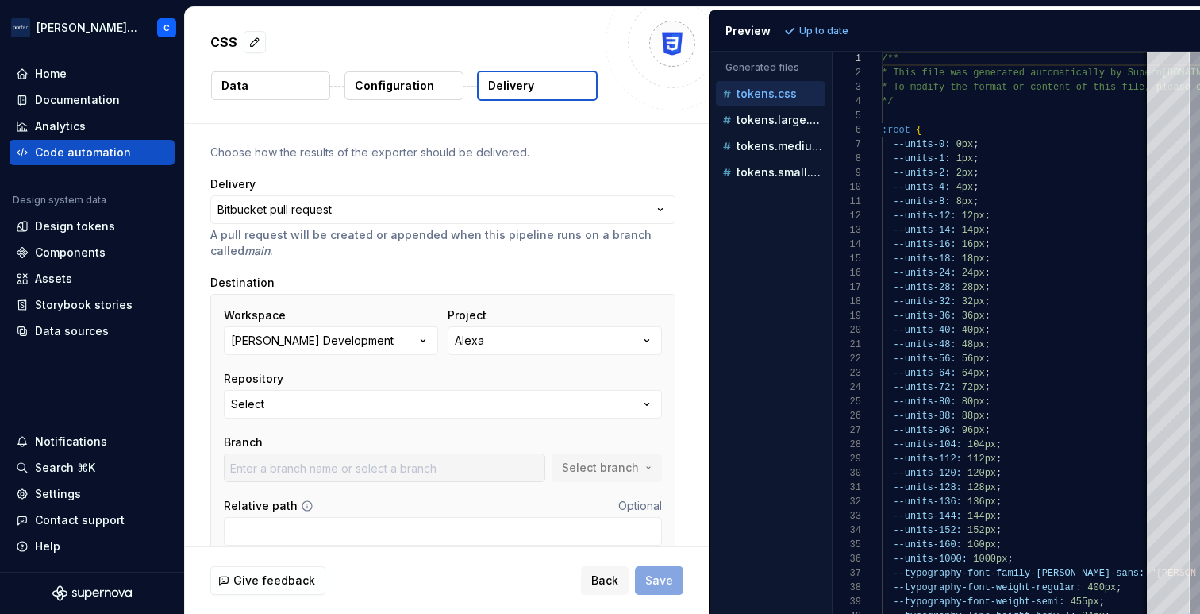
scroll to position [67, 0]
click at [591, 335] on button "Alexa" at bounding box center [555, 343] width 214 height 29
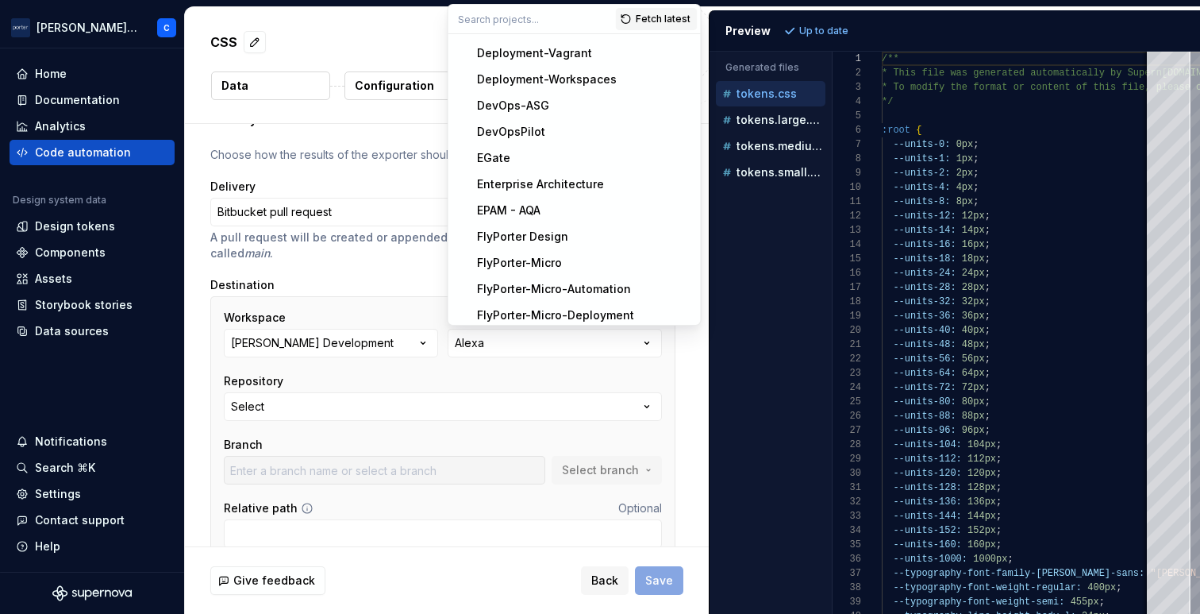
scroll to position [314, 0]
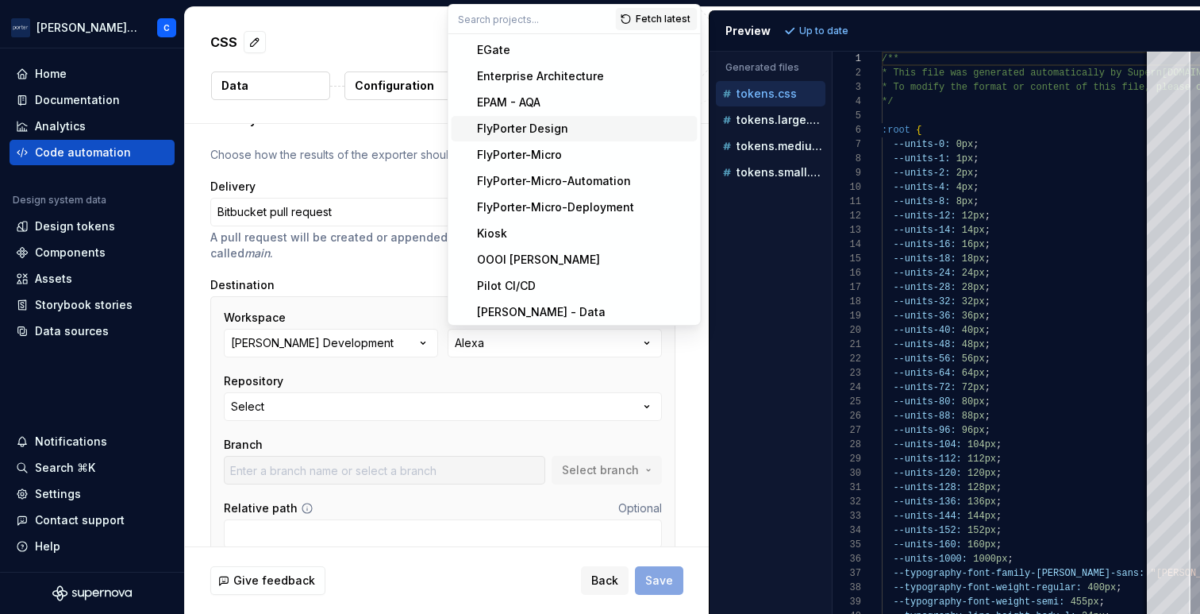
click at [552, 130] on div "FlyPorter Design" at bounding box center [522, 129] width 91 height 16
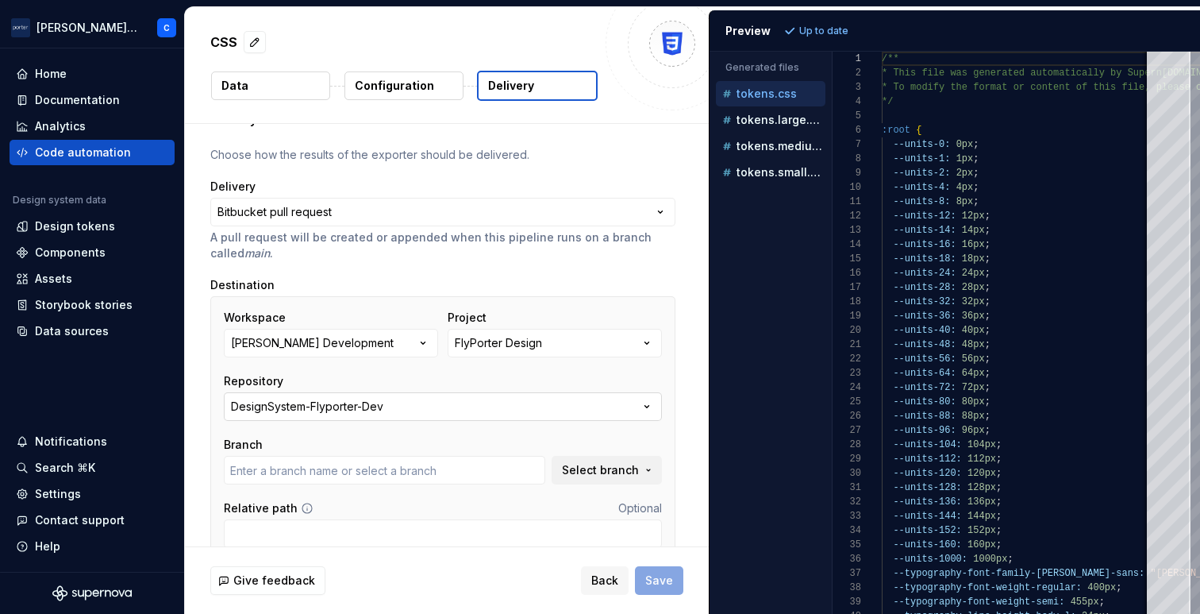
click at [447, 410] on button "DesignSystem-Flyporter-Dev" at bounding box center [443, 406] width 438 height 29
type input "DesignSystem-Dev"
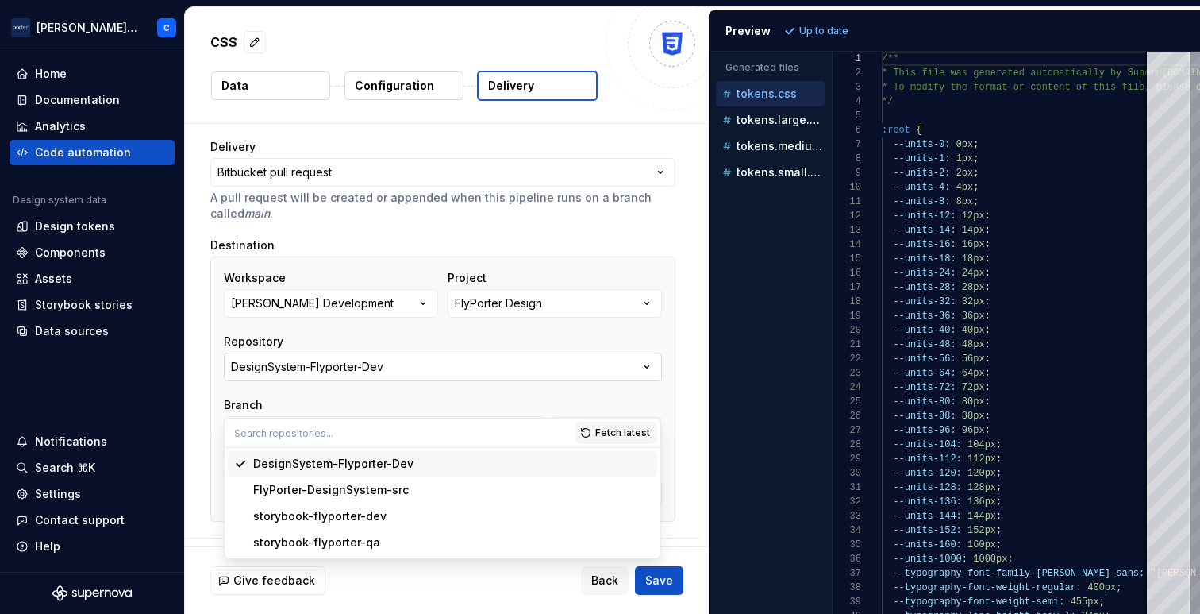
scroll to position [110, 0]
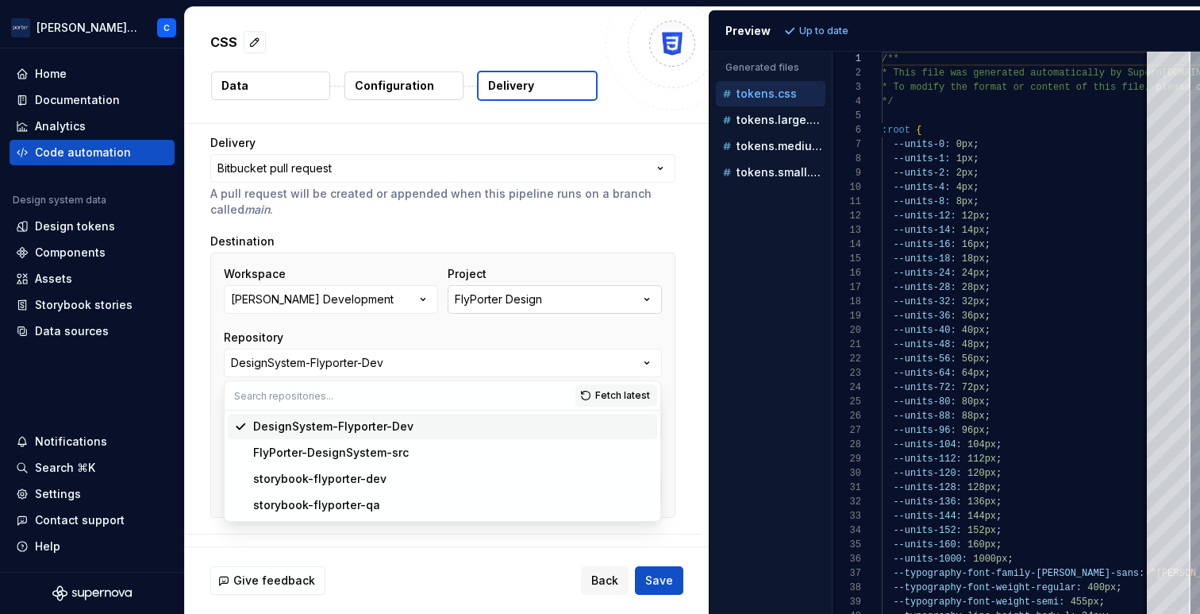
click at [514, 300] on div "FlyPorter Design" at bounding box center [498, 299] width 87 height 16
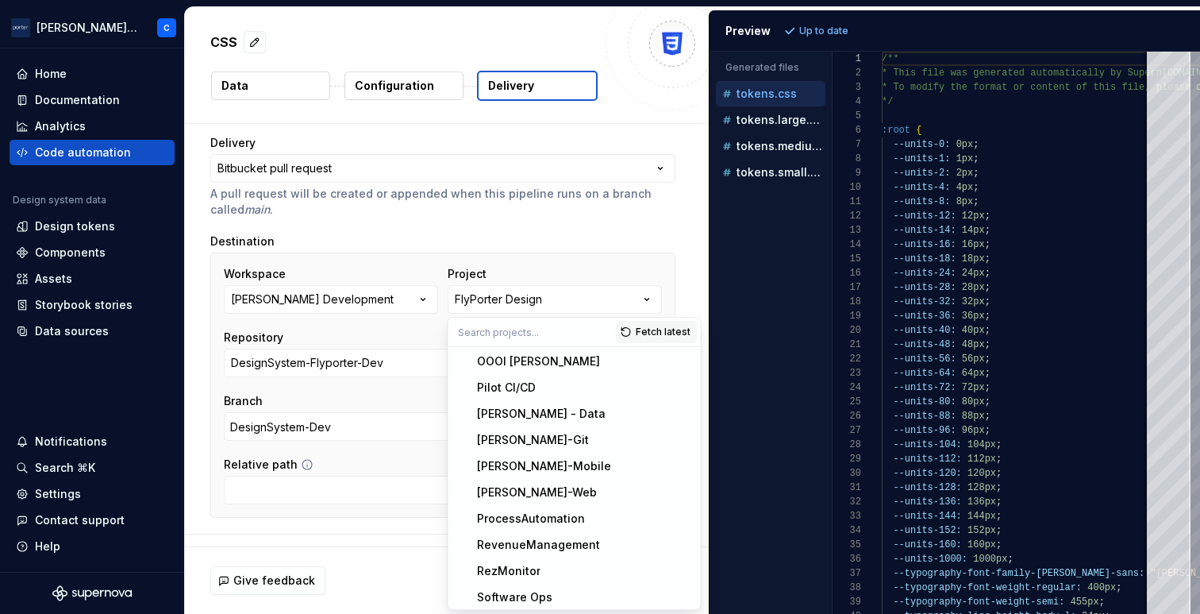
scroll to position [537, 0]
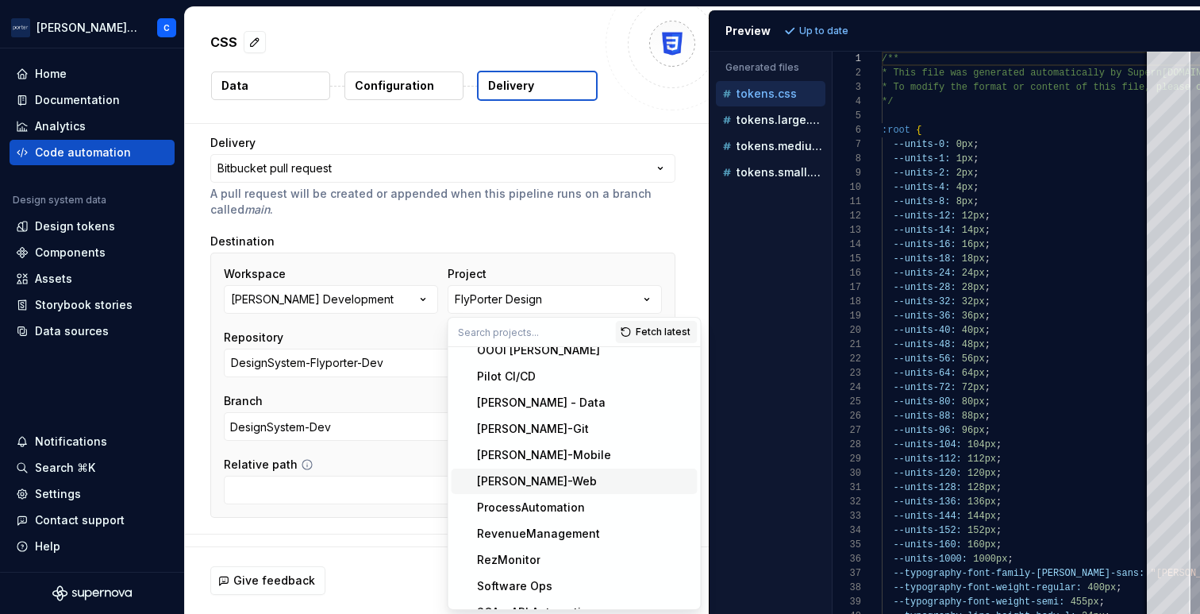
click at [529, 476] on div "[PERSON_NAME]-Web" at bounding box center [537, 481] width 120 height 16
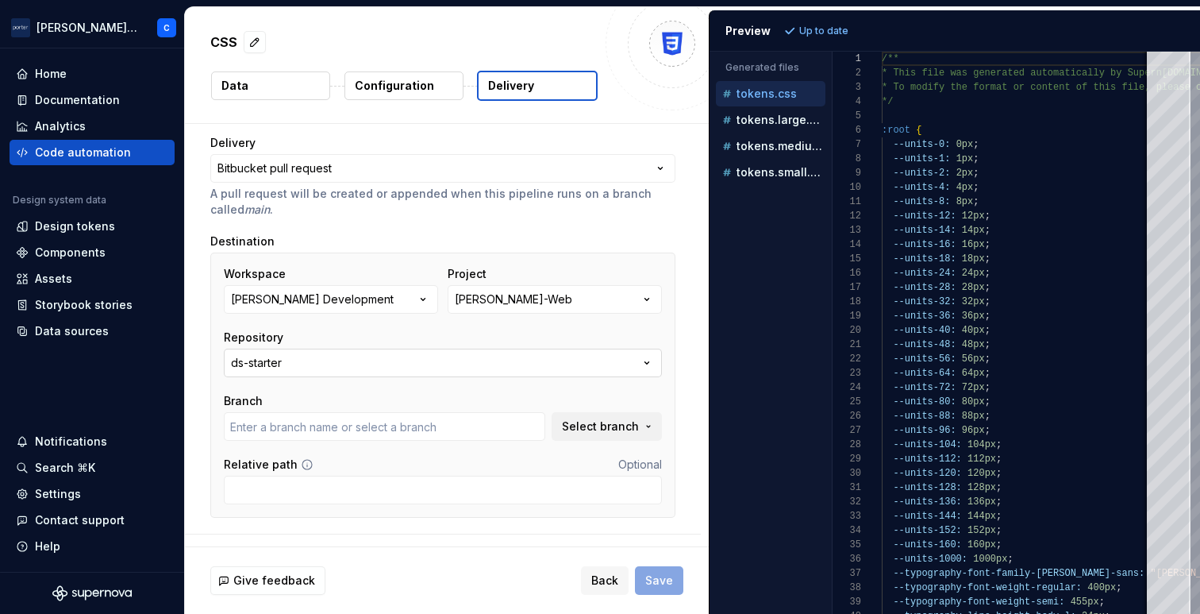
click at [495, 356] on button "ds-starter" at bounding box center [443, 363] width 438 height 29
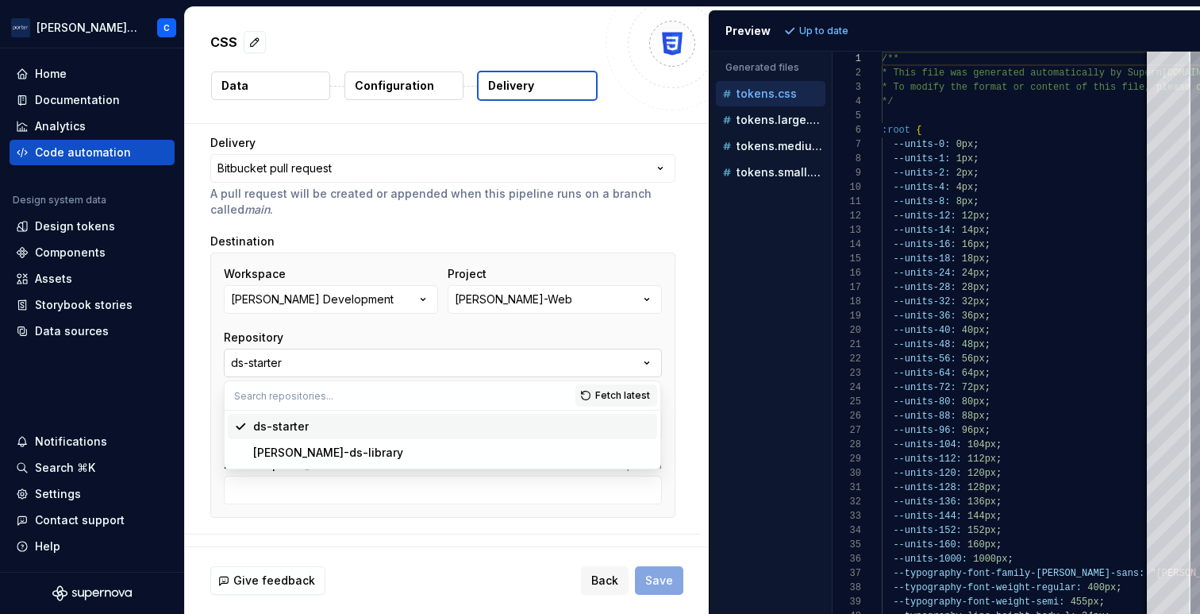
type input "junk"
click at [412, 457] on div "[PERSON_NAME]-ds-library" at bounding box center [452, 453] width 398 height 16
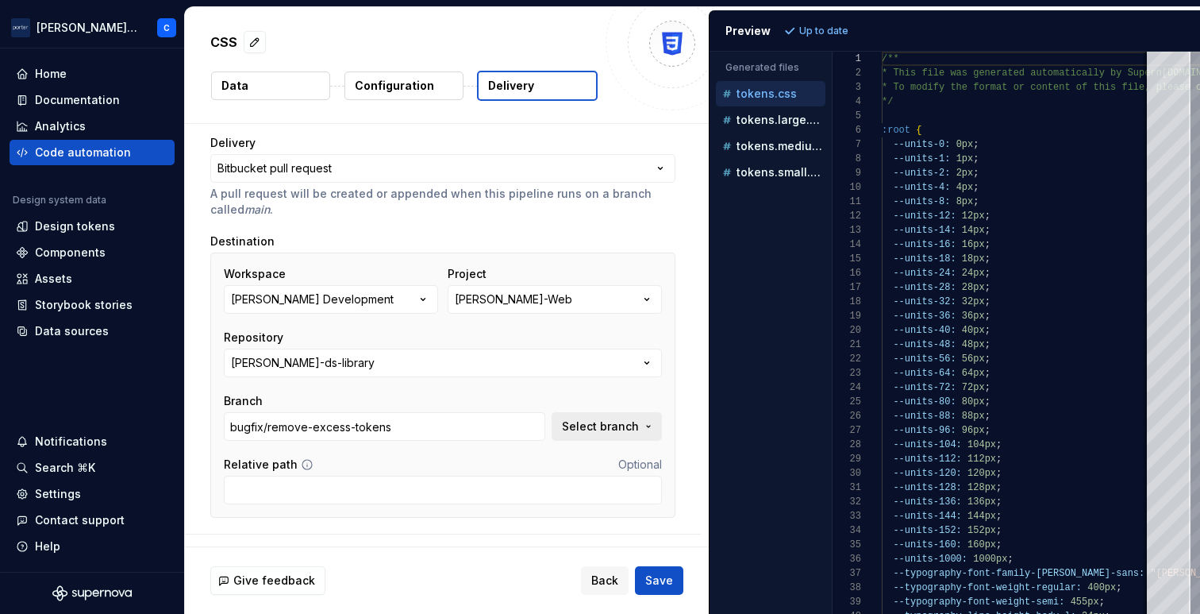
click at [611, 424] on span "Select branch" at bounding box center [600, 426] width 77 height 16
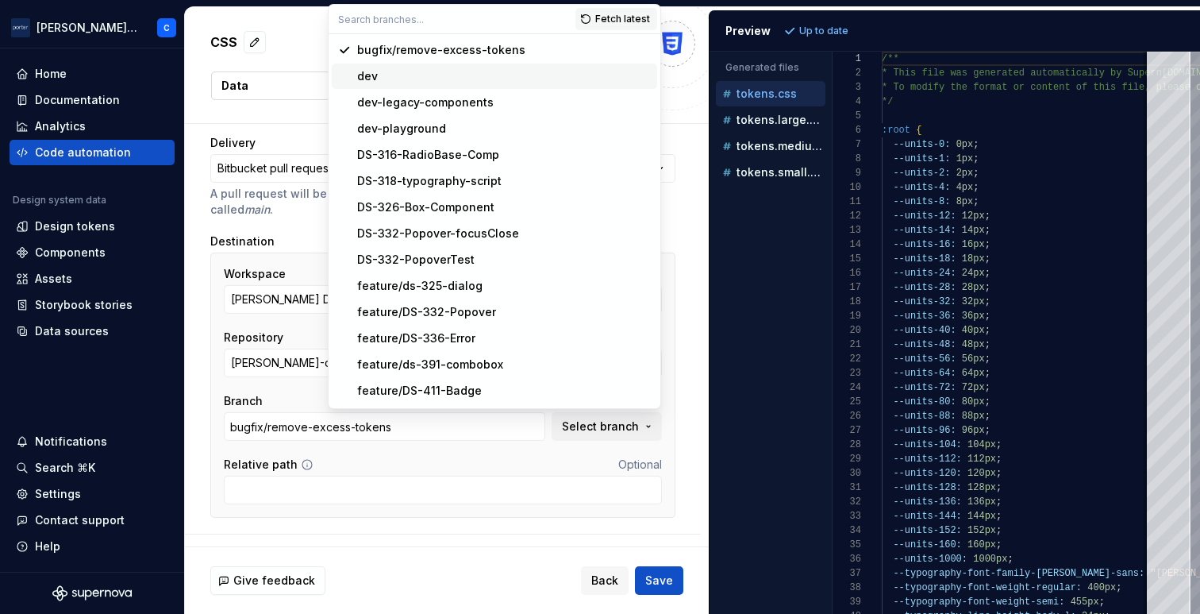
click at [500, 82] on div "dev" at bounding box center [504, 76] width 294 height 16
type input "dev"
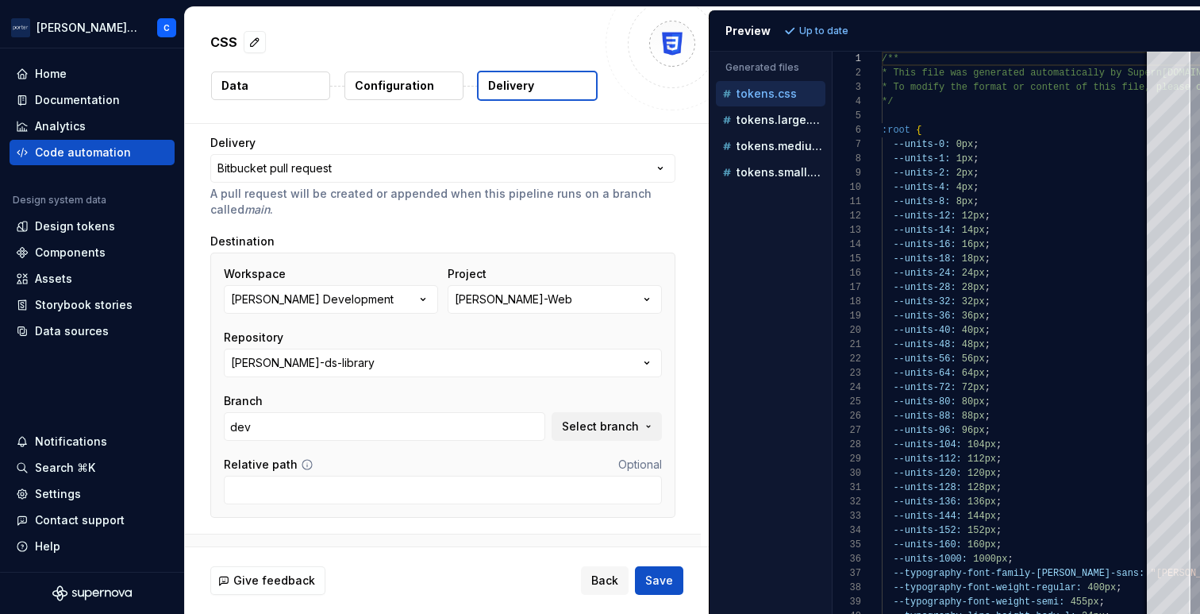
click at [485, 534] on button "button" at bounding box center [443, 554] width 516 height 41
type textarea "*"
click at [782, 114] on p "tokens.large.css" at bounding box center [781, 120] width 89 height 13
type textarea "**********"
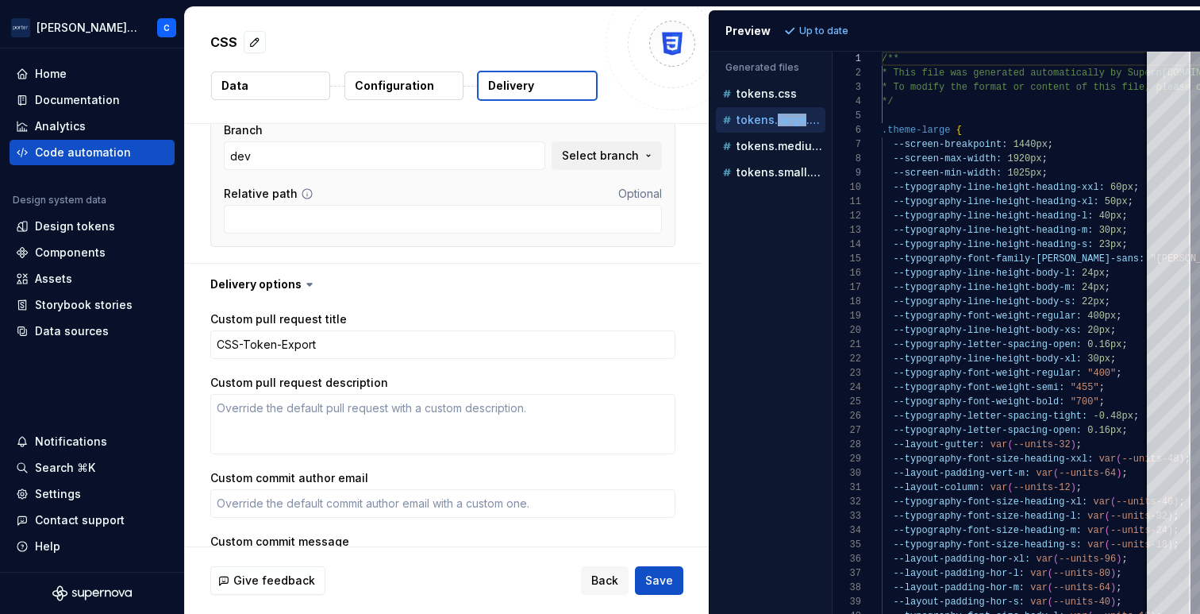
scroll to position [423, 0]
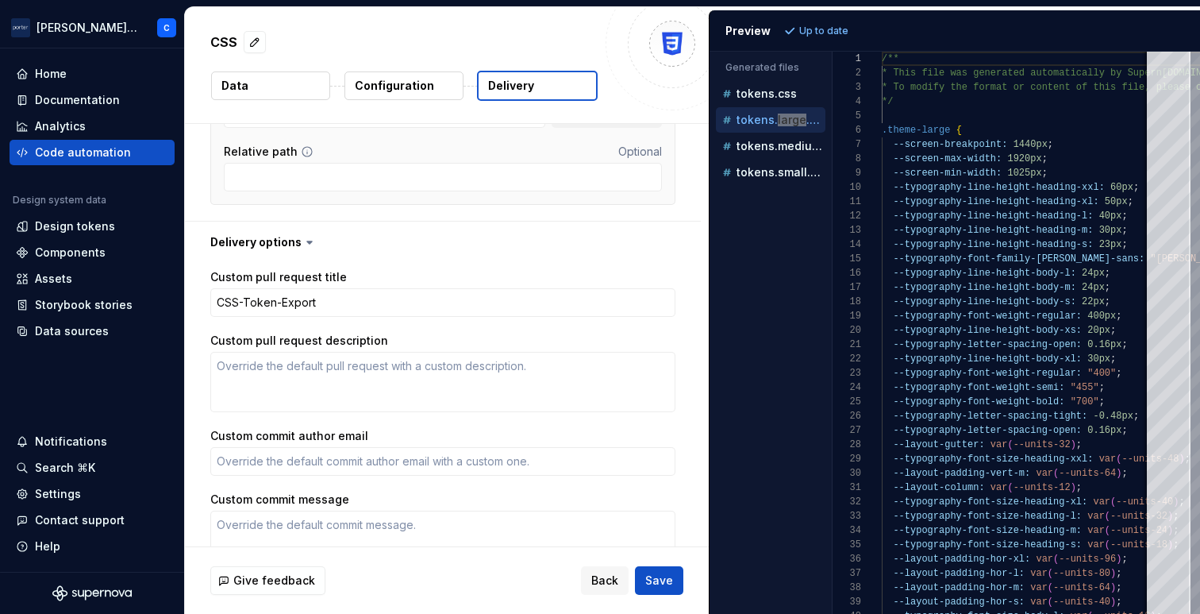
type textarea "*"
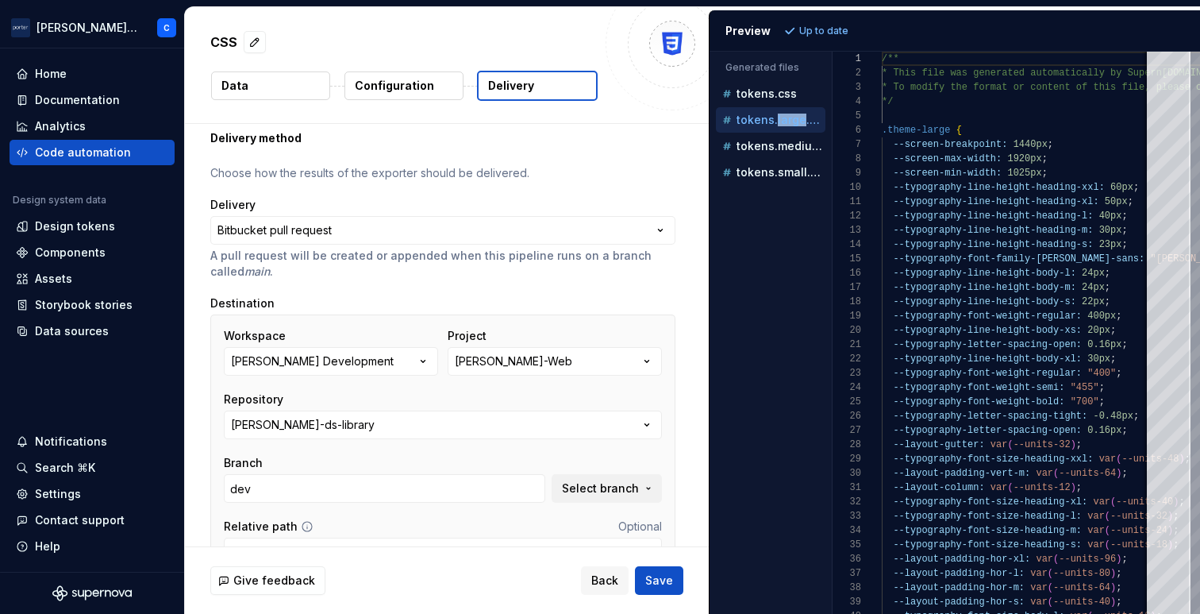
scroll to position [0, 0]
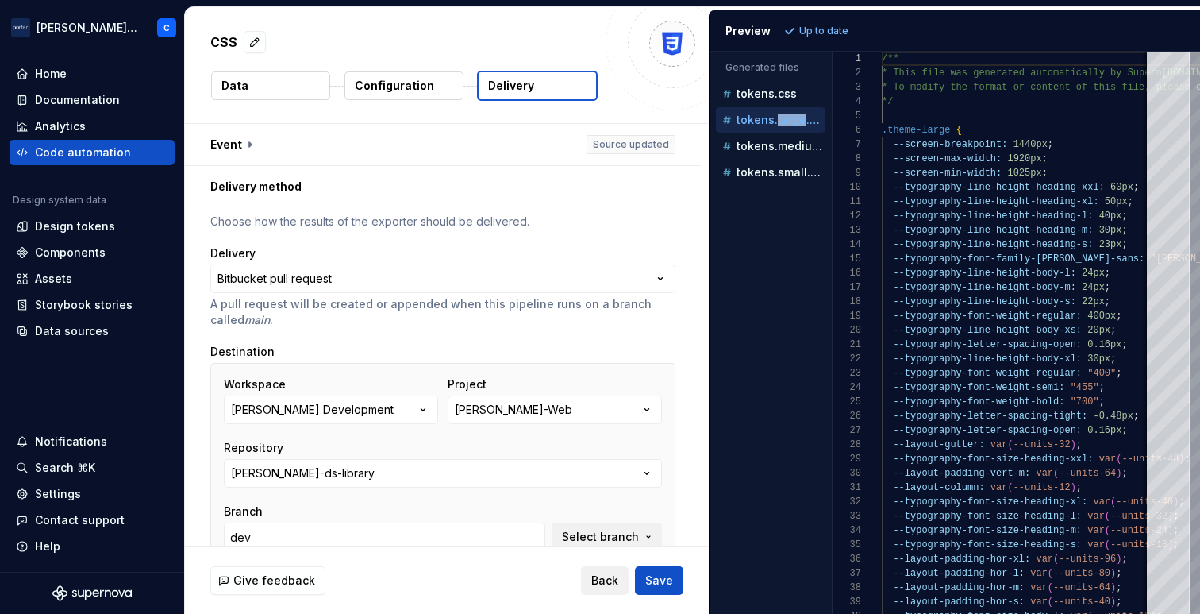
click at [602, 572] on span "Back" at bounding box center [604, 580] width 27 height 16
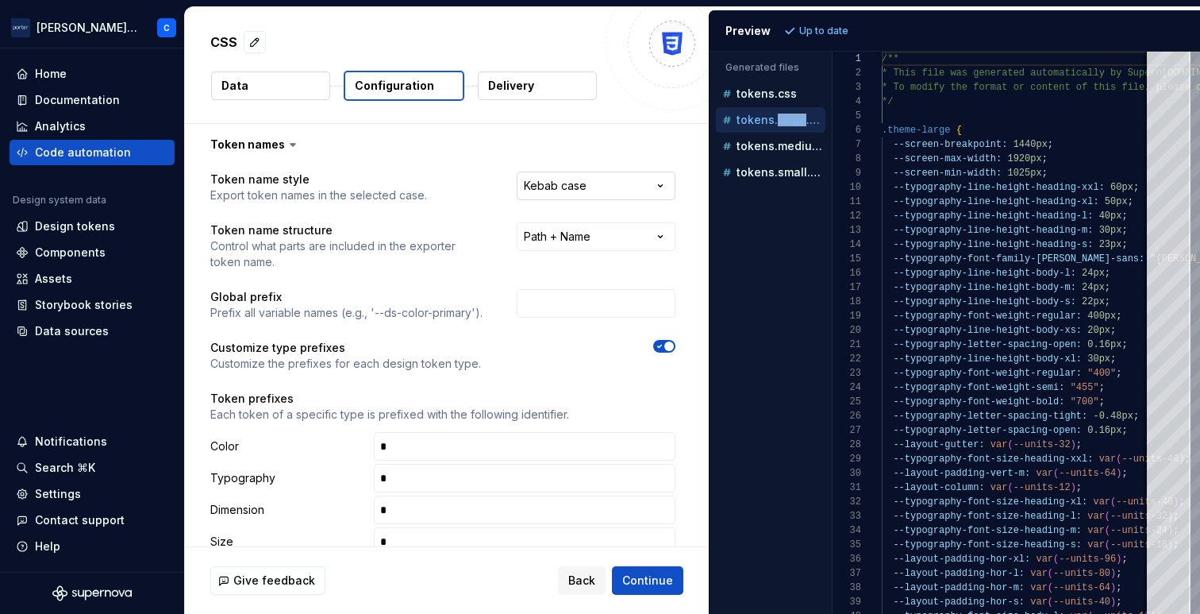
click at [560, 186] on html "**********" at bounding box center [600, 307] width 1200 height 614
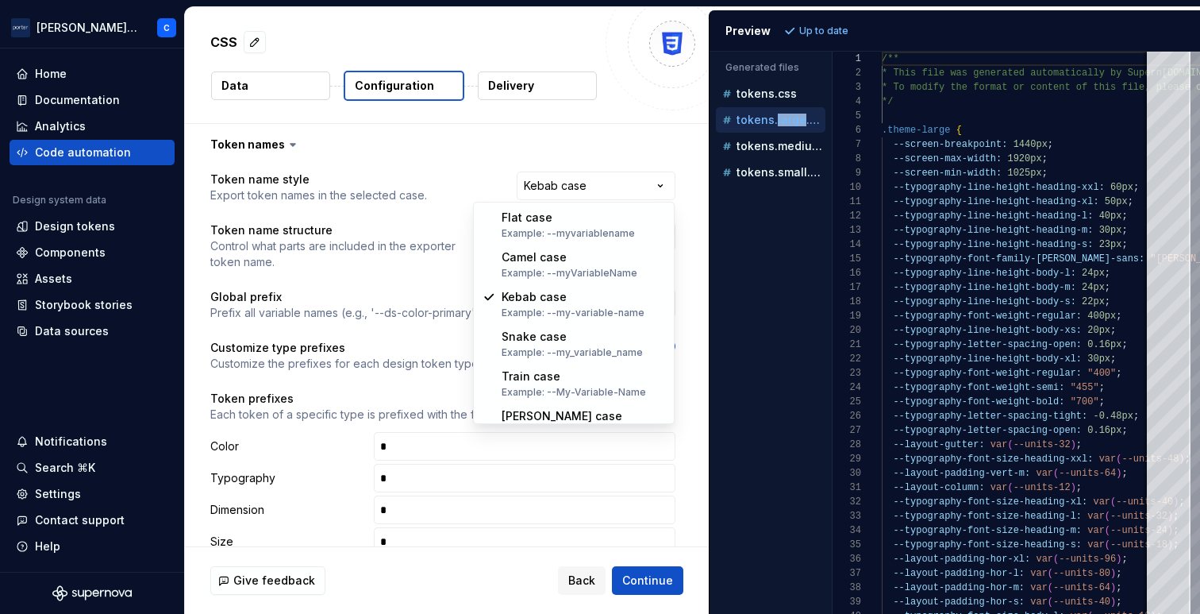
click at [497, 193] on html "**********" at bounding box center [600, 307] width 1200 height 614
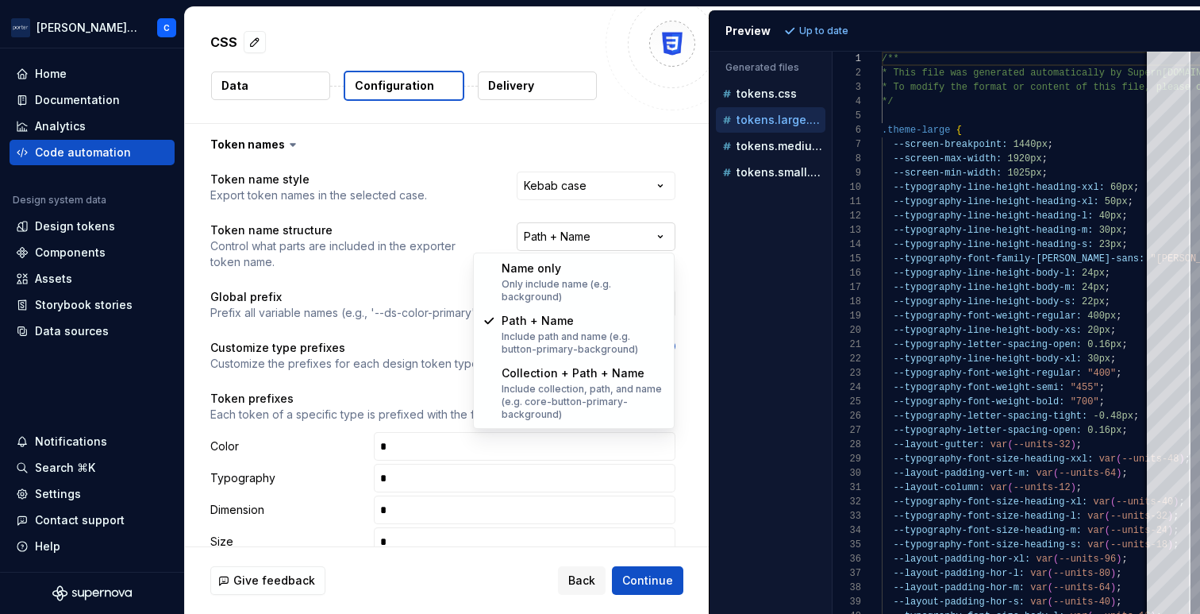
click at [549, 233] on html "**********" at bounding box center [600, 307] width 1200 height 614
click at [480, 233] on html "**********" at bounding box center [600, 307] width 1200 height 614
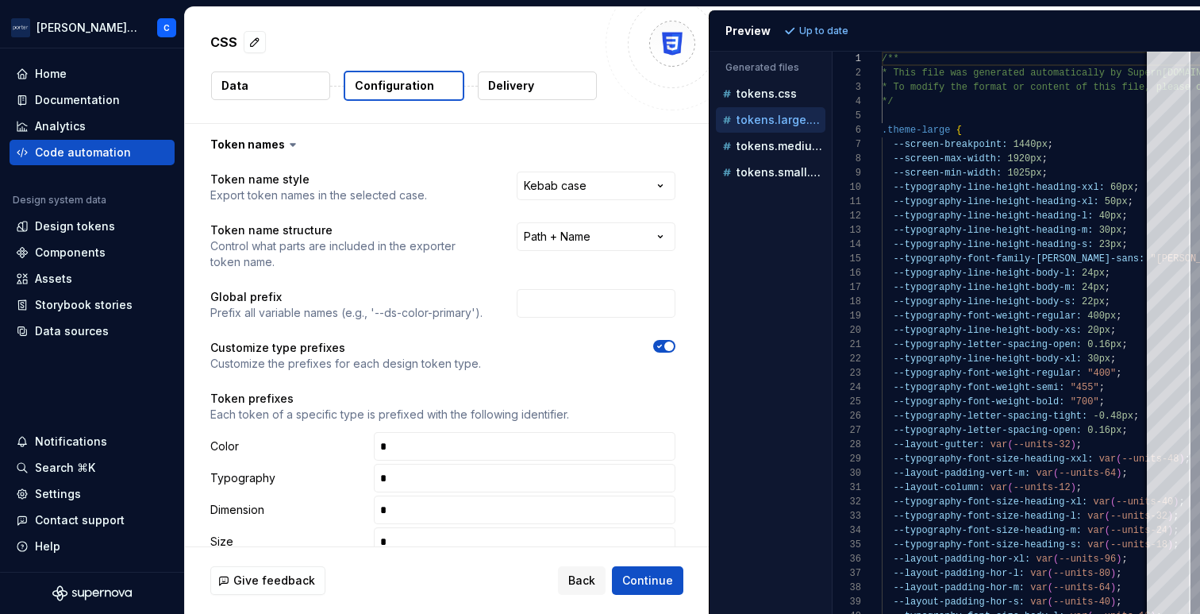
click at [272, 87] on button "Data" at bounding box center [270, 85] width 119 height 29
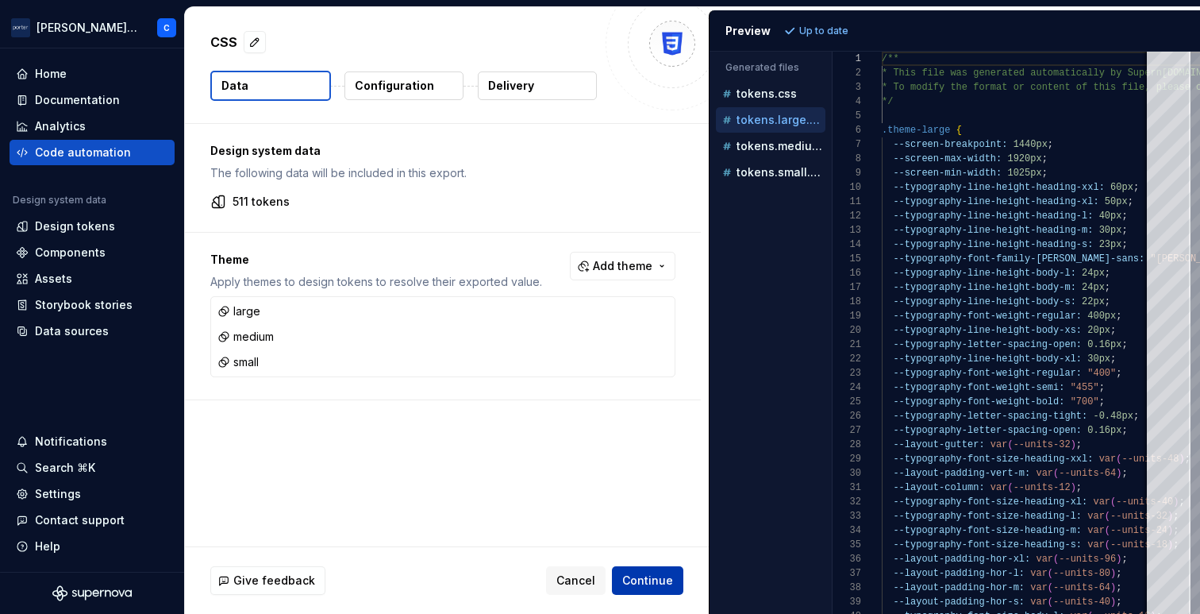
click at [622, 581] on button "Continue" at bounding box center [647, 580] width 71 height 29
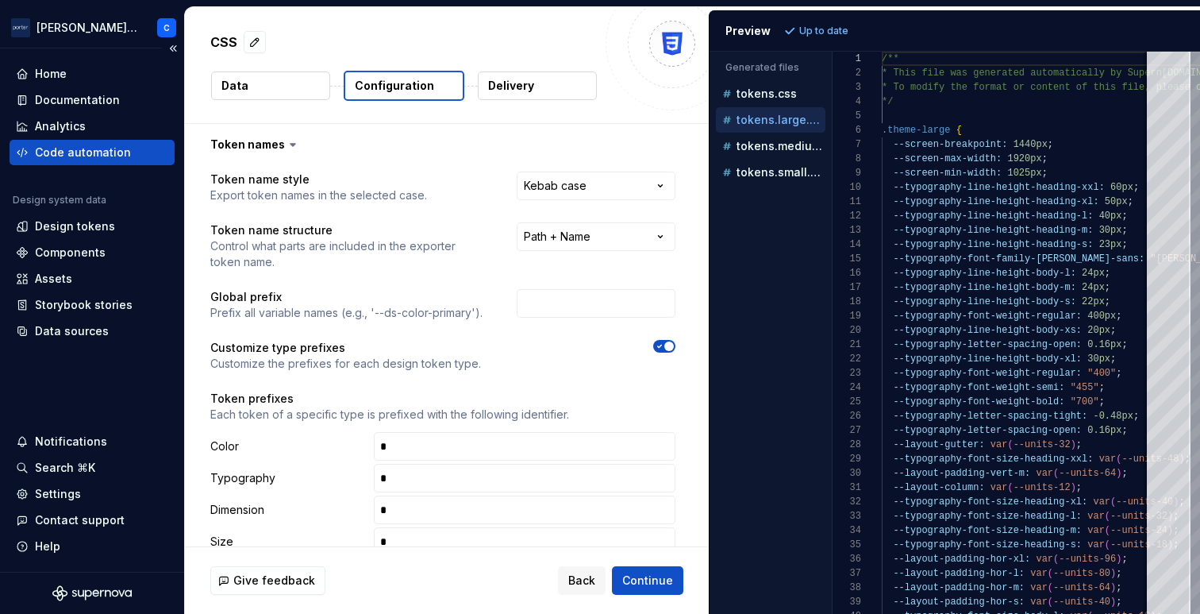
click at [87, 147] on div "Code automation" at bounding box center [83, 152] width 96 height 16
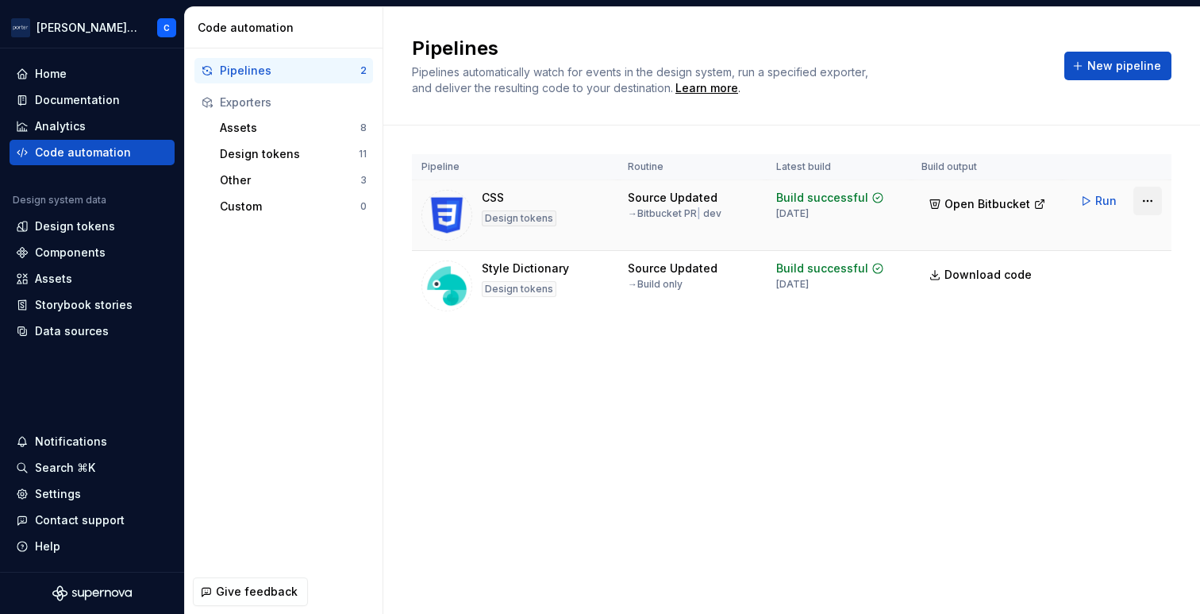
click at [1144, 206] on html "[PERSON_NAME] Airlines C Home Documentation Analytics Code automation Design sy…" at bounding box center [600, 307] width 1200 height 614
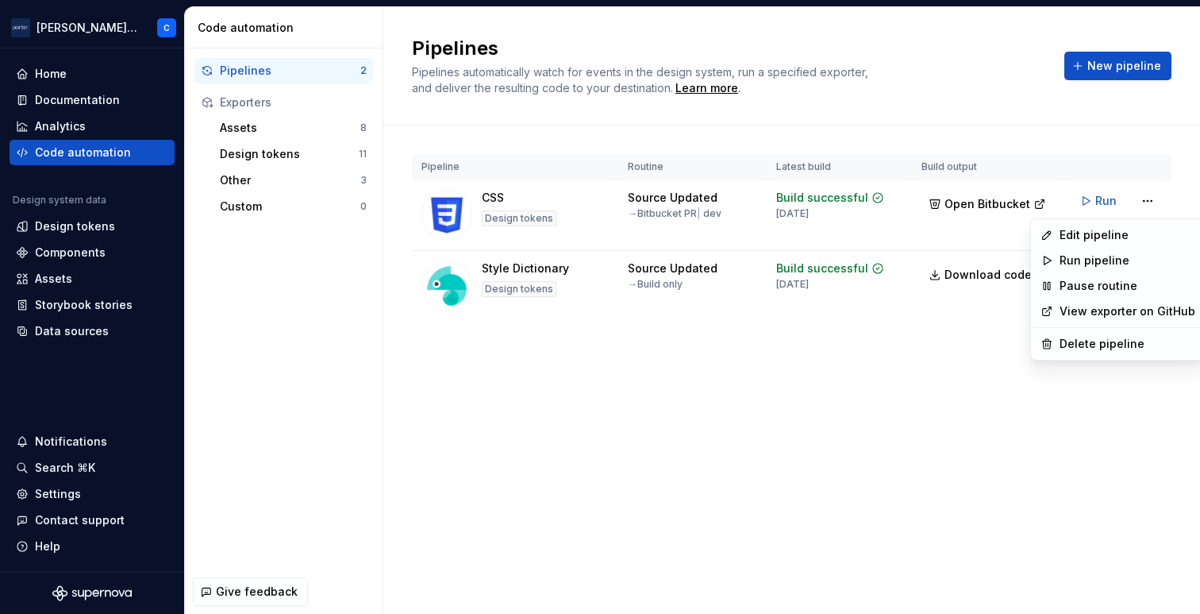
click at [1115, 313] on link "View exporter on GitHub" at bounding box center [1128, 311] width 136 height 16
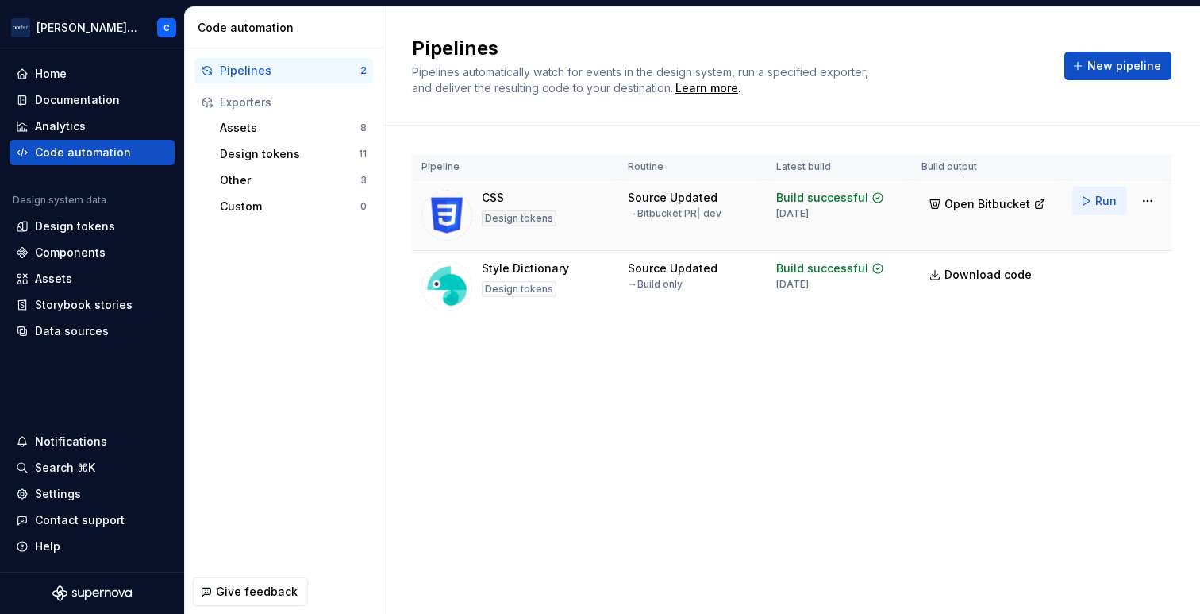
click at [1094, 198] on button "Run" at bounding box center [1100, 201] width 55 height 29
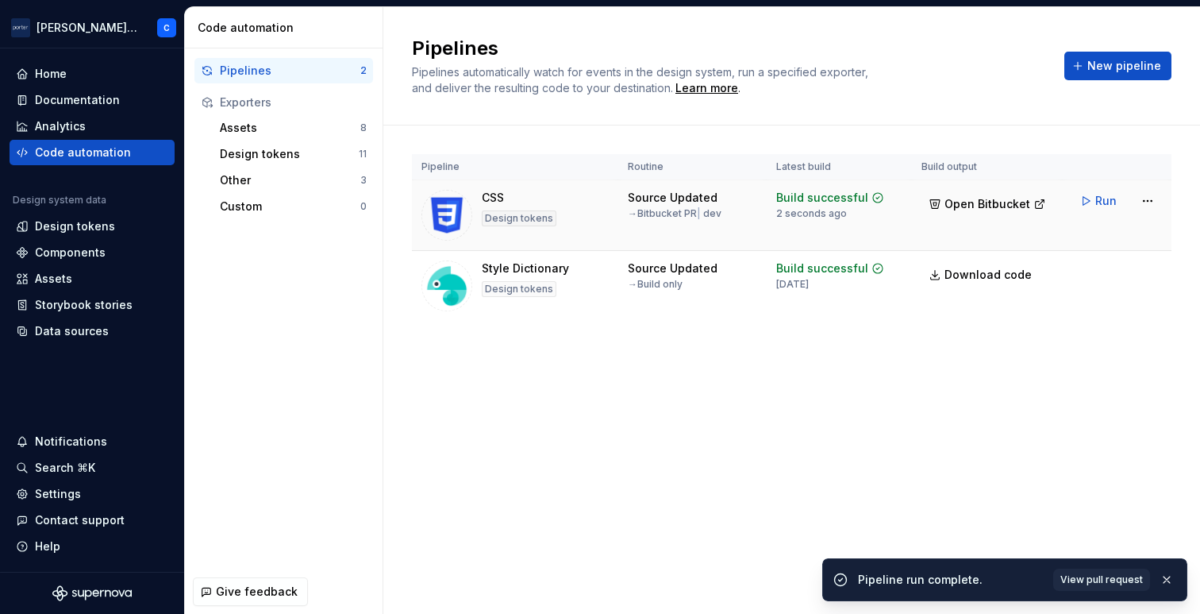
click at [676, 213] on div "→ Bitbucket PR | dev" at bounding box center [675, 213] width 94 height 13
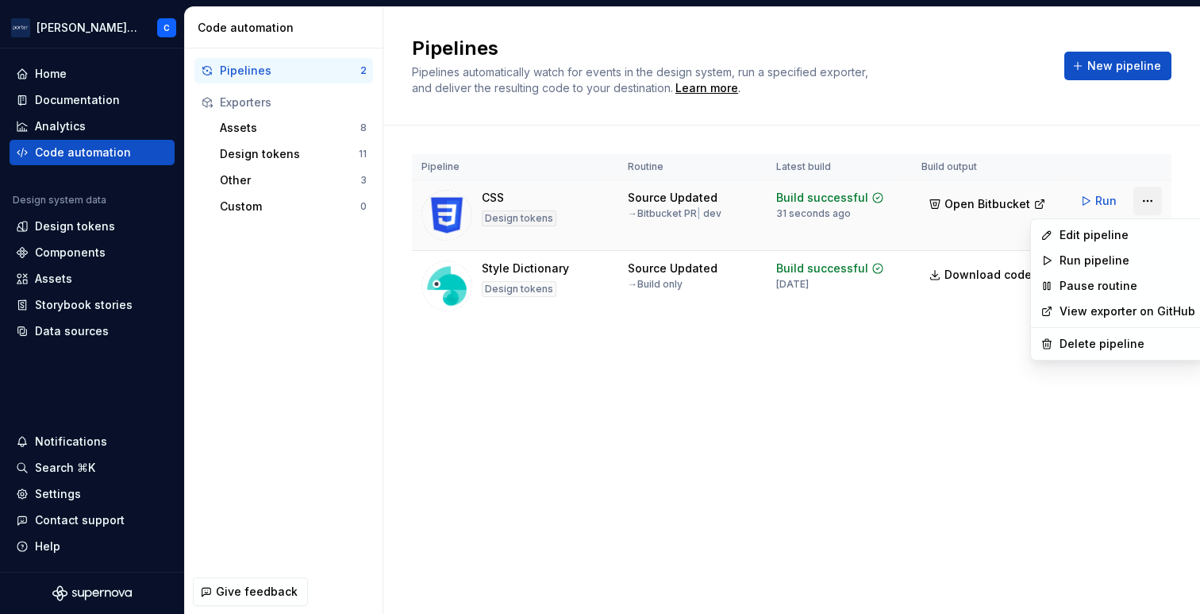
click at [1153, 195] on html "[PERSON_NAME] Airlines C Home Documentation Analytics Code automation Design sy…" at bounding box center [600, 307] width 1200 height 614
click at [1096, 237] on div "Edit pipeline" at bounding box center [1128, 235] width 136 height 16
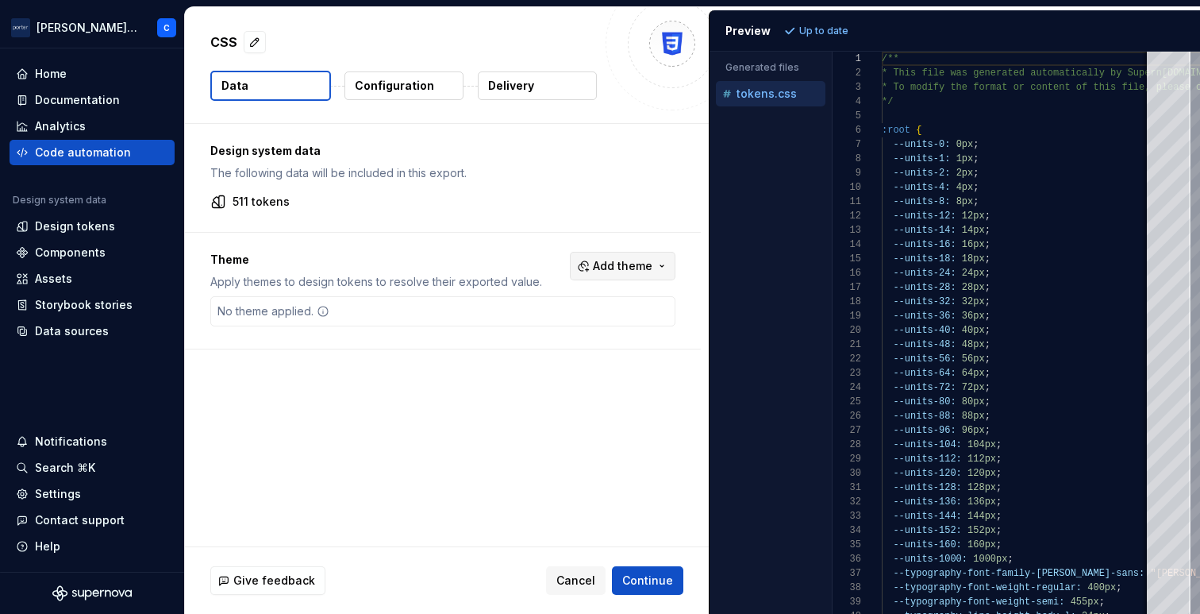
click at [632, 265] on span "Add theme" at bounding box center [623, 266] width 60 height 16
click at [567, 347] on div "large" at bounding box center [589, 355] width 151 height 16
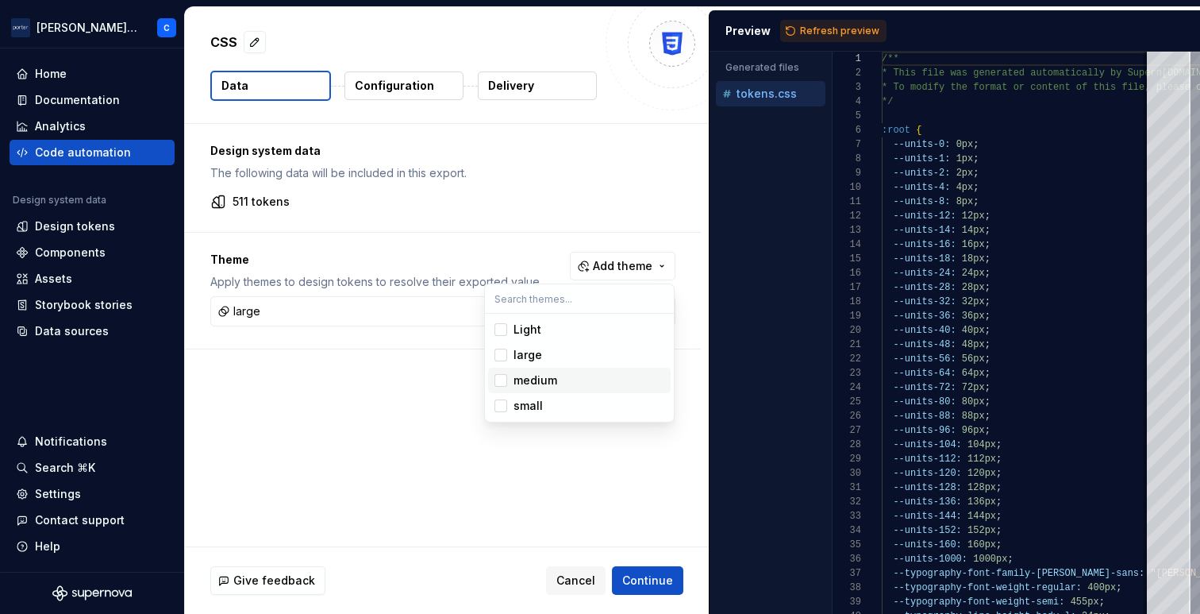
click at [558, 374] on div "medium" at bounding box center [589, 380] width 151 height 16
click at [536, 405] on div "small" at bounding box center [528, 406] width 29 height 16
click at [547, 457] on html "[PERSON_NAME] Airlines C Home Documentation Analytics Code automation Design sy…" at bounding box center [600, 307] width 1200 height 614
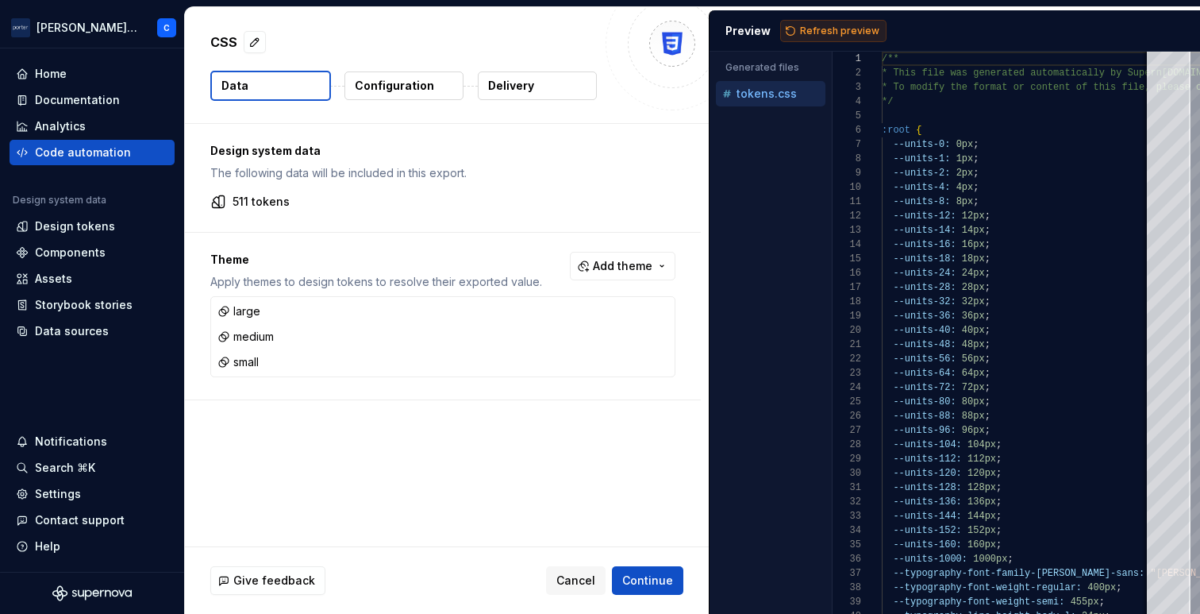
click at [823, 23] on button "Refresh preview" at bounding box center [833, 31] width 106 height 22
click at [364, 314] on div "large" at bounding box center [442, 311] width 457 height 22
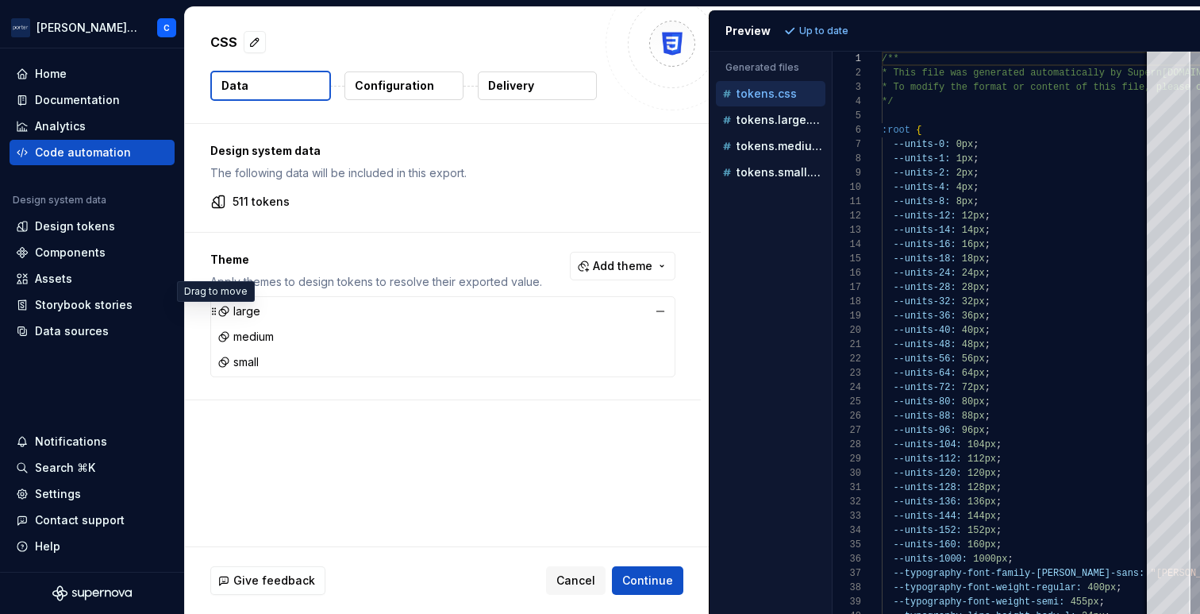
click at [214, 311] on icon at bounding box center [214, 311] width 13 height 13
drag, startPoint x: 216, startPoint y: 363, endPoint x: 214, endPoint y: 312, distance: 50.9
click at [214, 312] on icon at bounding box center [214, 311] width 13 height 13
drag, startPoint x: 214, startPoint y: 364, endPoint x: 211, endPoint y: 341, distance: 23.1
click at [211, 341] on icon at bounding box center [214, 339] width 13 height 13
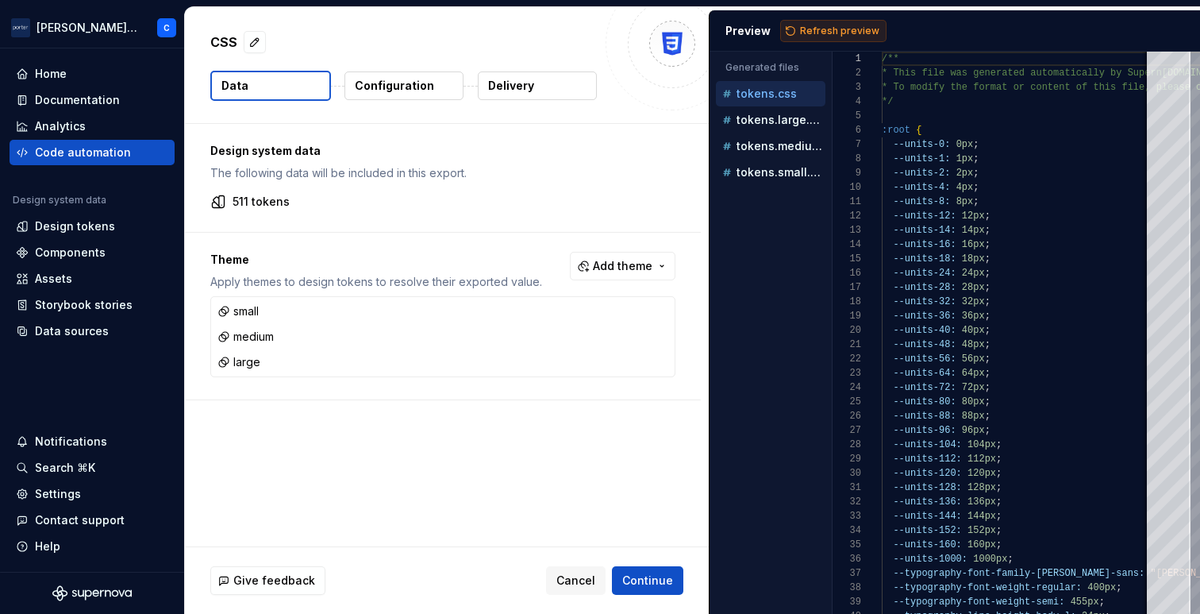
click at [825, 33] on span "Refresh preview" at bounding box center [839, 31] width 79 height 13
click at [326, 208] on div "511 tokens" at bounding box center [442, 202] width 465 height 16
click at [644, 582] on span "Continue" at bounding box center [647, 580] width 51 height 16
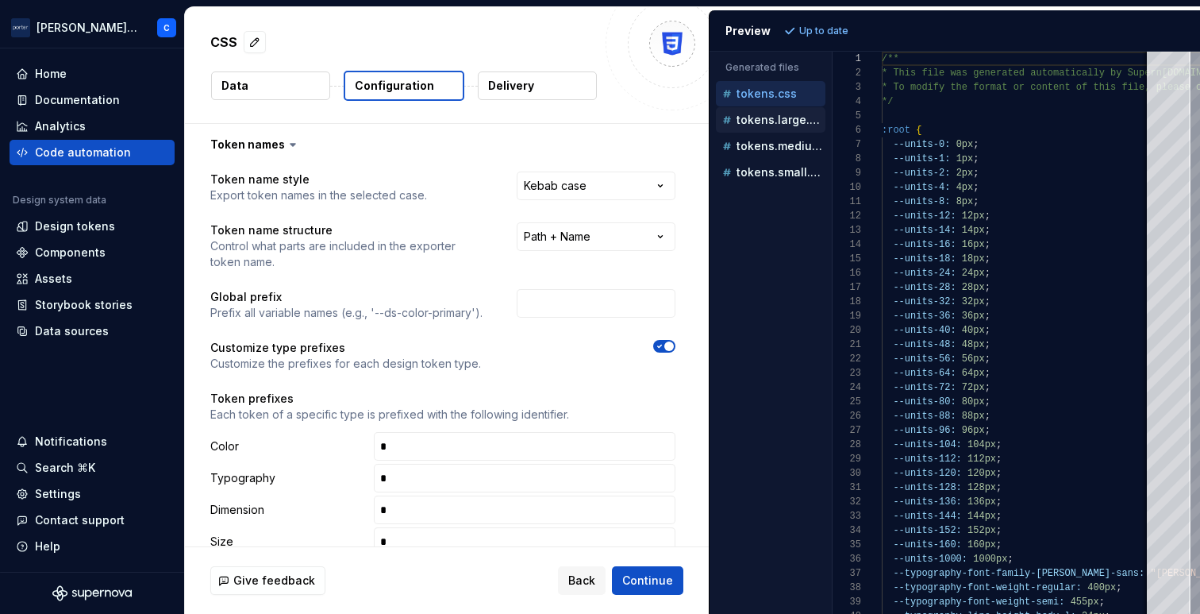
click at [768, 120] on p "tokens.large.css" at bounding box center [781, 120] width 89 height 13
click at [767, 87] on p "tokens.css" at bounding box center [767, 93] width 60 height 13
click at [780, 127] on div "tokens.large.css" at bounding box center [772, 120] width 106 height 16
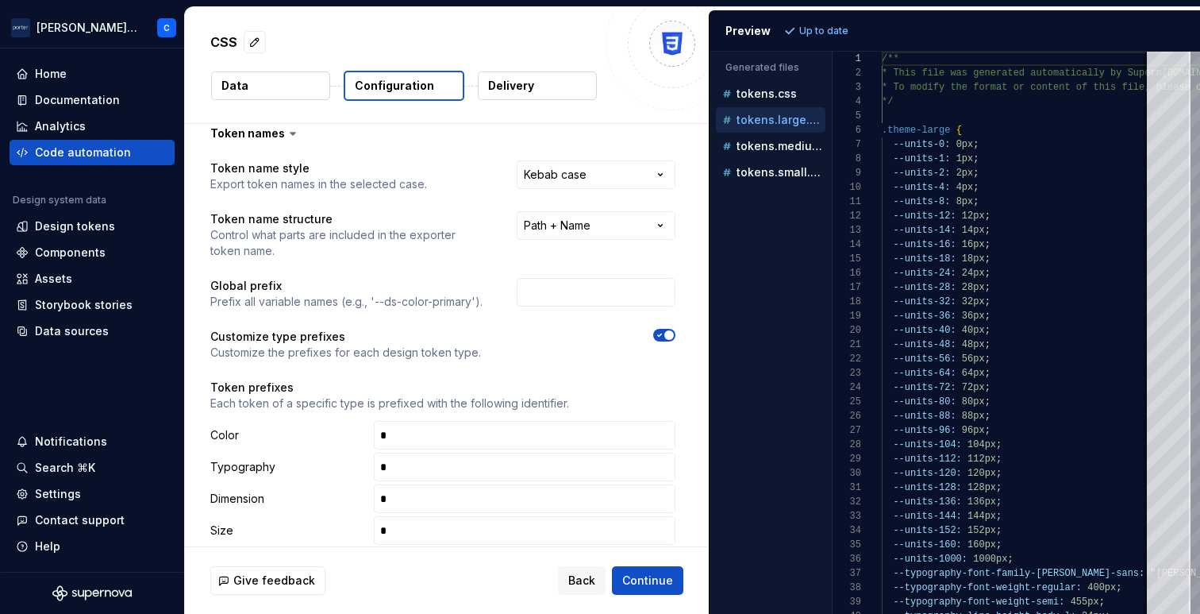
scroll to position [0, 0]
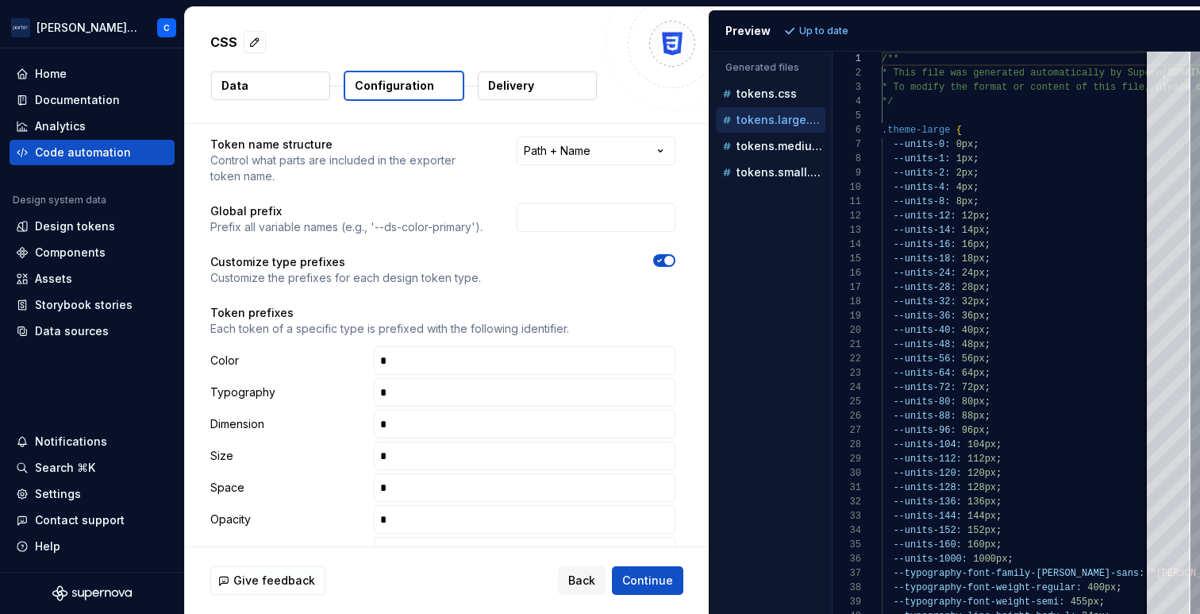
scroll to position [62, 0]
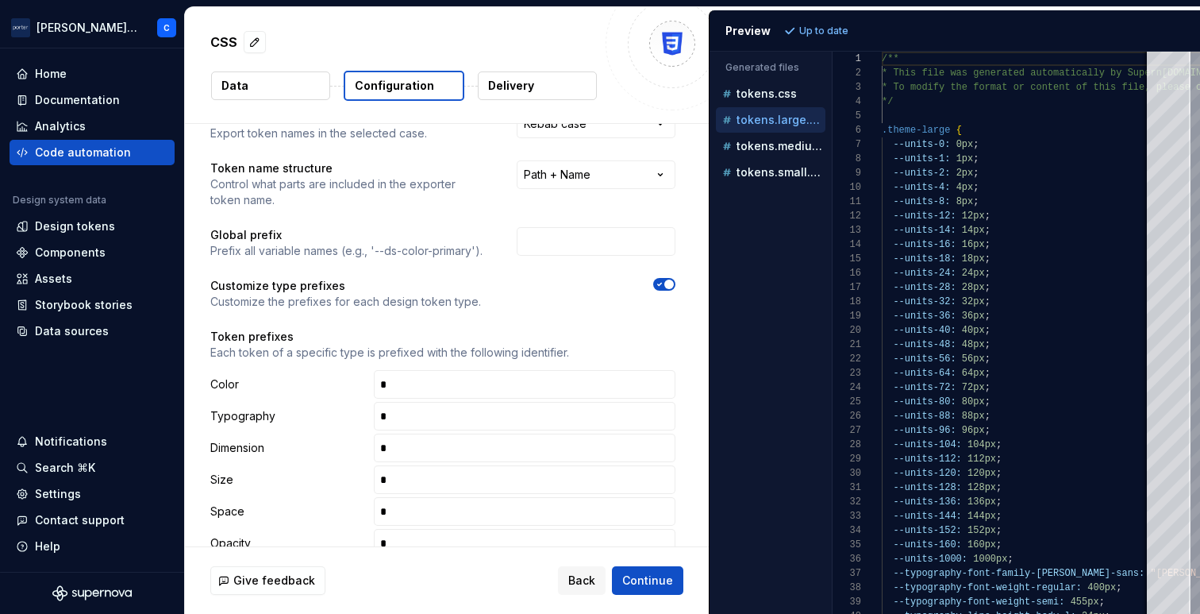
click at [667, 286] on span "button" at bounding box center [670, 284] width 10 height 10
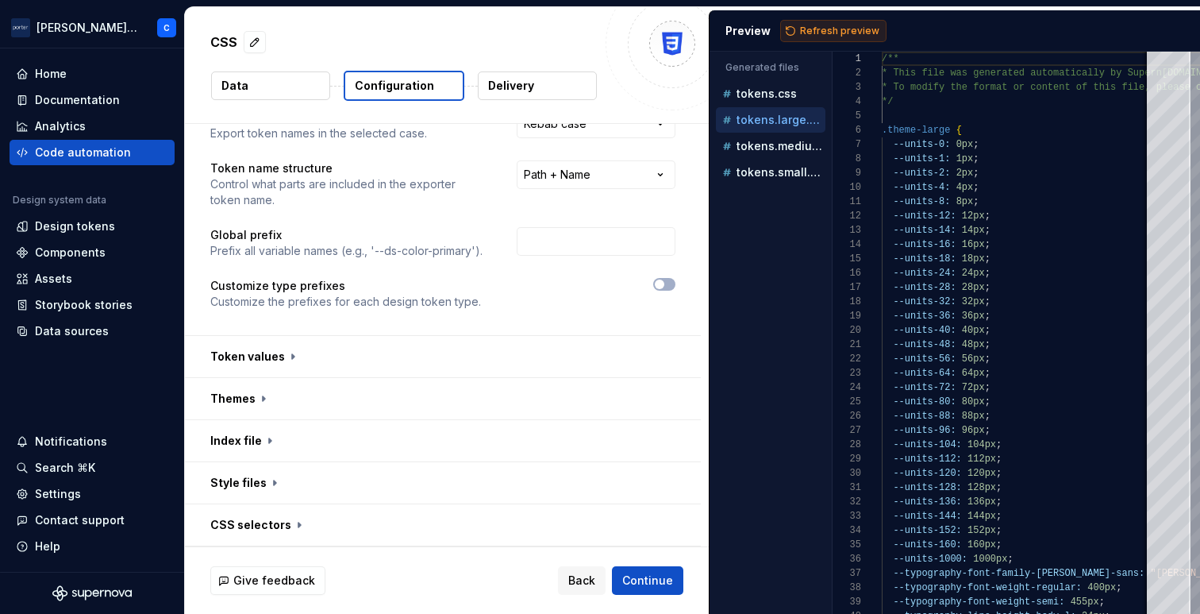
click at [819, 33] on span "Refresh preview" at bounding box center [839, 31] width 79 height 13
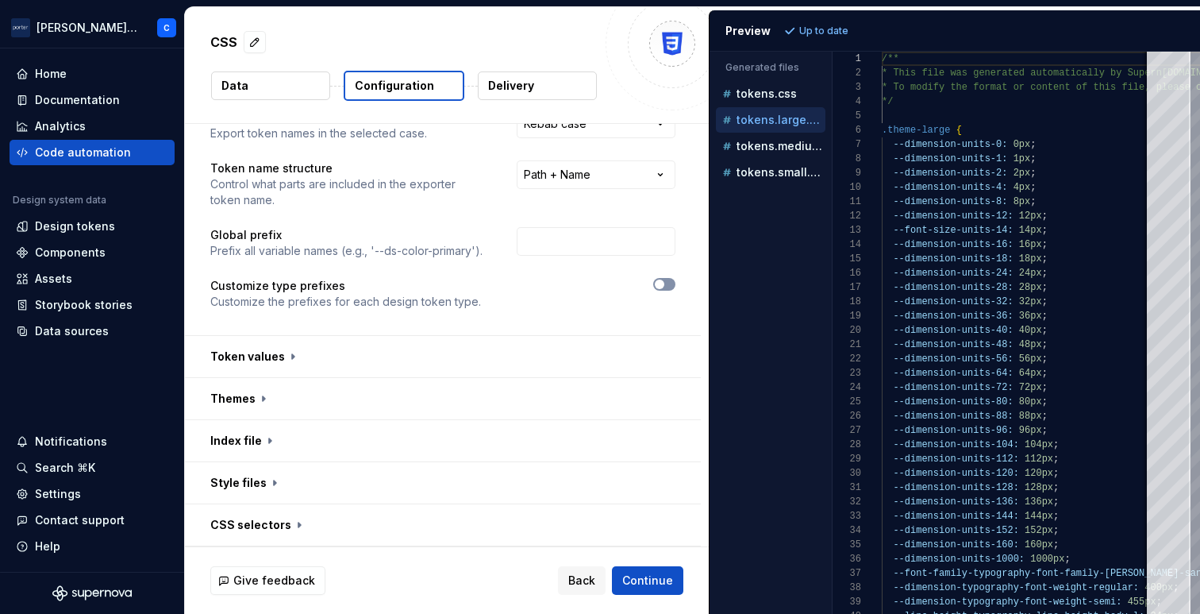
click at [668, 287] on button "button" at bounding box center [664, 284] width 22 height 13
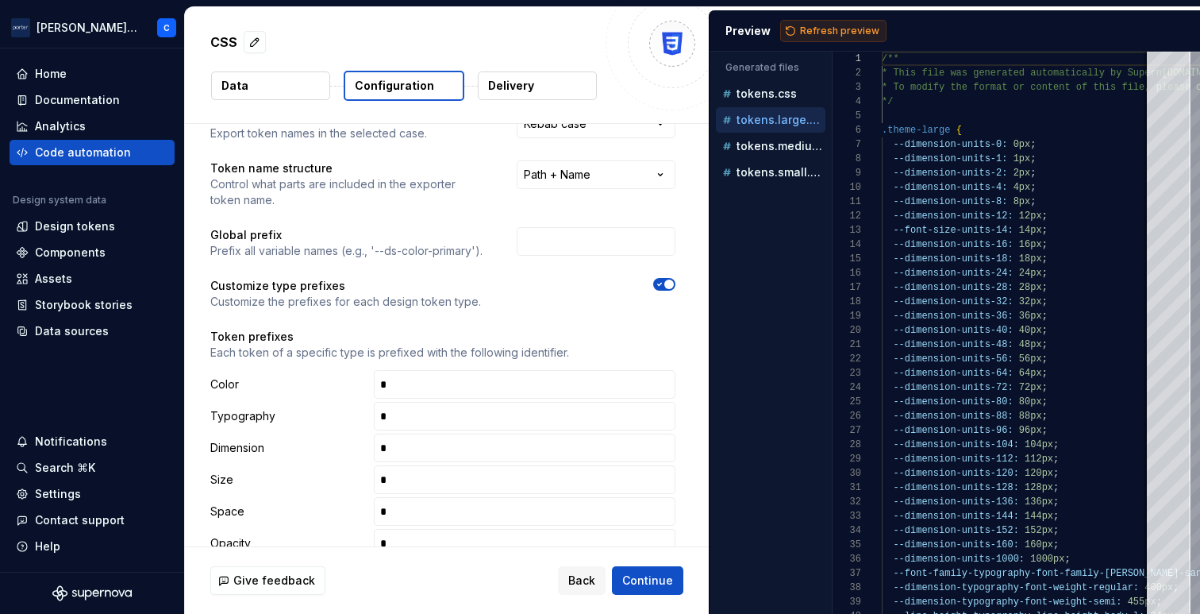
click at [822, 33] on span "Refresh preview" at bounding box center [839, 31] width 79 height 13
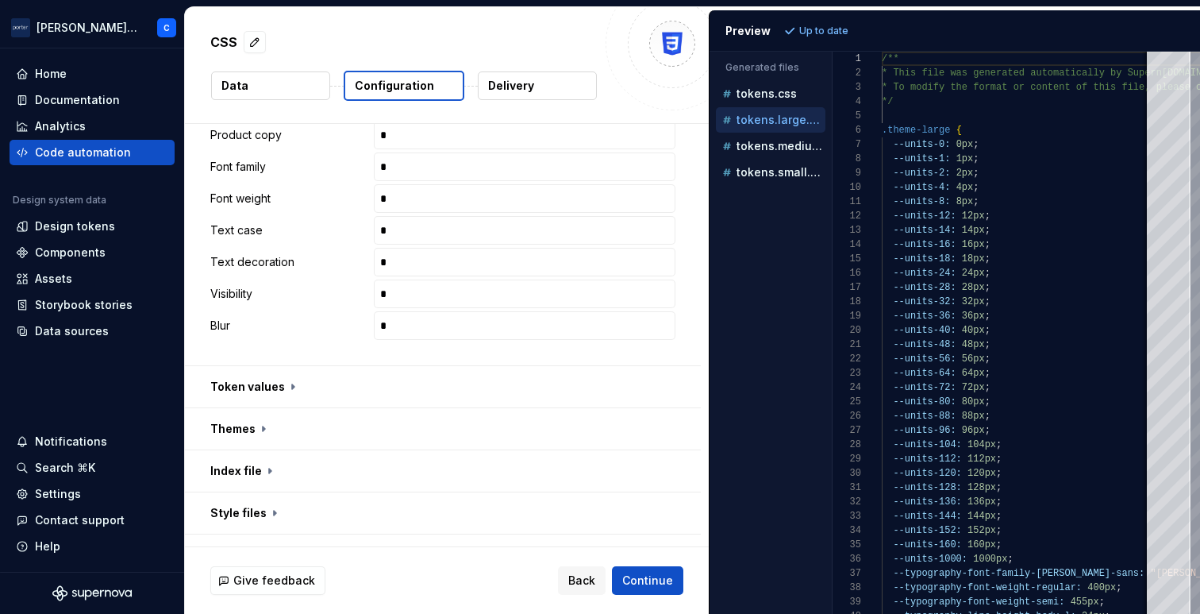
scroll to position [896, 0]
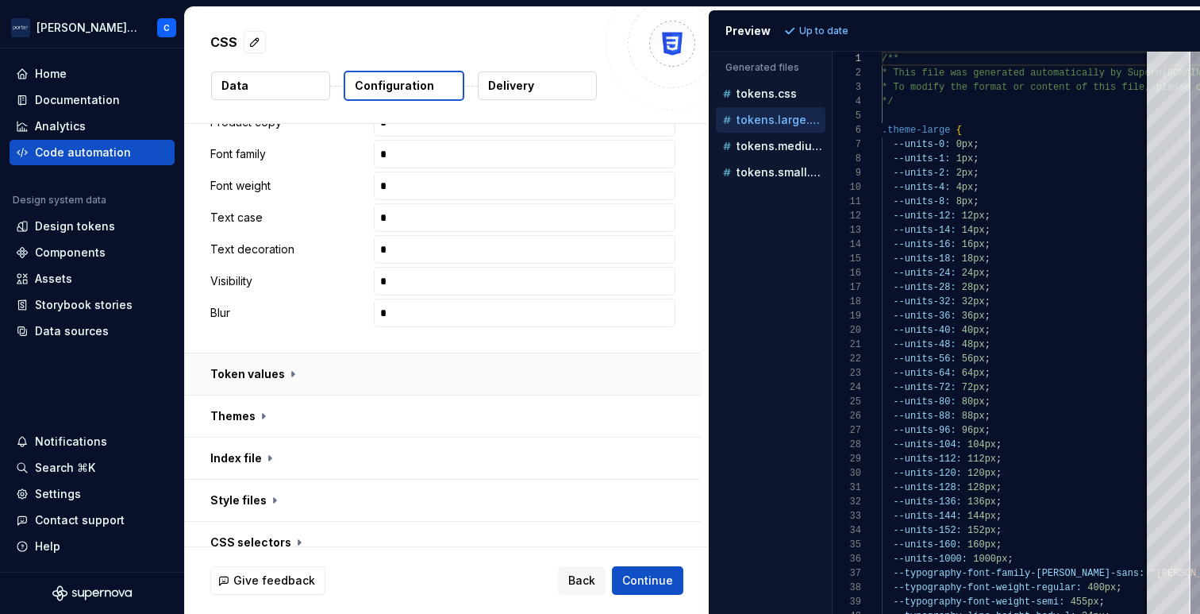
click at [530, 368] on button "button" at bounding box center [443, 373] width 516 height 41
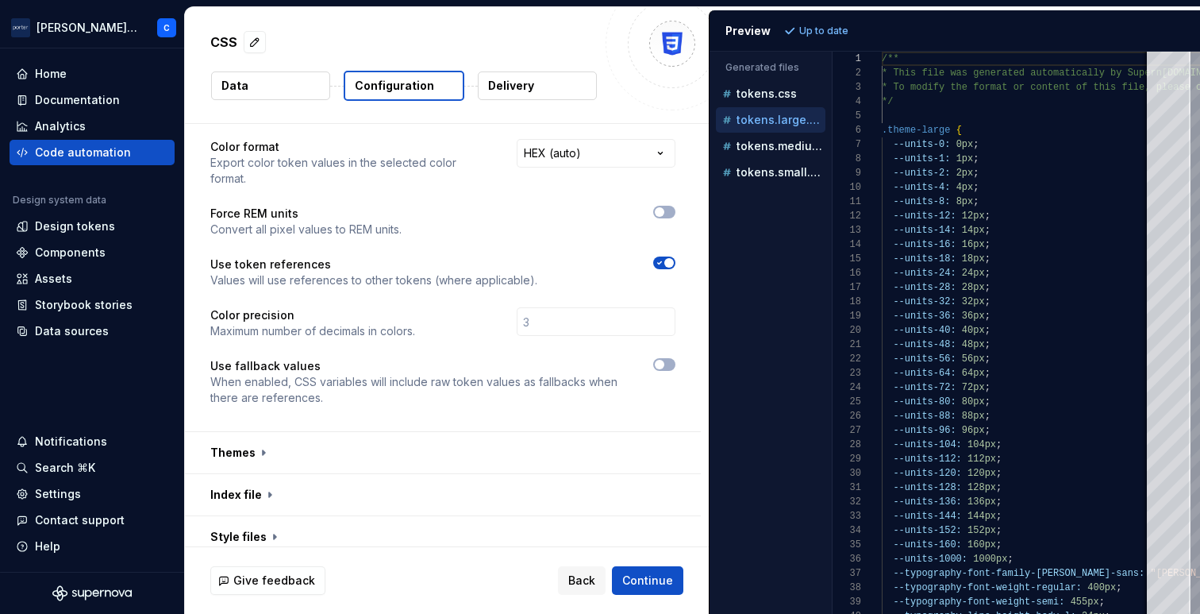
scroll to position [1165, 0]
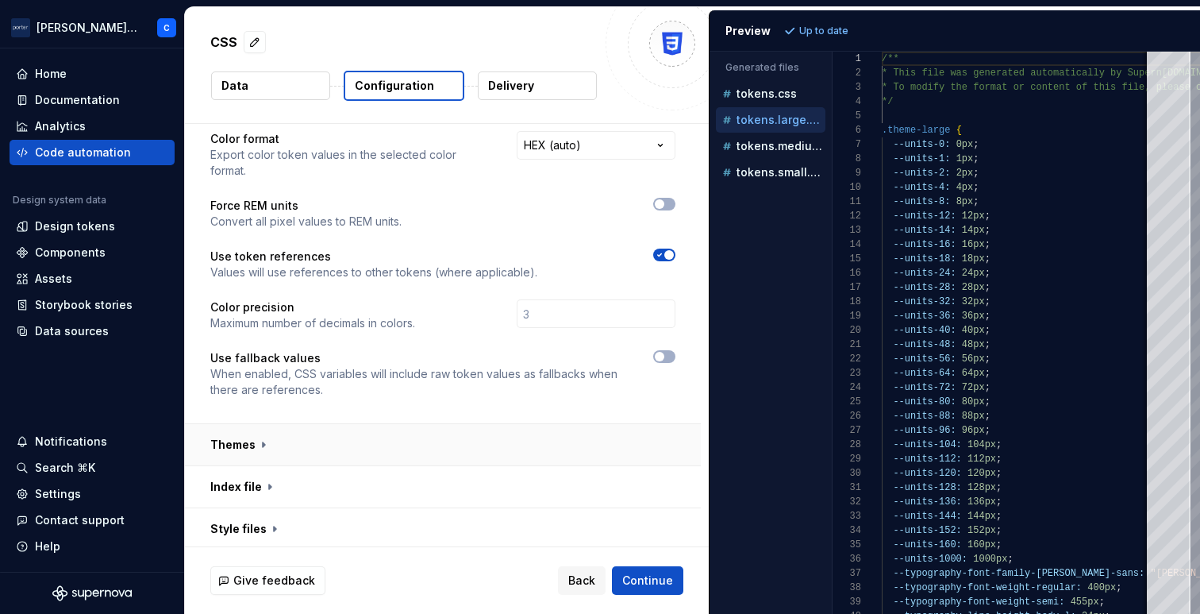
click at [465, 445] on button "button" at bounding box center [443, 444] width 516 height 41
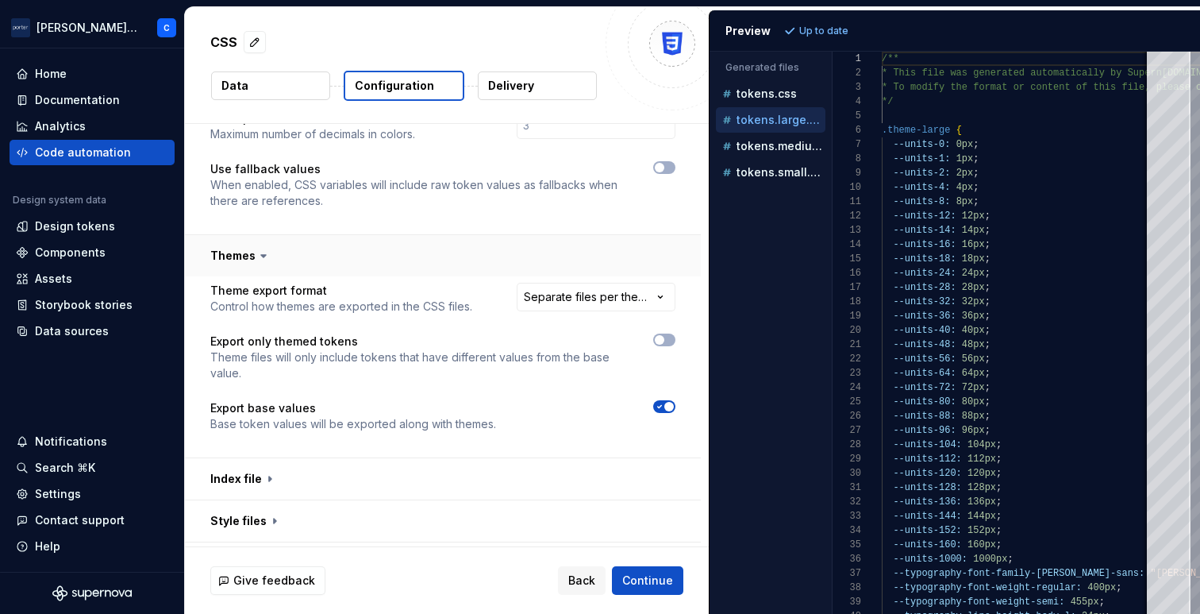
scroll to position [1371, 0]
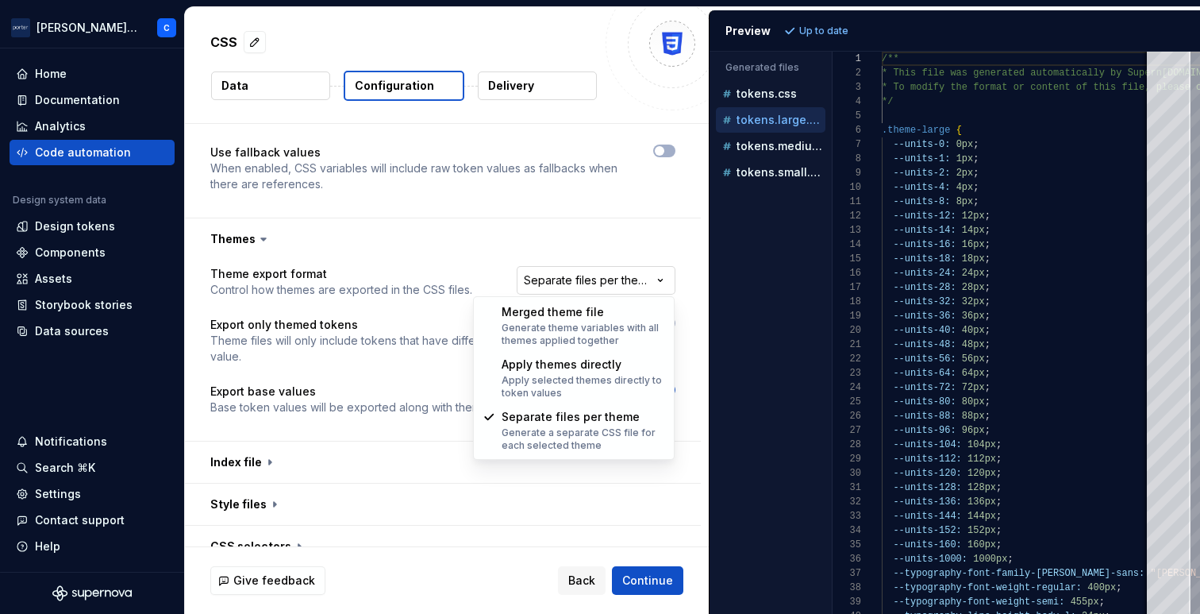
click at [620, 275] on html "**********" at bounding box center [600, 307] width 1200 height 614
click at [546, 223] on html "**********" at bounding box center [600, 307] width 1200 height 614
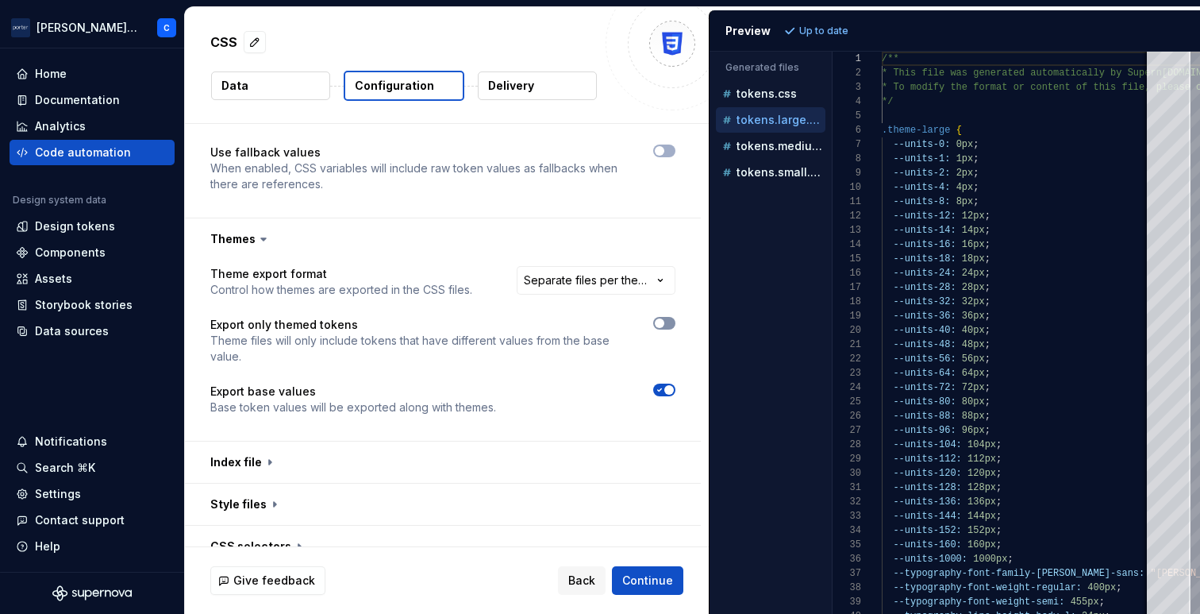
click at [661, 318] on button "button" at bounding box center [664, 323] width 22 height 13
click at [844, 25] on span "Refresh preview" at bounding box center [839, 31] width 79 height 13
type textarea "**********"
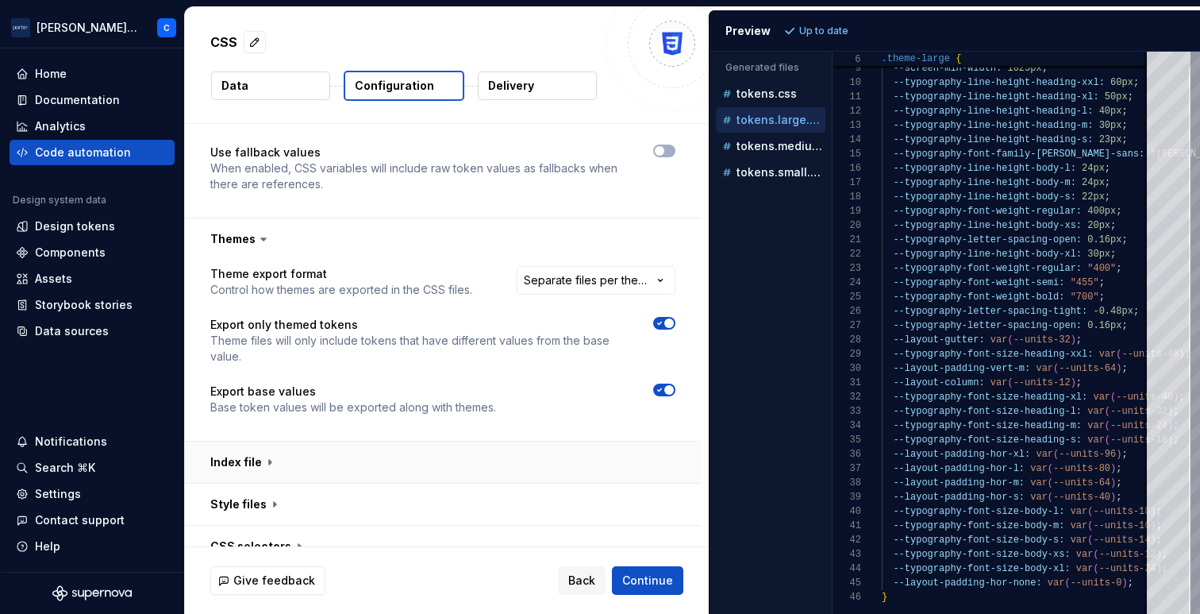
click at [448, 458] on button "button" at bounding box center [443, 461] width 516 height 41
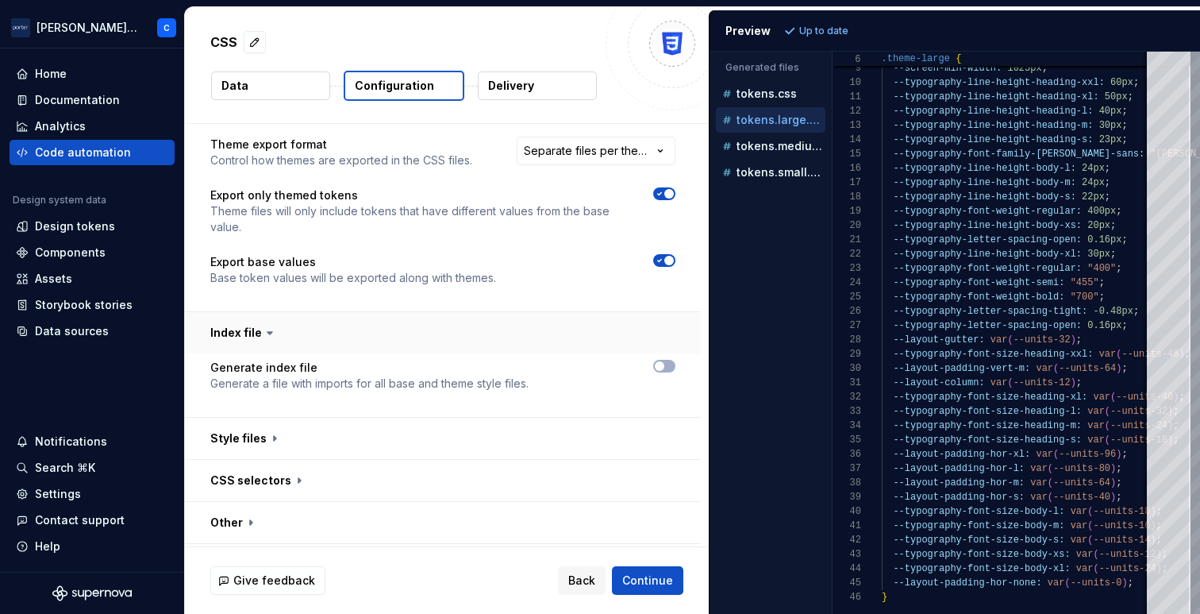
scroll to position [1540, 0]
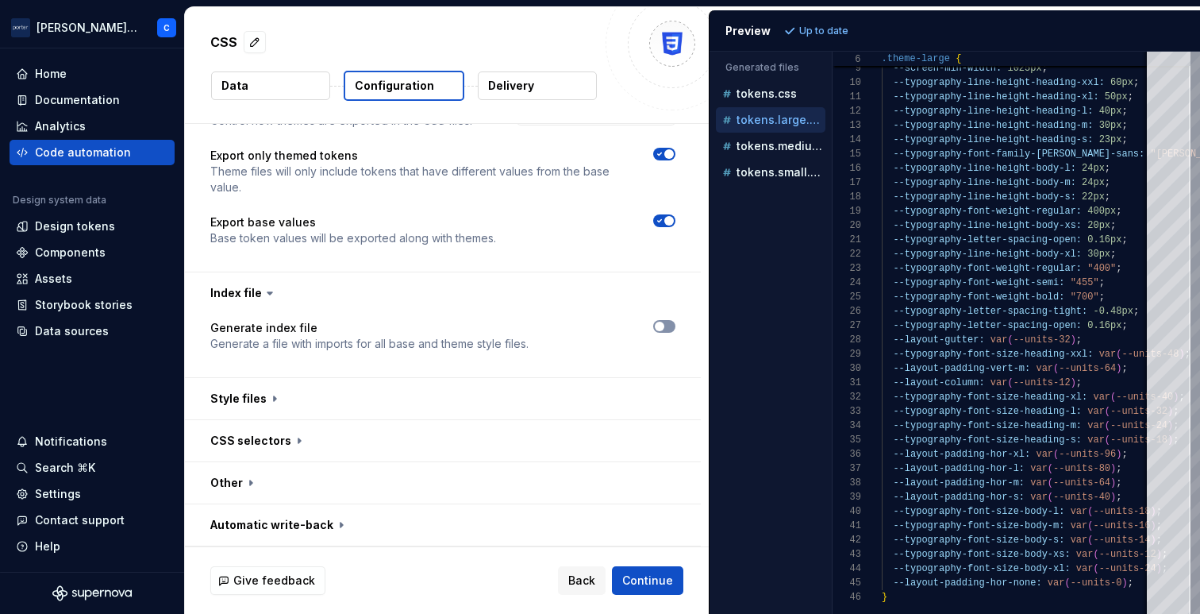
click at [657, 326] on span "button" at bounding box center [660, 327] width 10 height 10
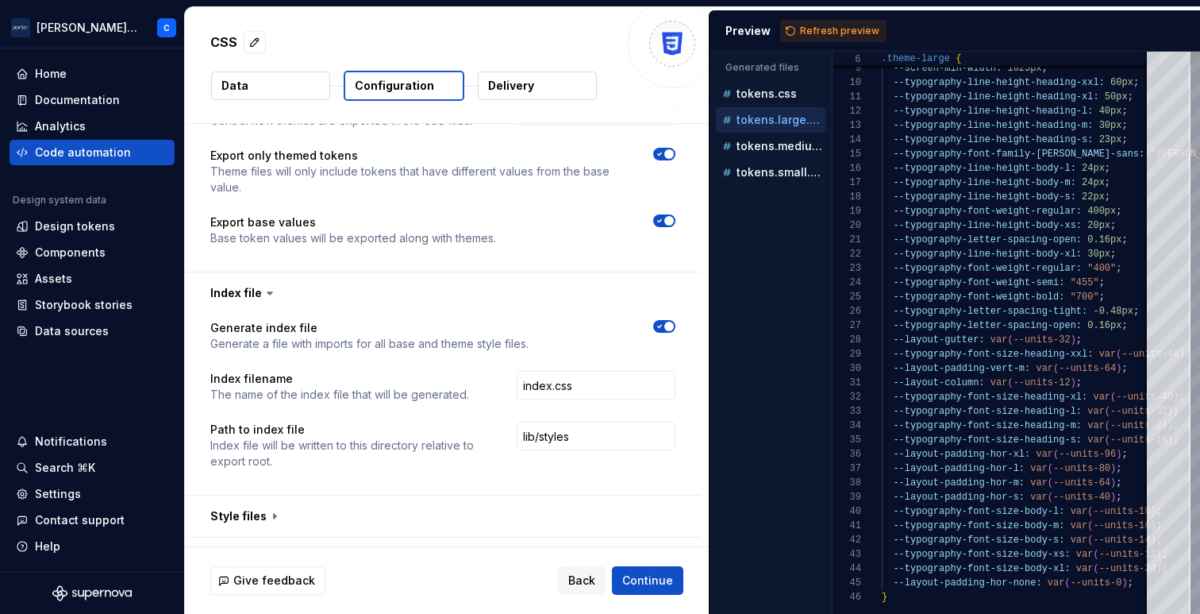
click at [669, 328] on span "button" at bounding box center [670, 327] width 10 height 10
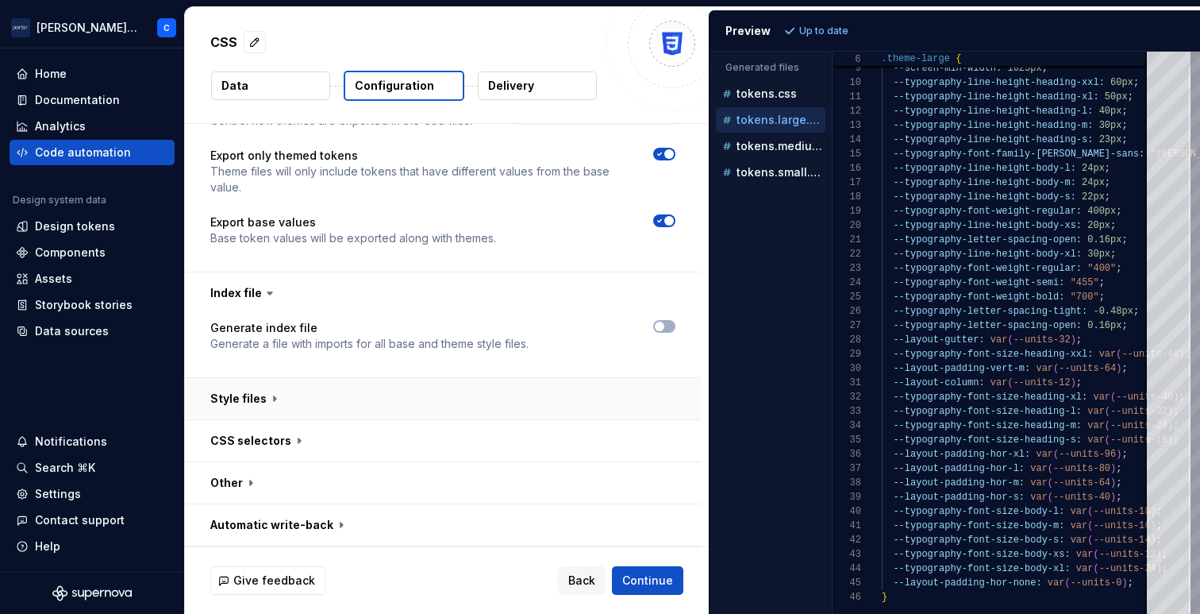
click at [448, 405] on button "button" at bounding box center [443, 398] width 516 height 41
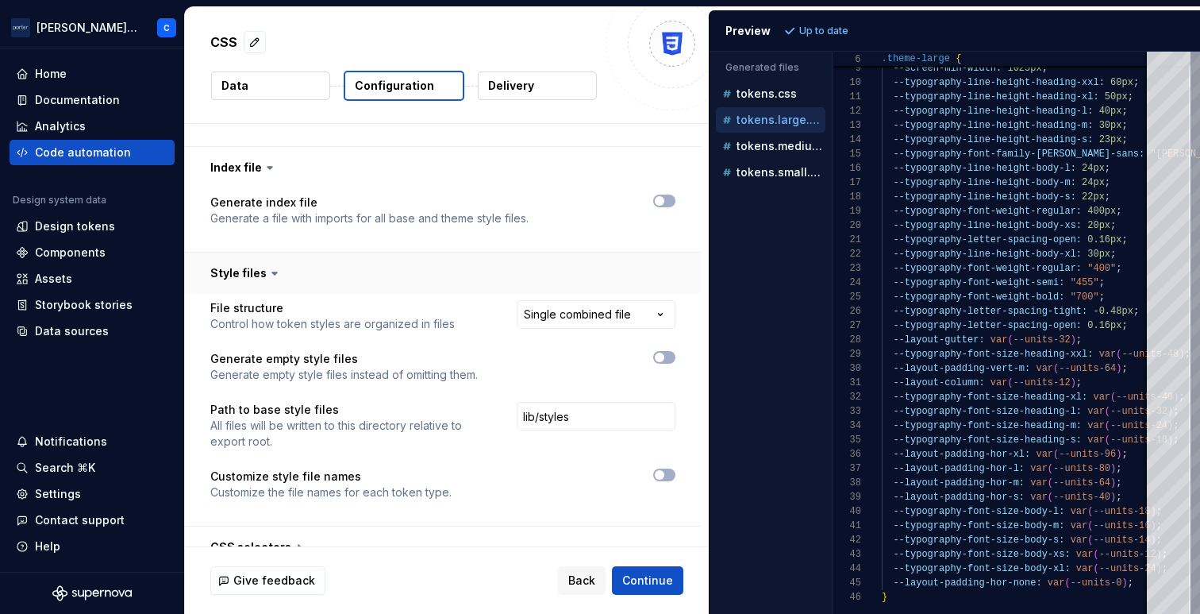
scroll to position [1739, 0]
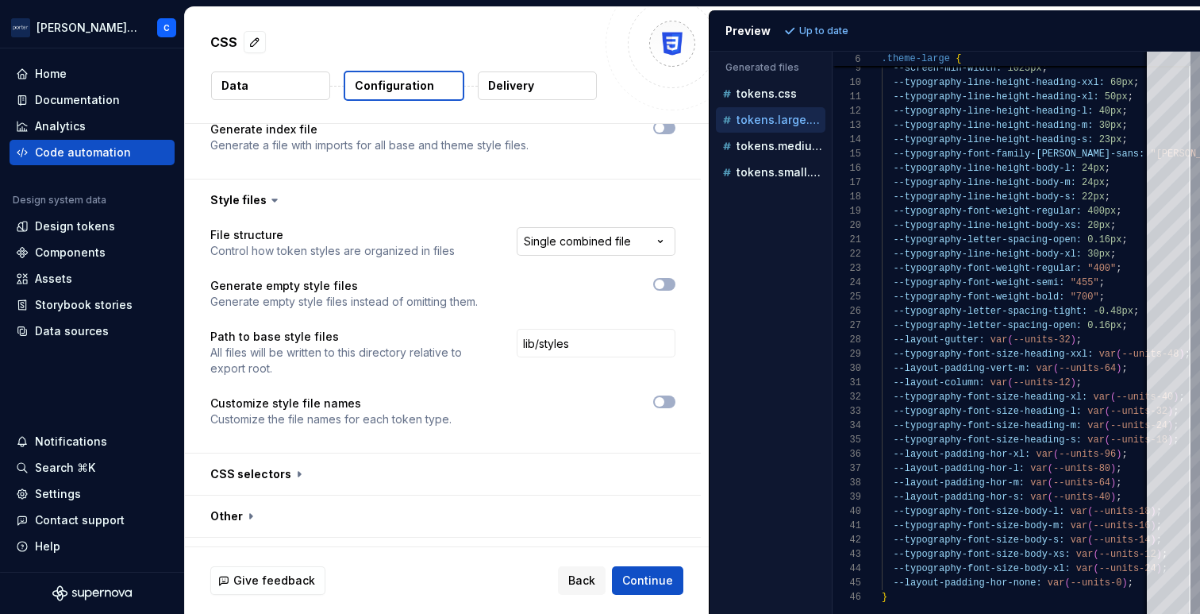
click at [588, 236] on html "**********" at bounding box center [600, 307] width 1200 height 614
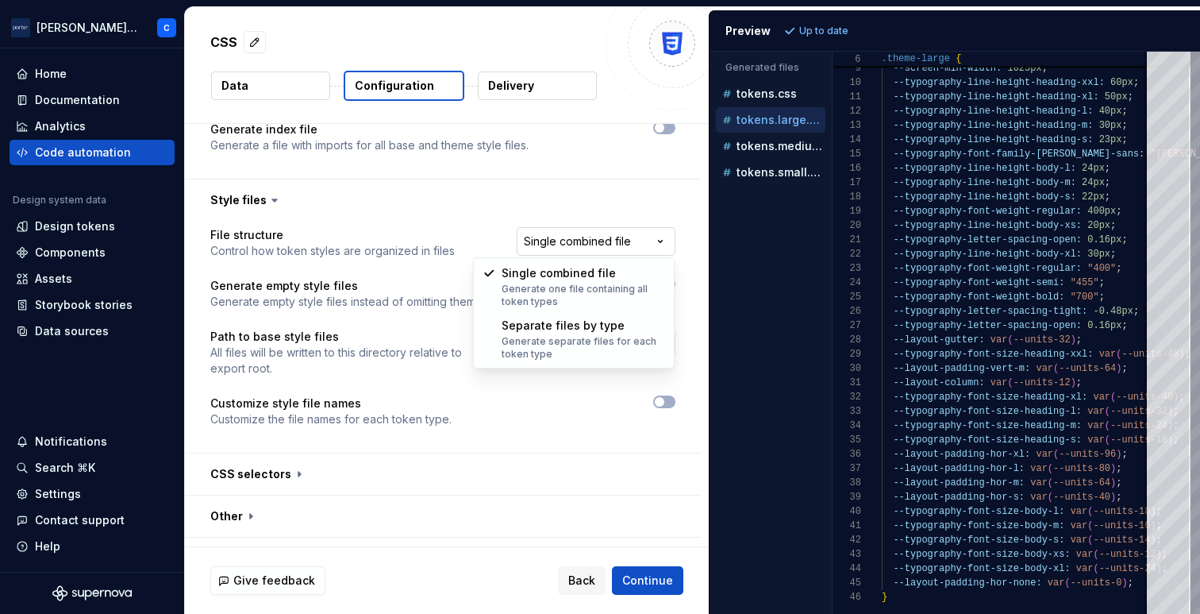
click at [588, 236] on html "**********" at bounding box center [600, 307] width 1200 height 614
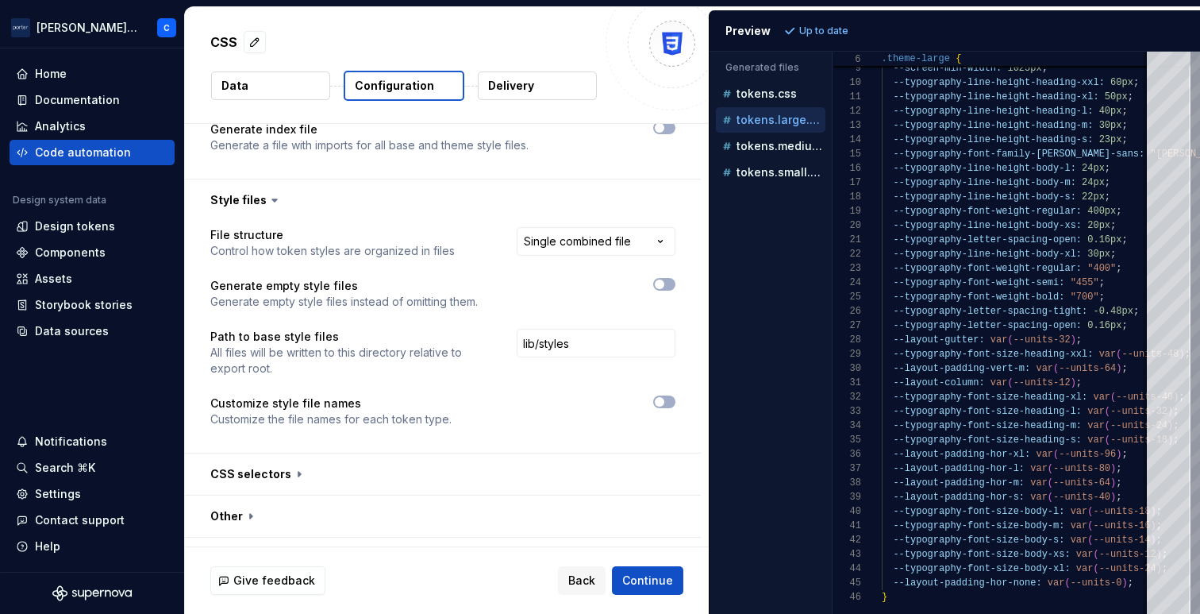
scroll to position [1772, 0]
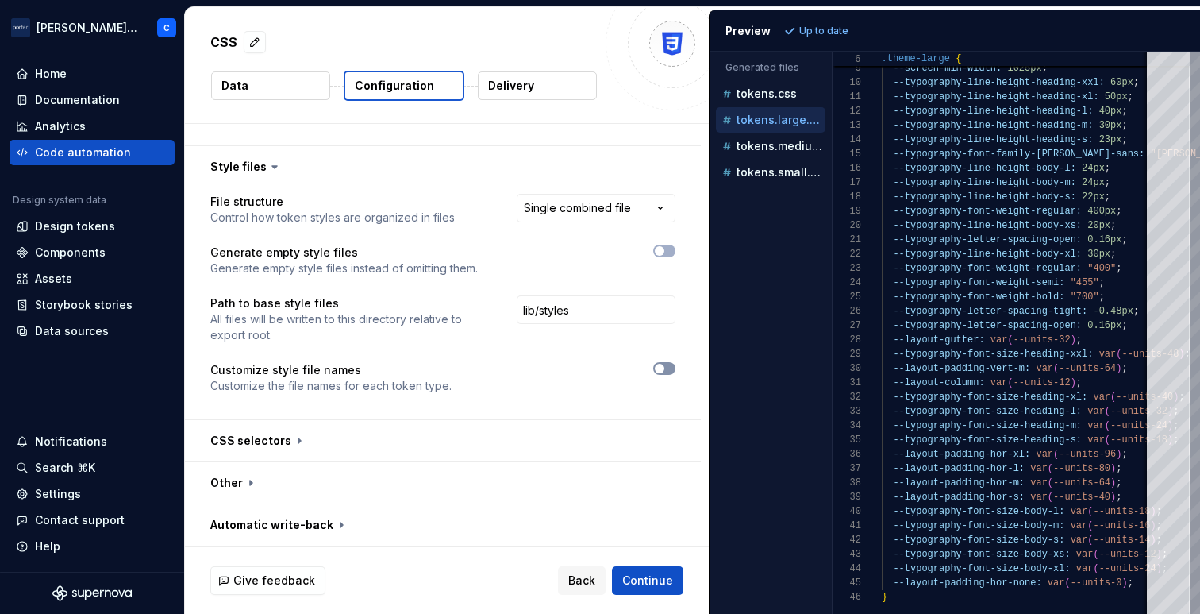
click at [657, 364] on span "button" at bounding box center [660, 369] width 10 height 10
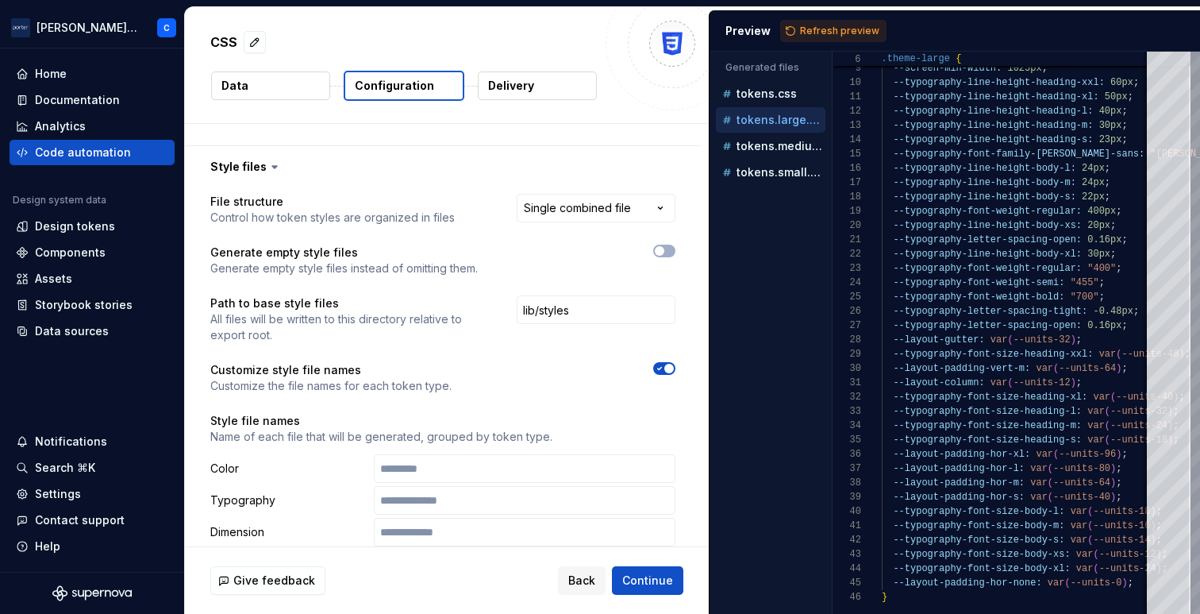
click at [657, 364] on icon "button" at bounding box center [659, 369] width 13 height 10
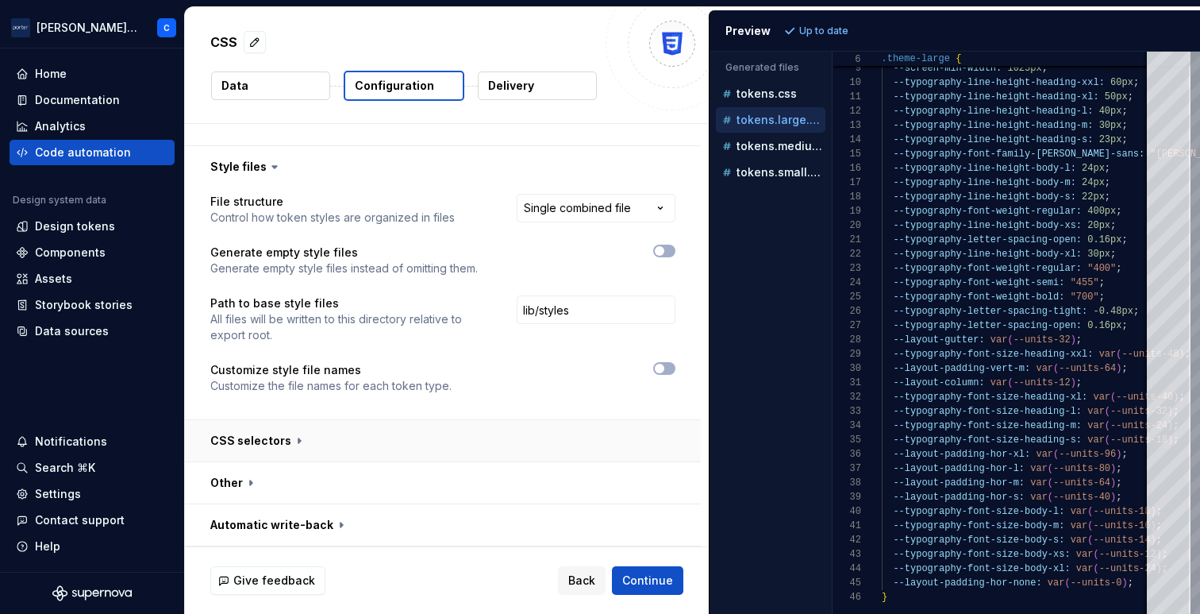
click at [432, 443] on button "button" at bounding box center [443, 440] width 516 height 41
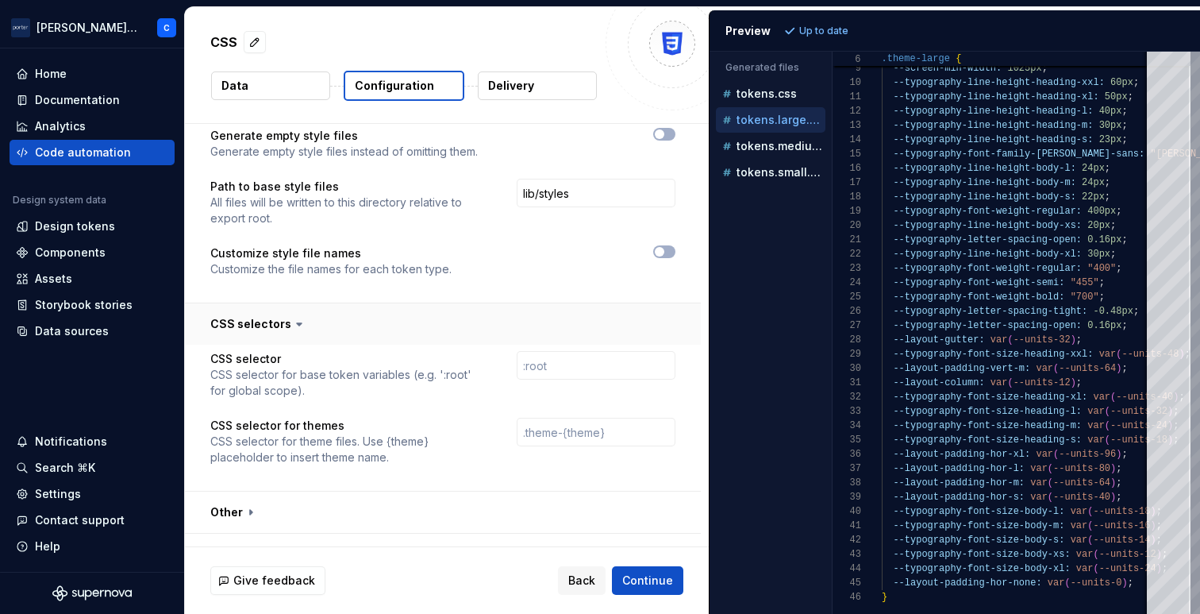
scroll to position [1918, 0]
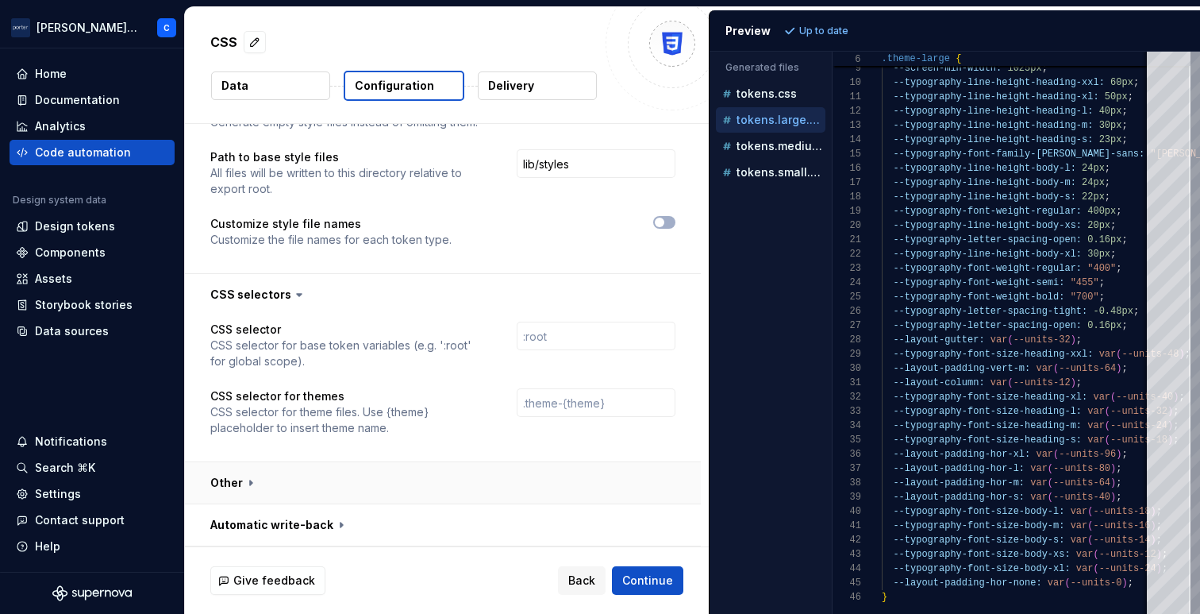
click at [432, 464] on button "button" at bounding box center [443, 482] width 516 height 41
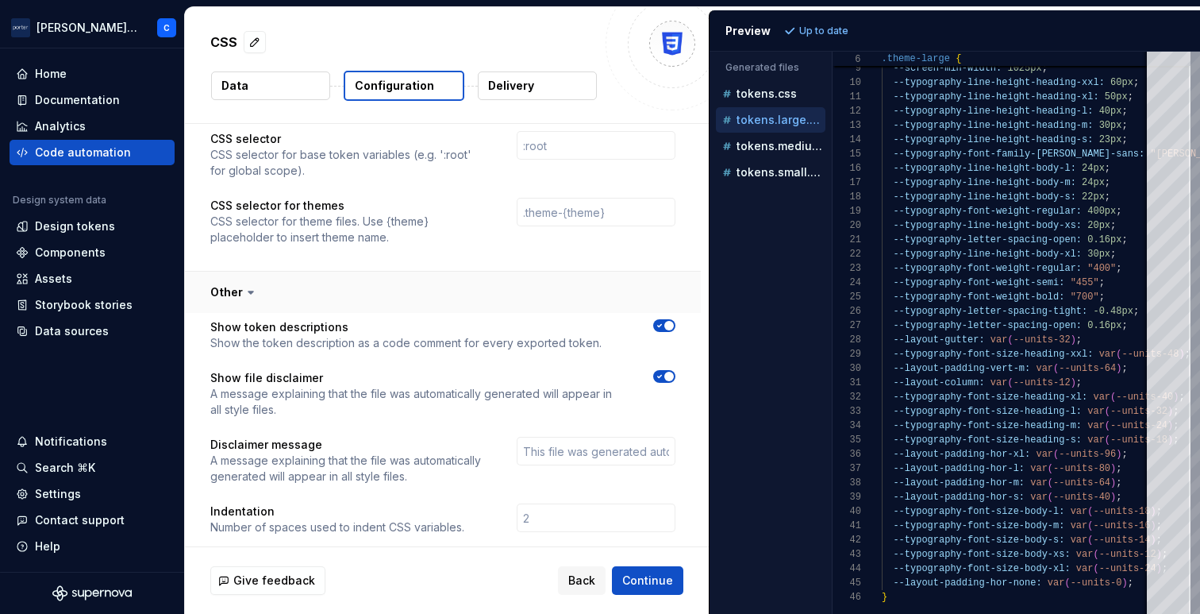
scroll to position [2166, 0]
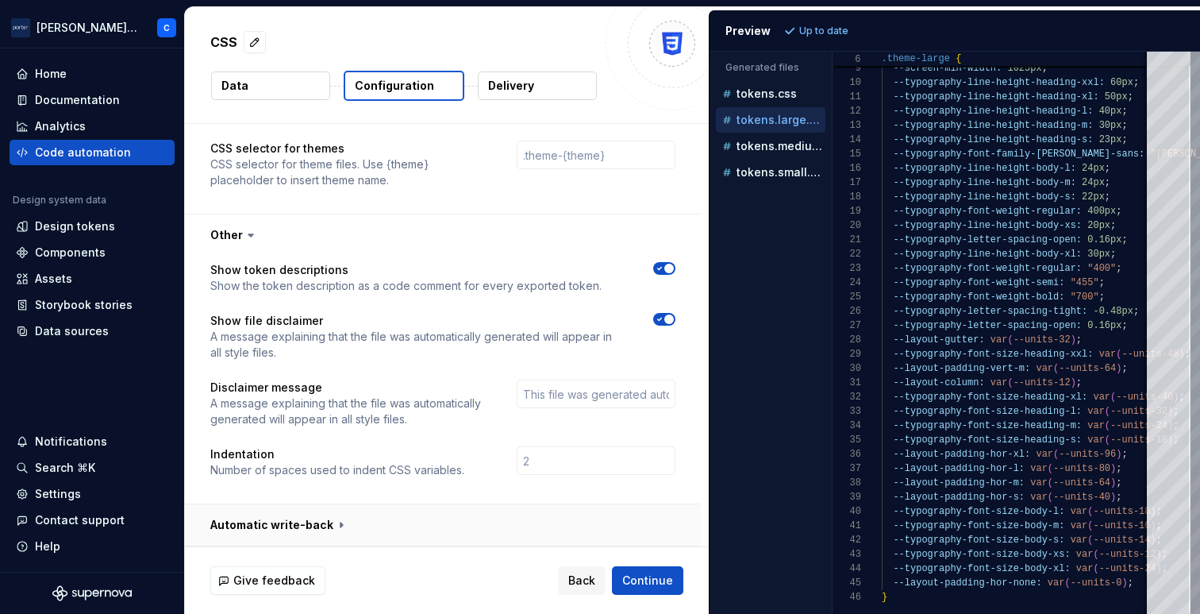
click at [419, 514] on button "button" at bounding box center [443, 524] width 516 height 41
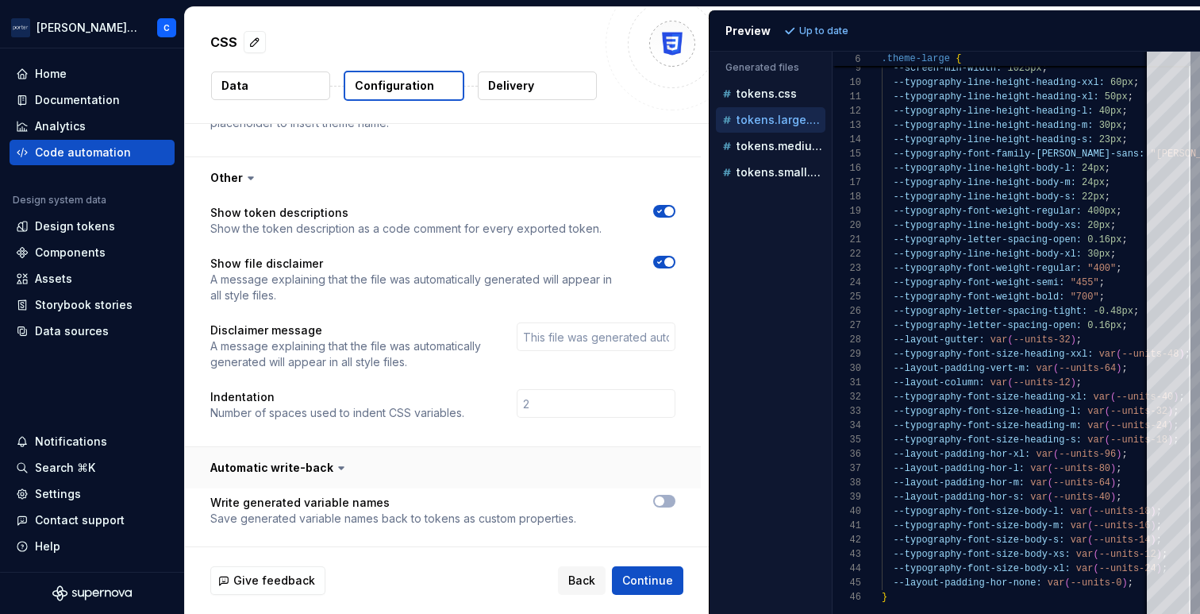
scroll to position [2229, 0]
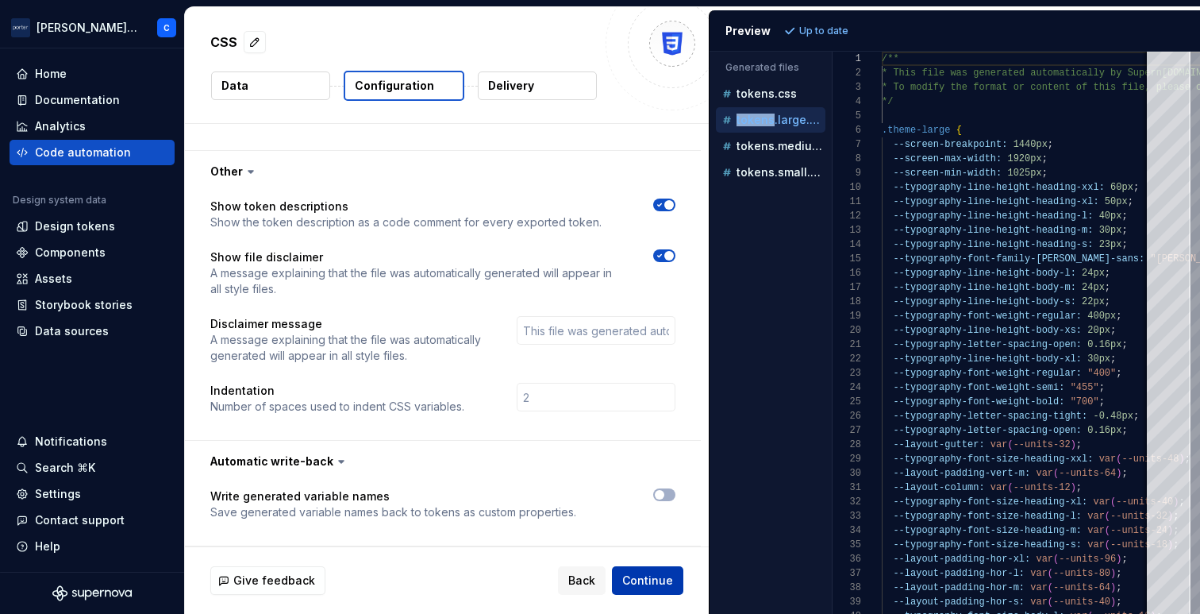
click at [651, 576] on span "Continue" at bounding box center [647, 580] width 51 height 16
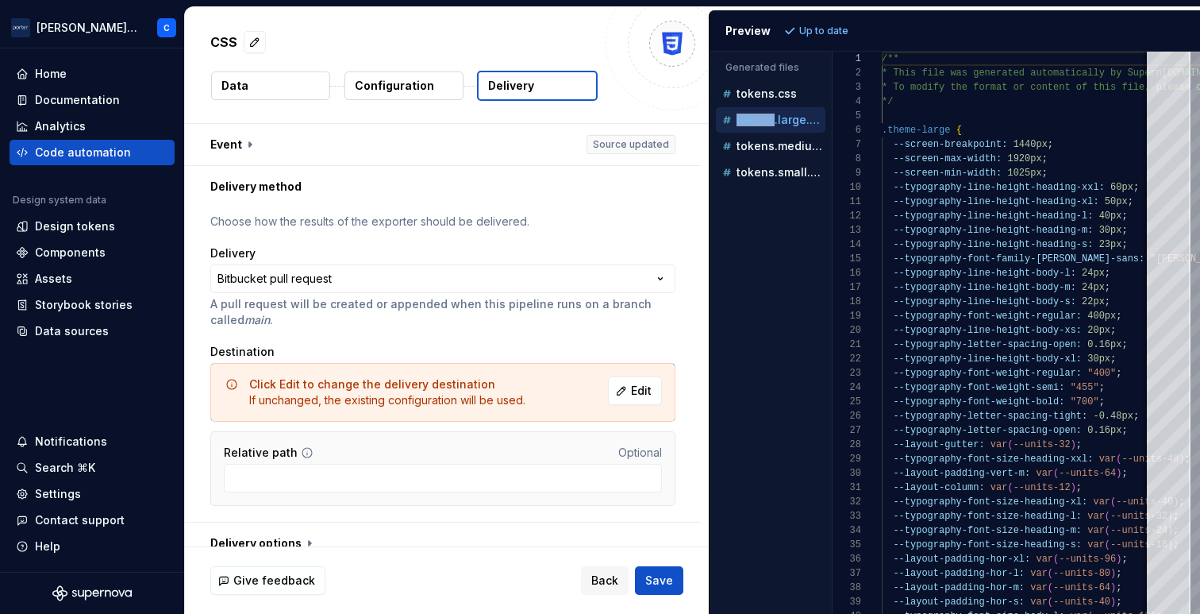
scroll to position [18, 0]
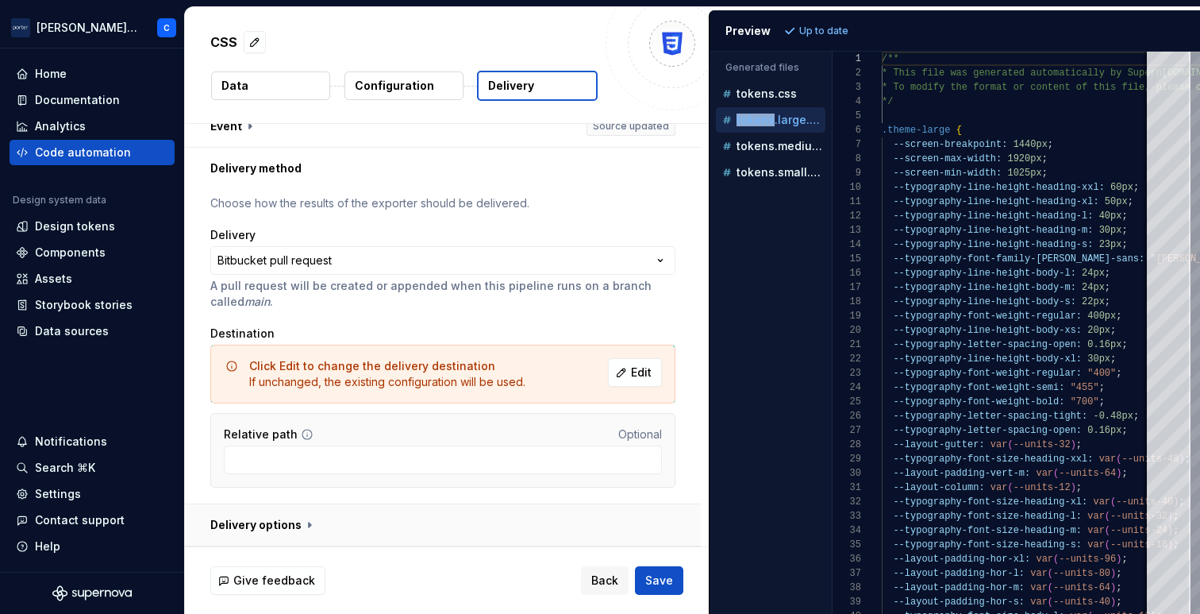
click at [290, 529] on button "button" at bounding box center [443, 524] width 516 height 41
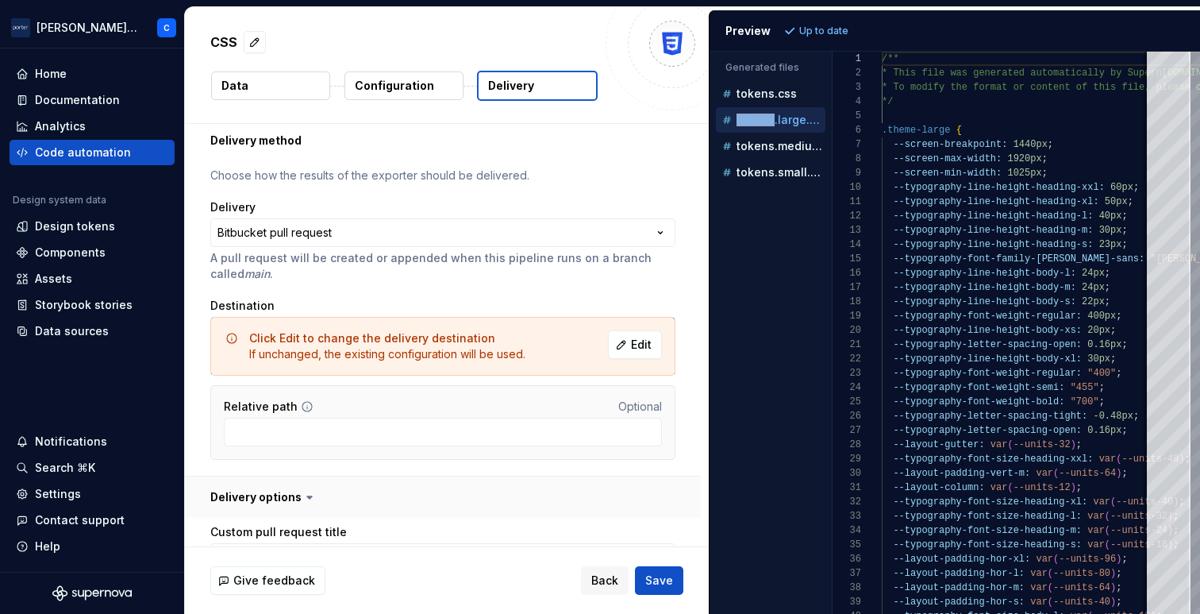
scroll to position [0, 0]
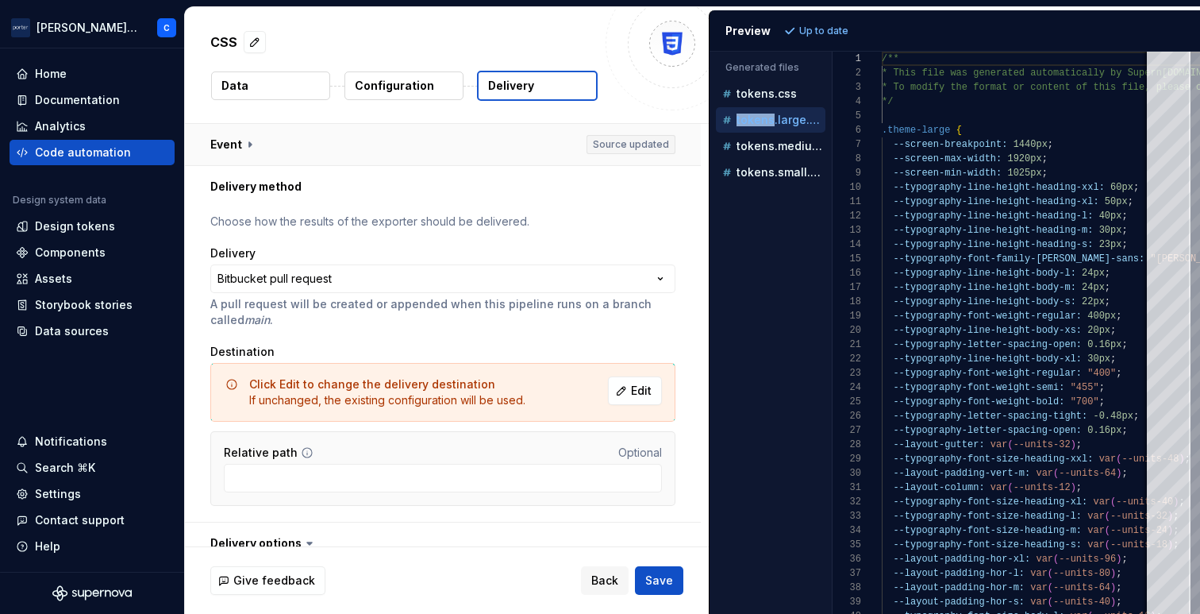
click at [441, 141] on button "button" at bounding box center [443, 144] width 516 height 41
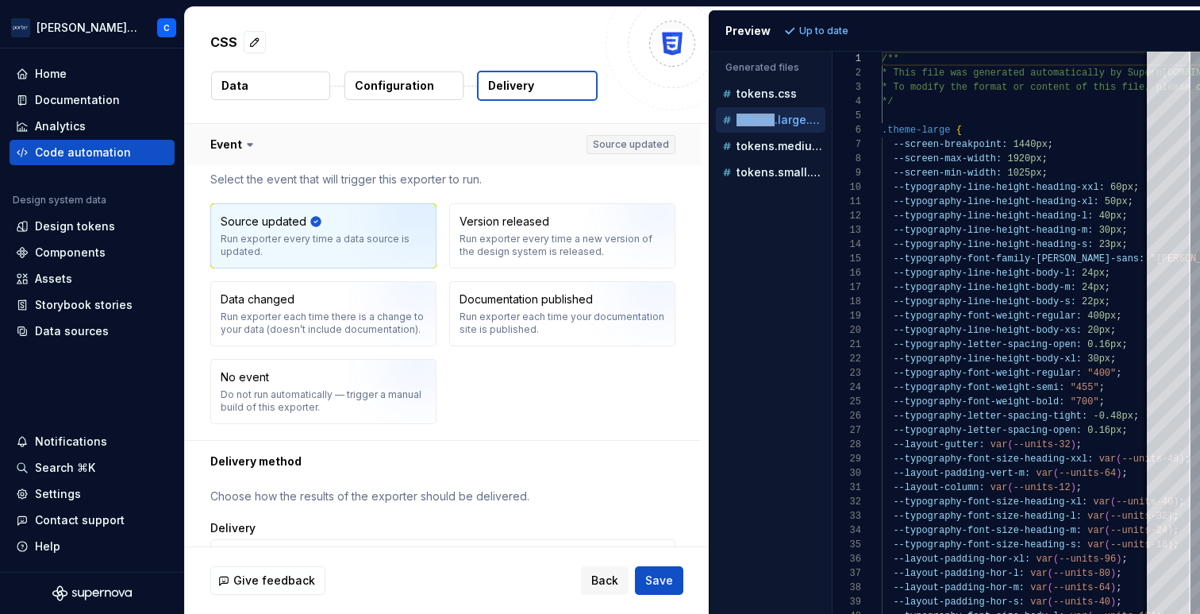
click at [441, 141] on button "button" at bounding box center [443, 144] width 516 height 41
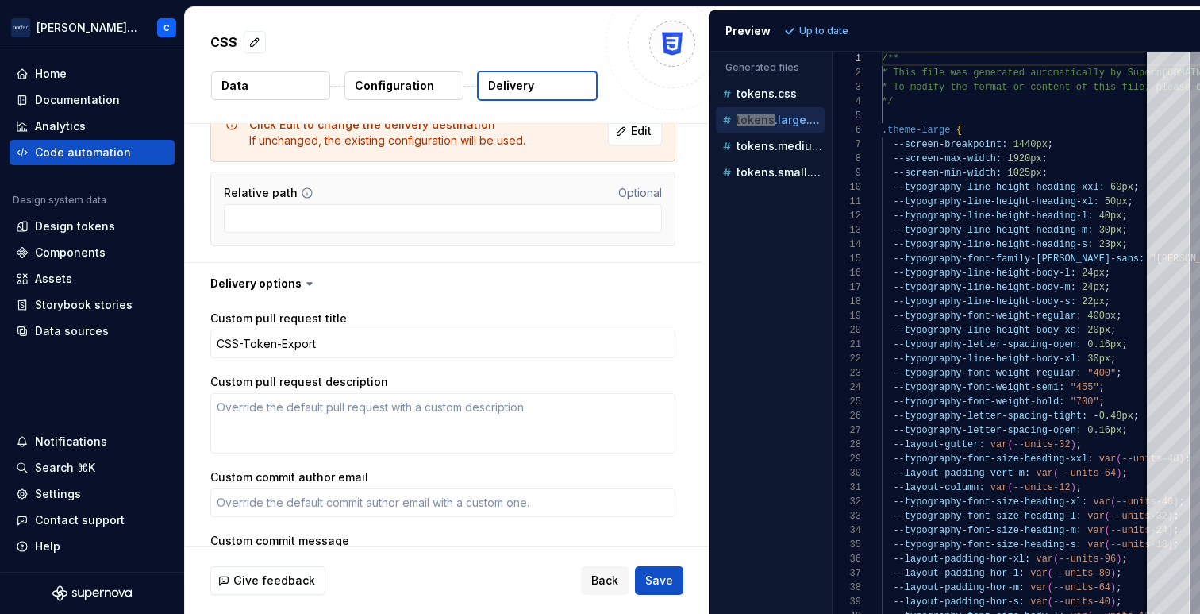
scroll to position [393, 0]
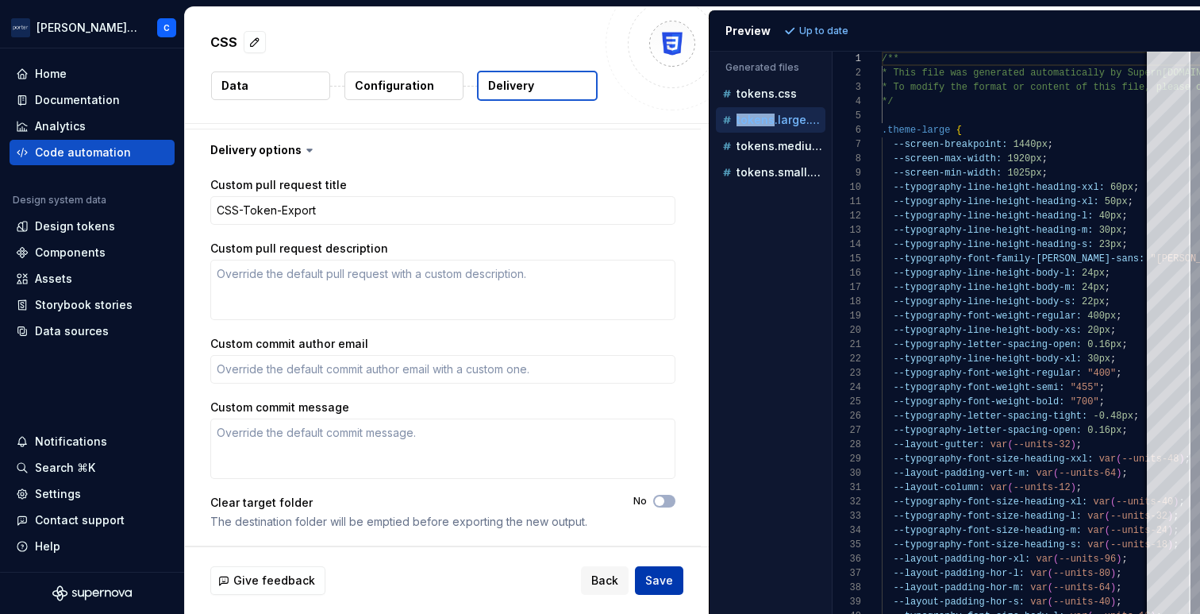
click at [652, 577] on span "Save" at bounding box center [659, 580] width 28 height 16
type textarea "*"
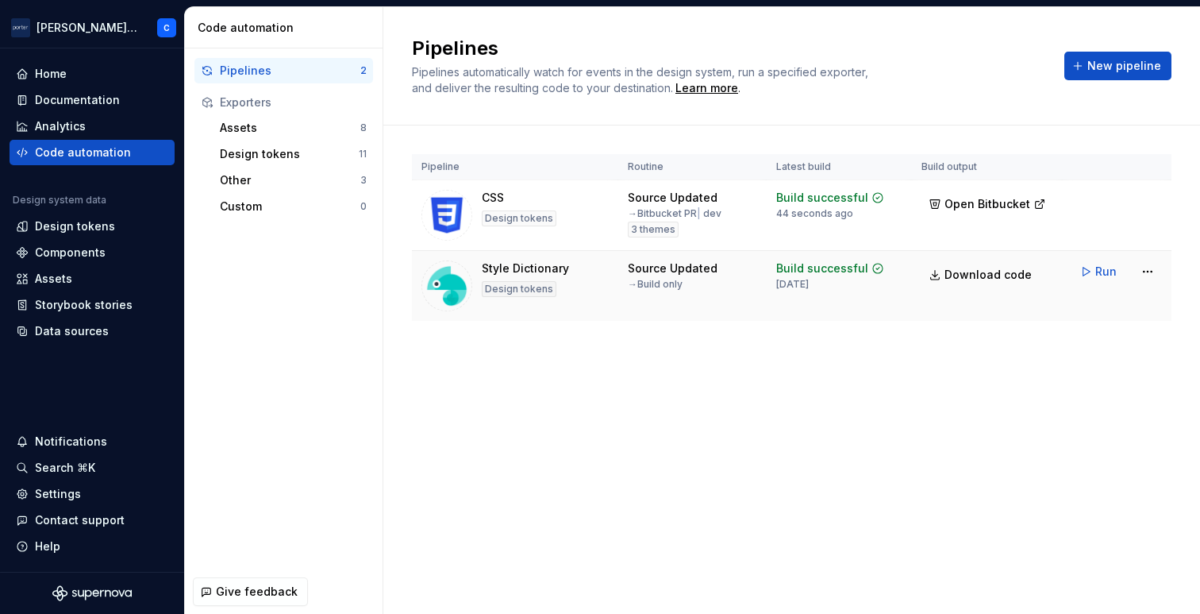
click at [520, 271] on div "Style Dictionary" at bounding box center [525, 268] width 87 height 16
click at [1154, 274] on html "[PERSON_NAME] Airlines C Home Documentation Analytics Code automation Design sy…" at bounding box center [600, 307] width 1200 height 614
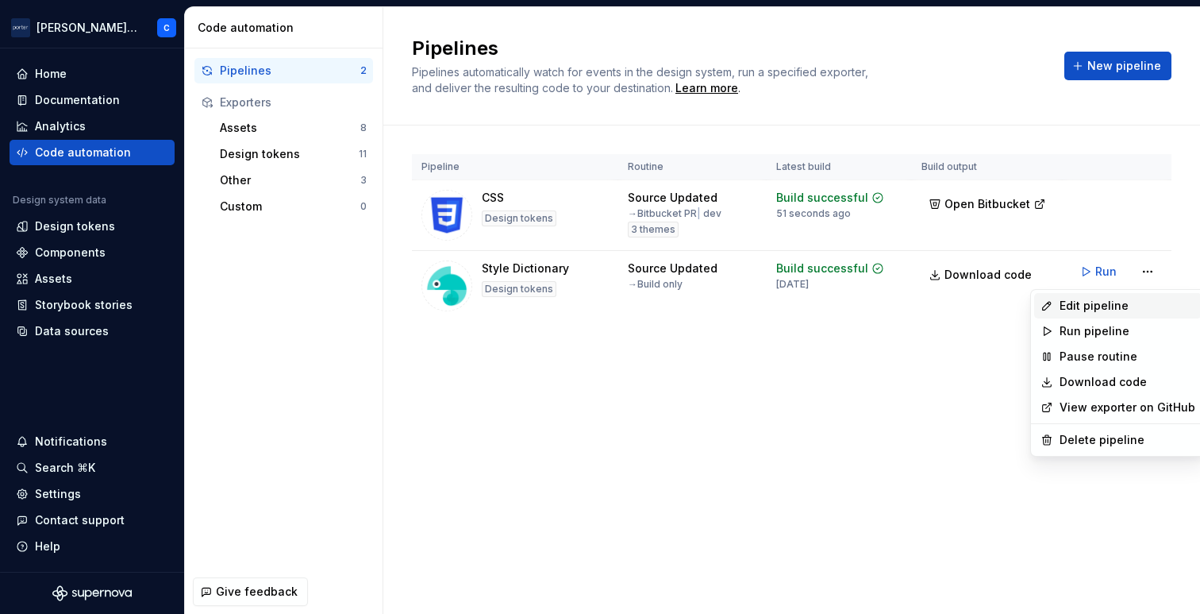
click at [1122, 313] on div "Edit pipeline" at bounding box center [1128, 306] width 136 height 16
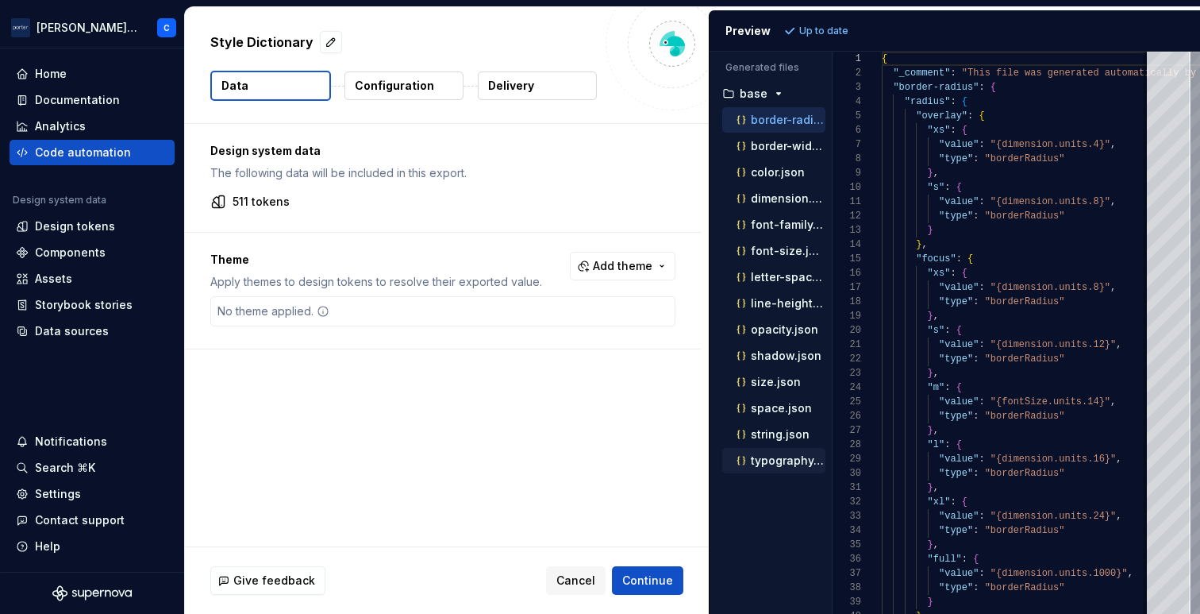
click at [793, 453] on div "typography.json" at bounding box center [780, 461] width 92 height 16
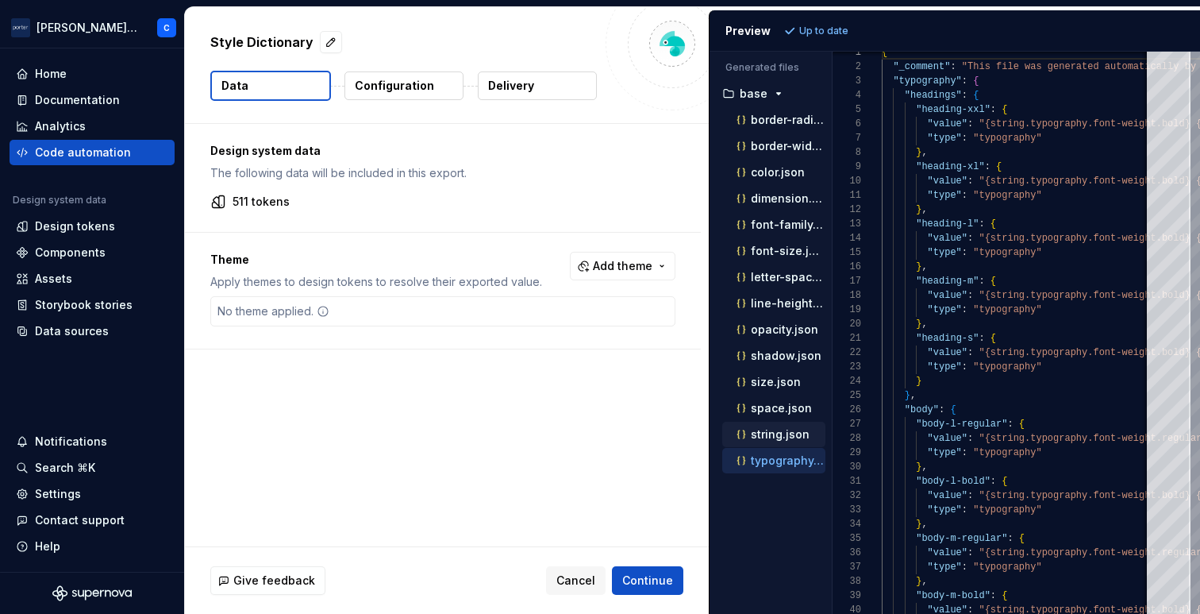
click at [792, 428] on p "string.json" at bounding box center [780, 434] width 59 height 13
type textarea "**********"
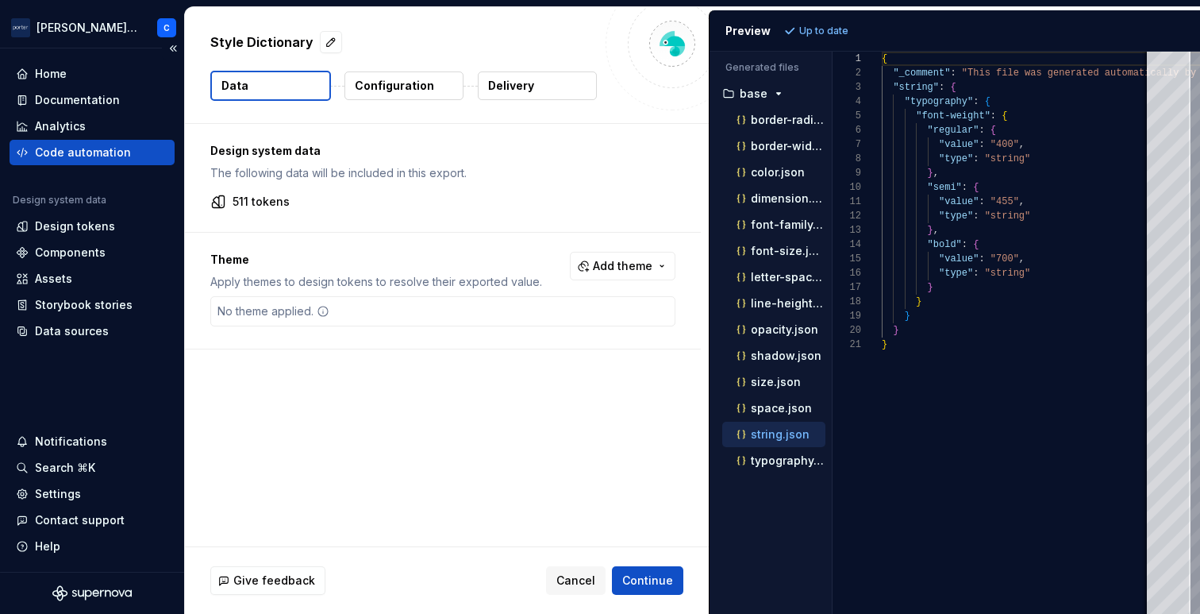
click at [110, 148] on div "Code automation" at bounding box center [83, 152] width 96 height 16
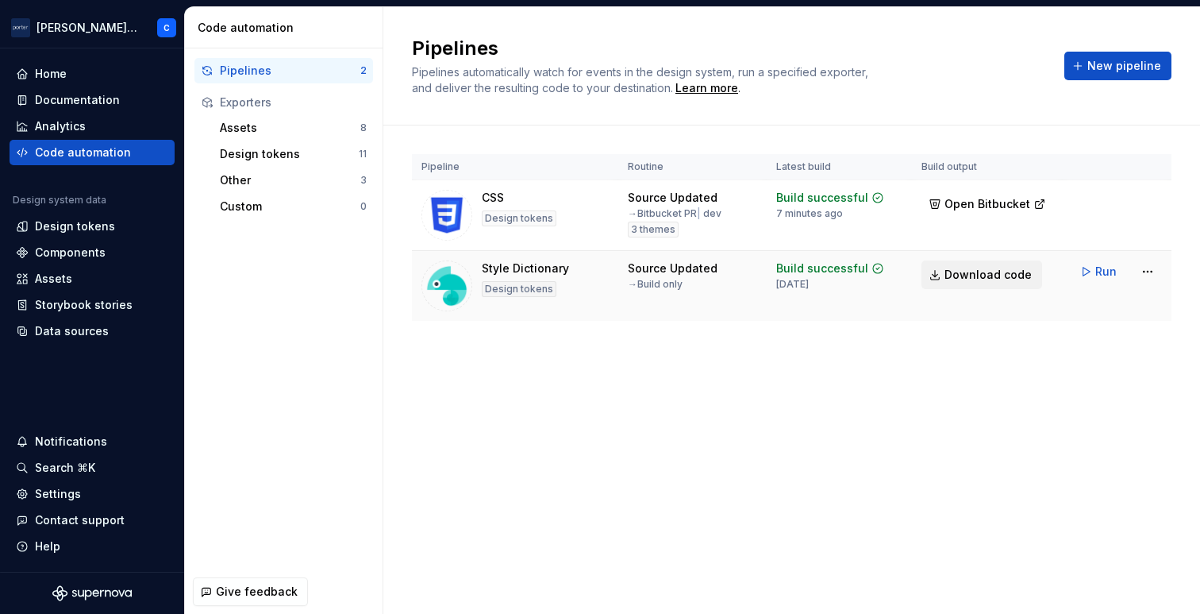
click at [1001, 275] on span "Download code" at bounding box center [988, 275] width 87 height 16
